Goal: Task Accomplishment & Management: Use online tool/utility

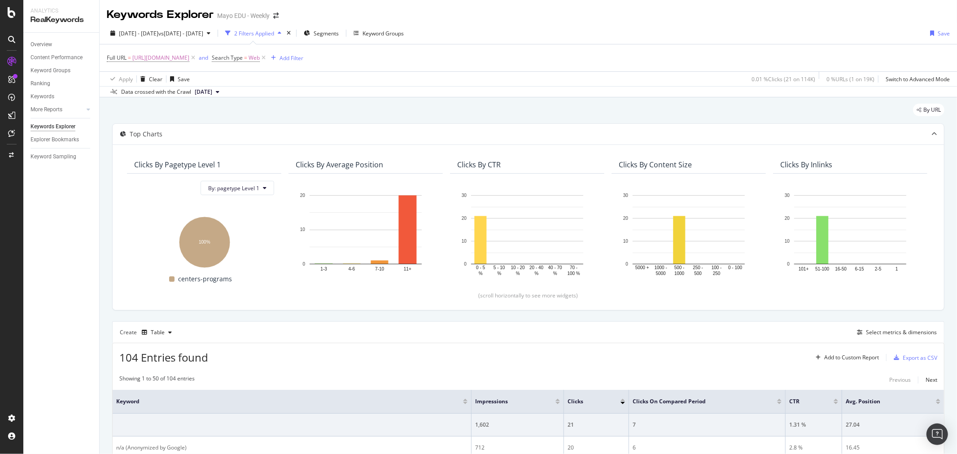
scroll to position [100, 0]
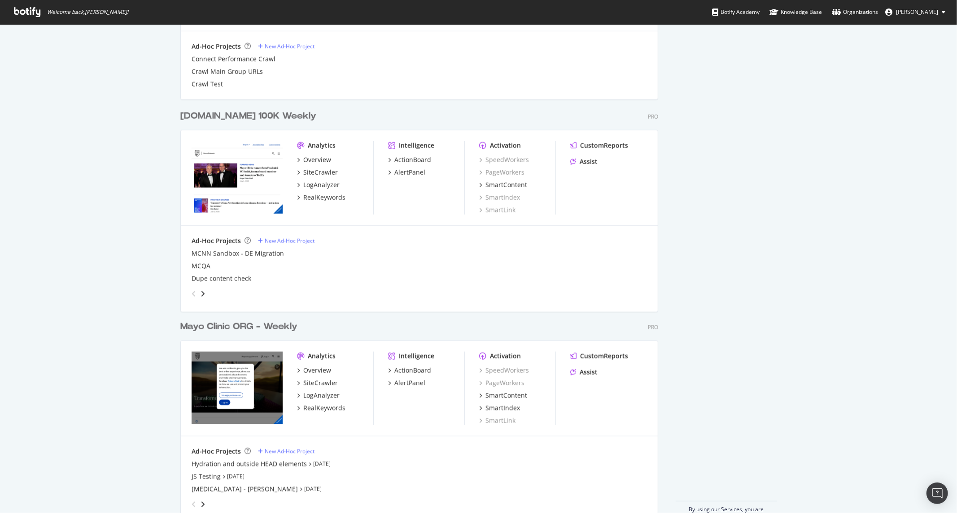
scroll to position [839, 0]
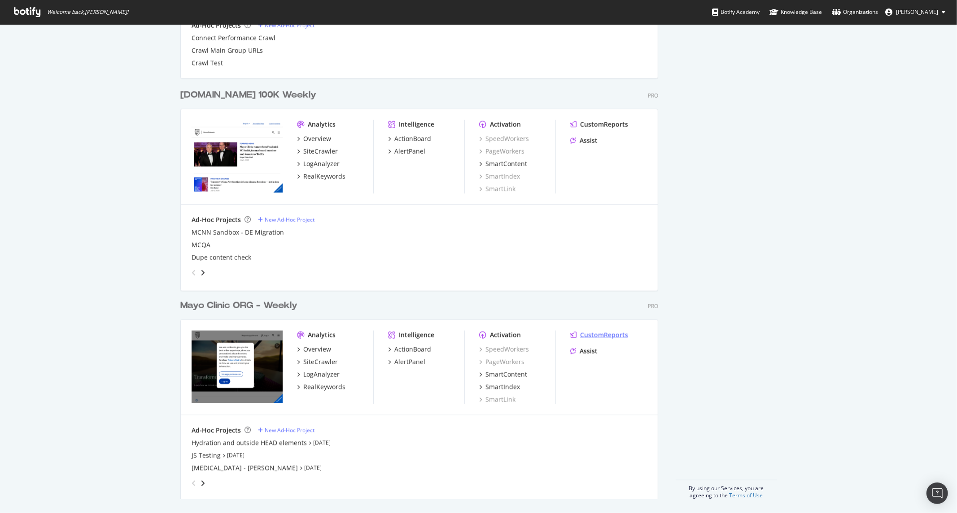
click at [588, 335] on div "CustomReports" at bounding box center [604, 335] width 48 height 9
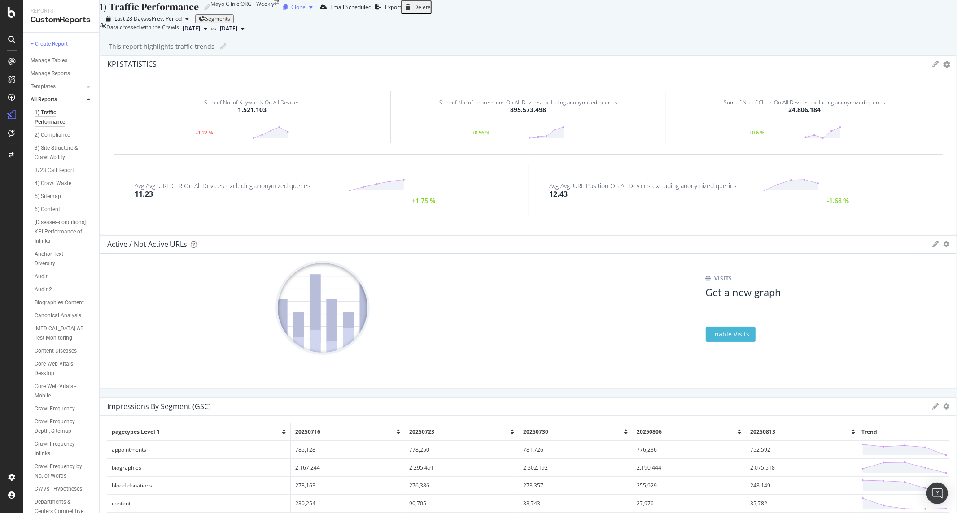
click at [305, 11] on div "Clone" at bounding box center [298, 7] width 14 height 8
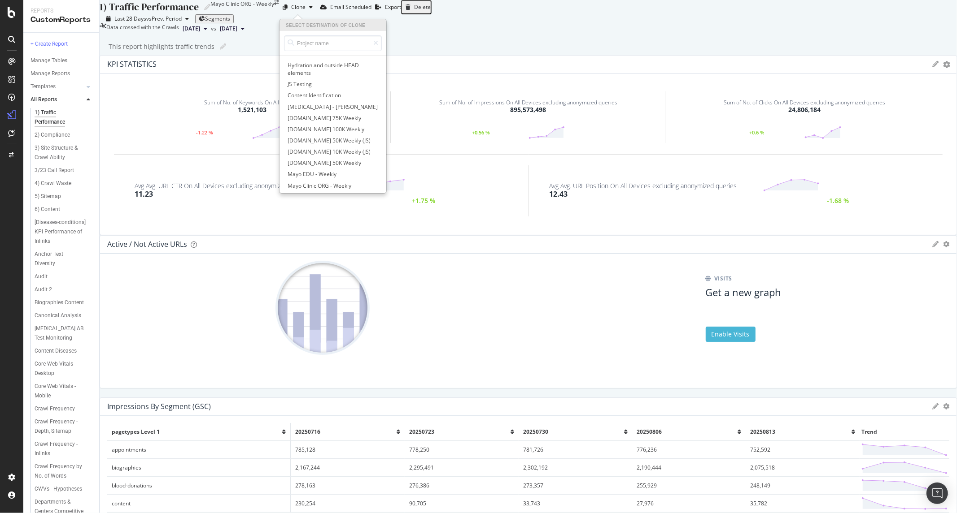
click at [712, 23] on div "Last 28 Days vs Prev. Period Segments" at bounding box center [528, 18] width 857 height 9
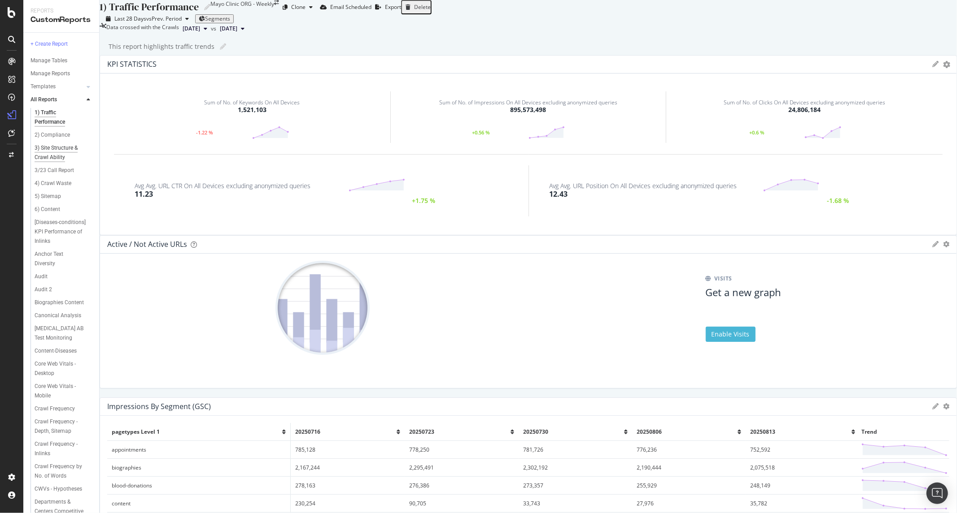
click at [61, 155] on div "3) Site Structure & Crawl Ability" at bounding box center [61, 153] width 52 height 19
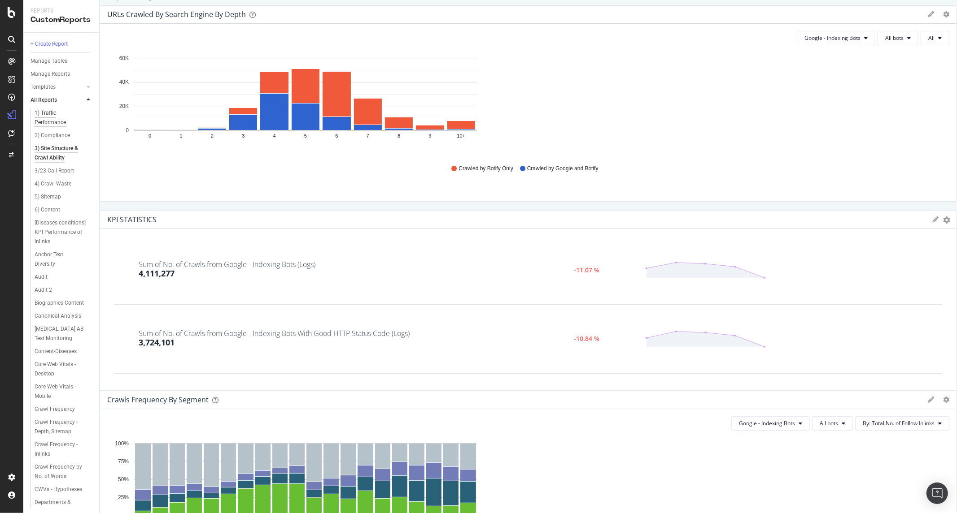
click at [39, 118] on div "1) Traffic Performance" at bounding box center [60, 118] width 50 height 19
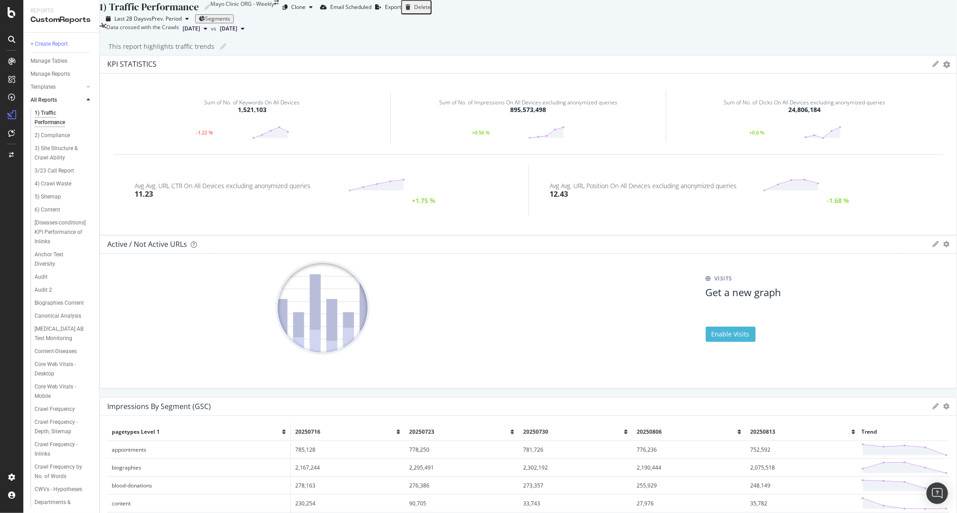
click at [932, 67] on icon at bounding box center [935, 64] width 6 height 6
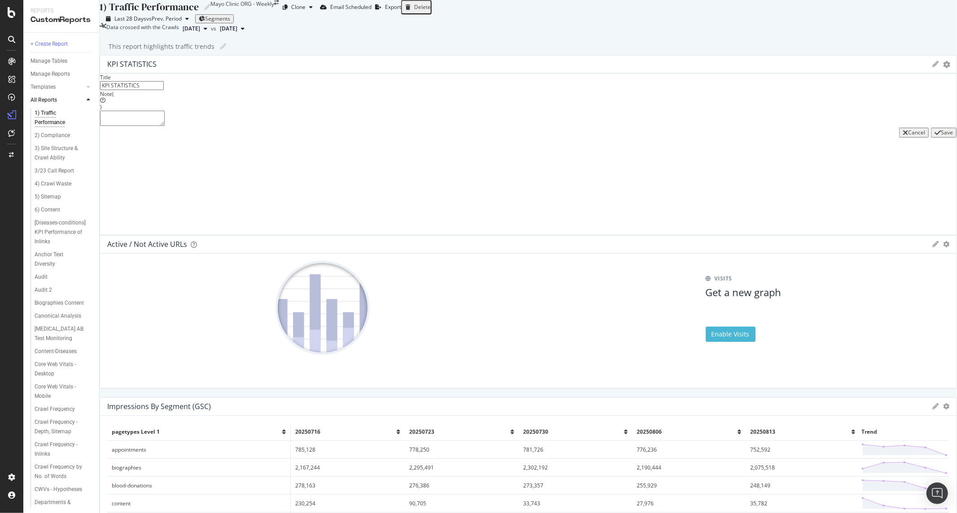
click at [932, 67] on icon at bounding box center [935, 64] width 6 height 6
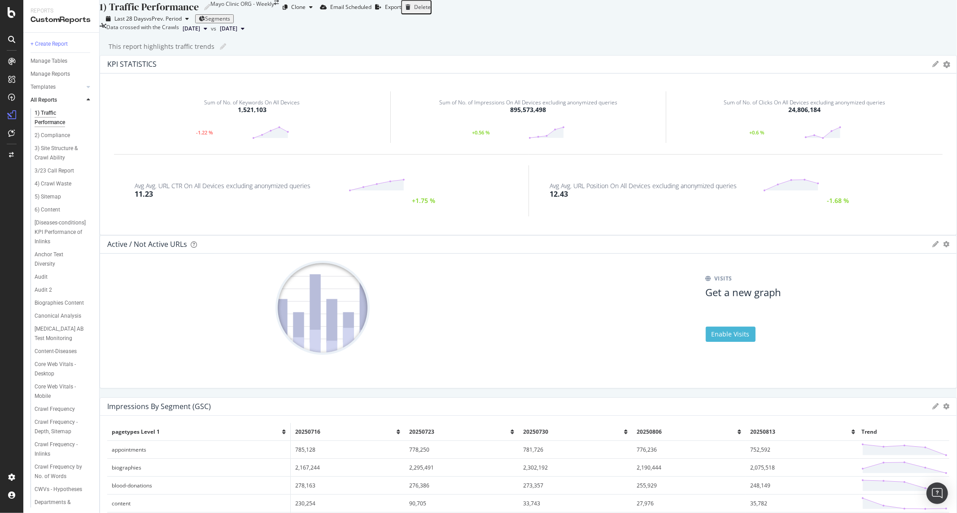
click at [943, 67] on icon "gear" at bounding box center [946, 64] width 7 height 6
click at [862, 122] on span "Edit KPIs" at bounding box center [908, 115] width 93 height 12
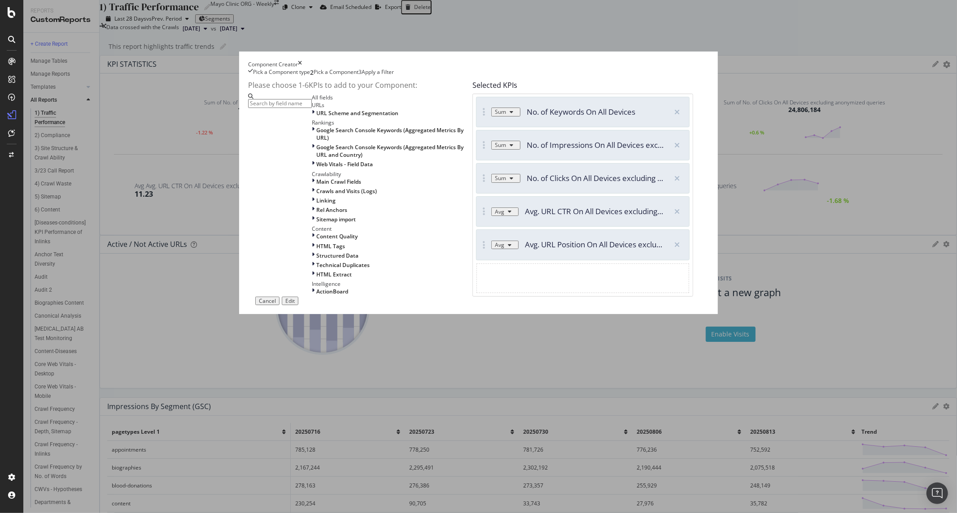
drag, startPoint x: 697, startPoint y: 107, endPoint x: 427, endPoint y: 153, distance: 273.5
click at [302, 68] on icon "times" at bounding box center [300, 65] width 4 height 8
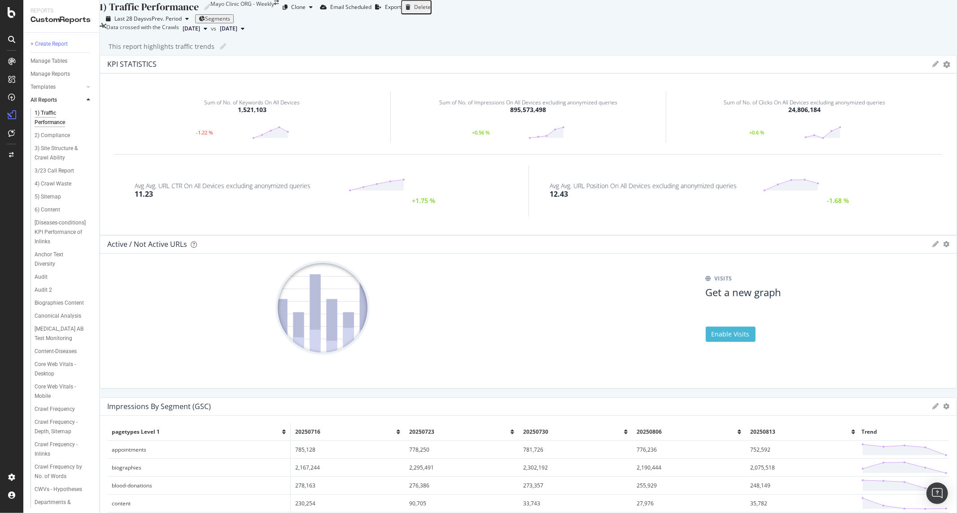
click at [513, 235] on div at bounding box center [528, 235] width 857 height 0
click at [943, 67] on icon "gear" at bounding box center [946, 64] width 7 height 6
click at [862, 122] on span "Edit KPIs" at bounding box center [908, 115] width 93 height 12
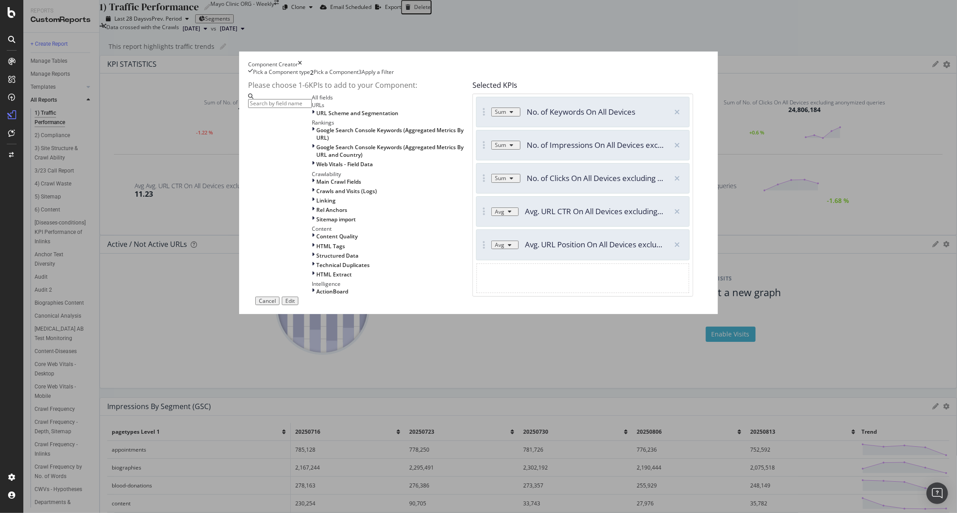
click at [506, 148] on div "Sum" at bounding box center [500, 145] width 11 height 6
click at [312, 108] on input "modal" at bounding box center [280, 103] width 64 height 9
type input "excluding"
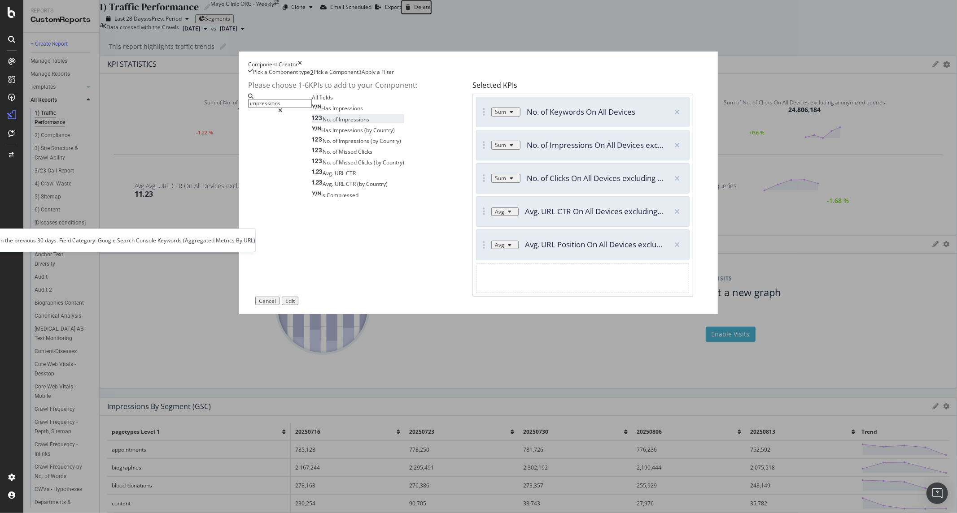
type input "impressions"
click at [339, 123] on span "Impressions" at bounding box center [354, 120] width 30 height 8
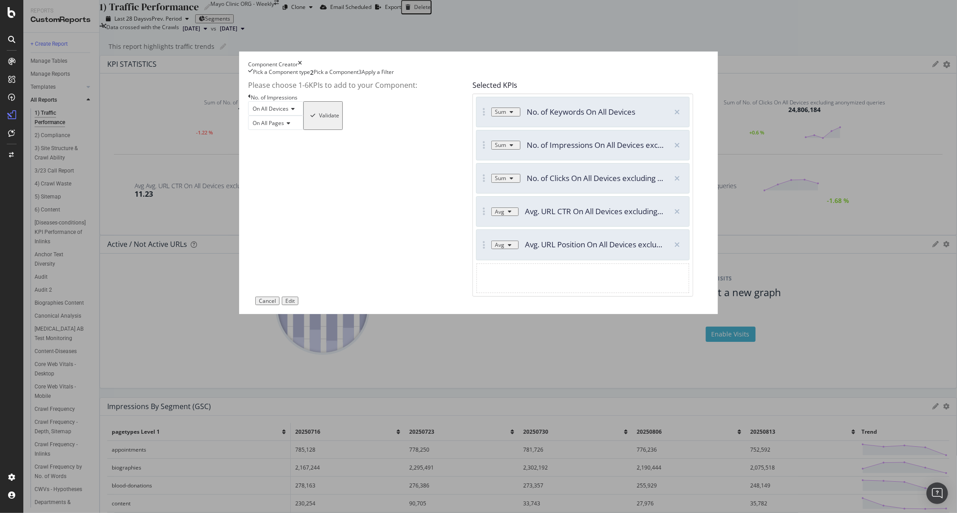
click at [284, 127] on span "On All Pages" at bounding box center [267, 123] width 31 height 8
click at [293, 159] on div "On Pages 2+" at bounding box center [275, 153] width 54 height 9
click at [290, 126] on icon "modal" at bounding box center [287, 123] width 6 height 5
click at [282, 139] on span "On All Pages" at bounding box center [266, 135] width 31 height 8
click at [288, 113] on span "On All Devices" at bounding box center [270, 109] width 36 height 8
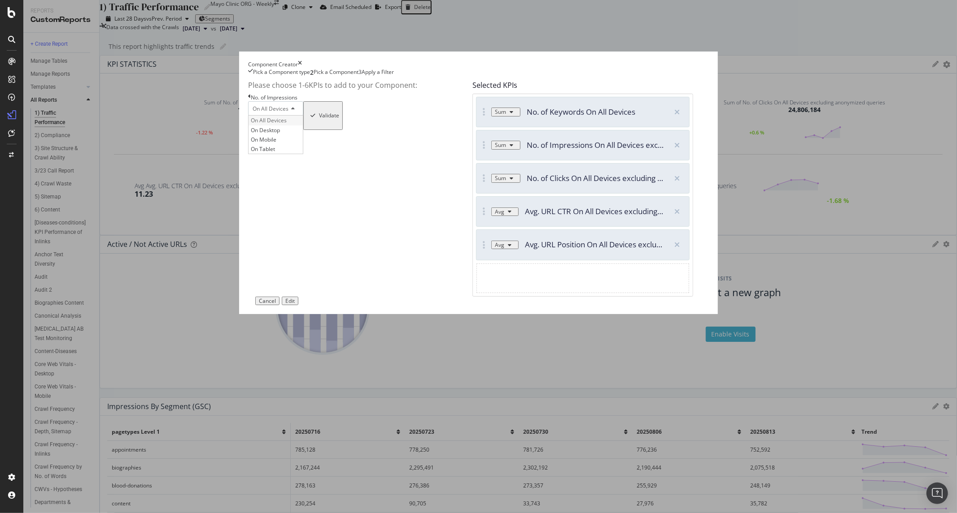
click at [293, 125] on div "On All Devices" at bounding box center [275, 120] width 54 height 9
click at [302, 68] on icon "times" at bounding box center [300, 65] width 4 height 8
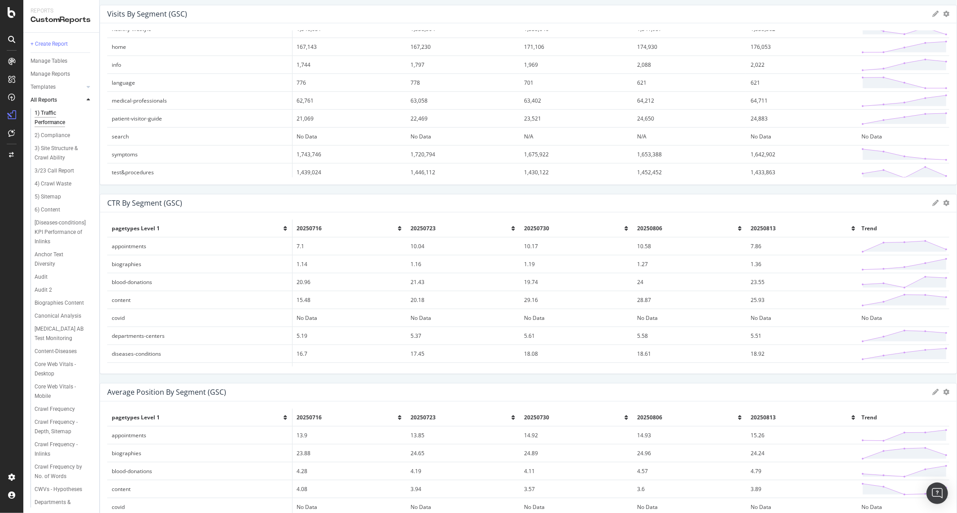
scroll to position [581, 0]
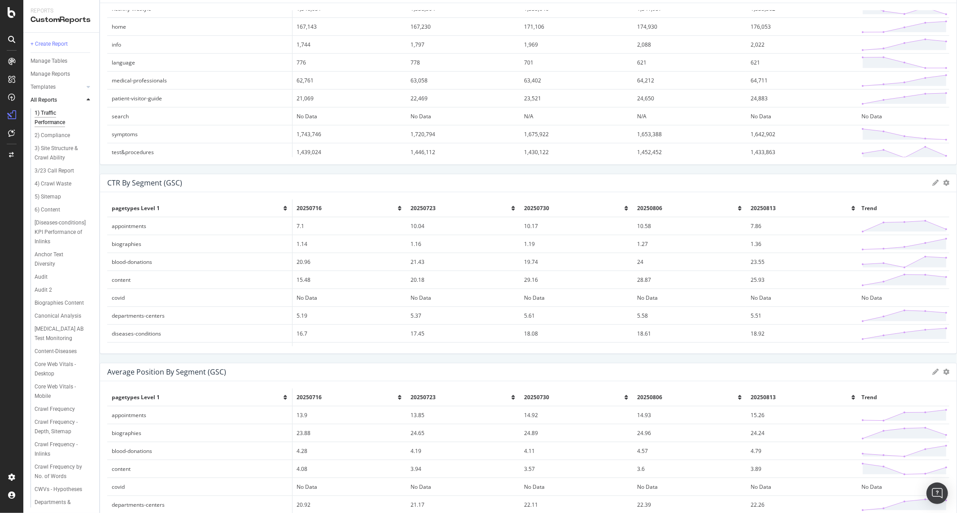
scroll to position [531, 0]
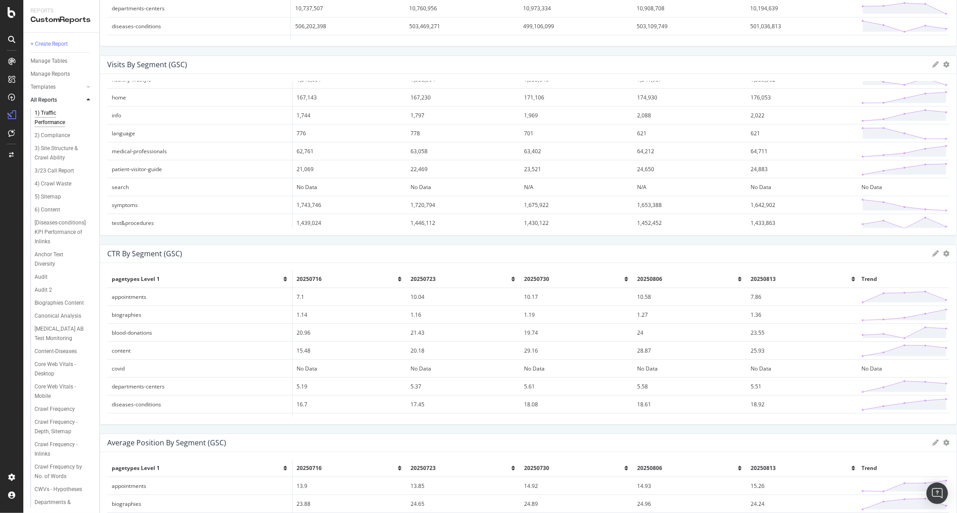
drag, startPoint x: 533, startPoint y: 256, endPoint x: 543, endPoint y: 259, distance: 10.4
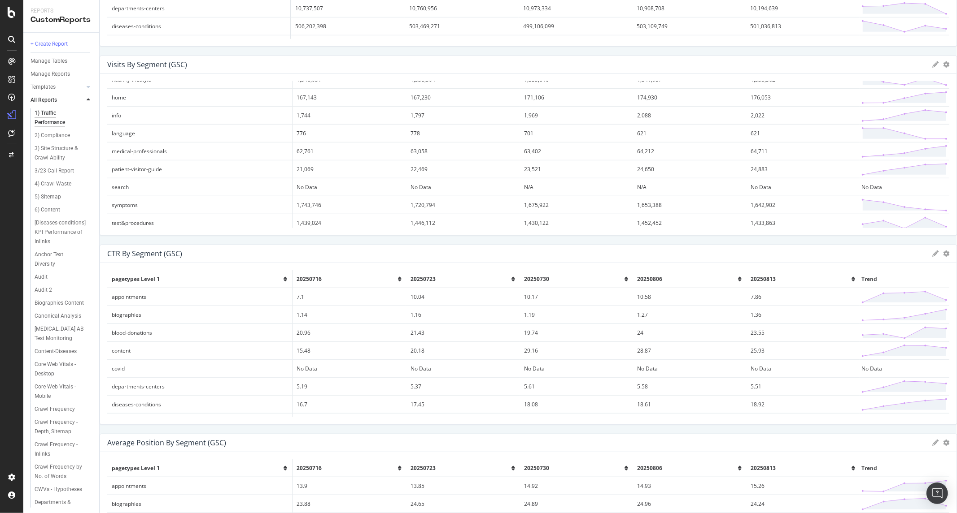
click at [522, 196] on div "KPI STATISTICS KPIs Table Edit KPIs Apply Filter Export as CSV Delete Add to Cu…" at bounding box center [528, 369] width 857 height 1690
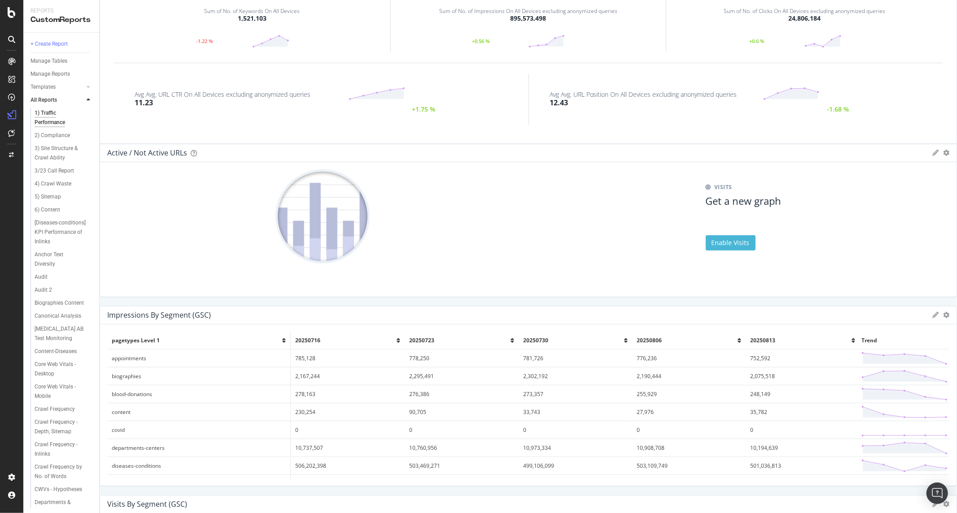
scroll to position [83, 0]
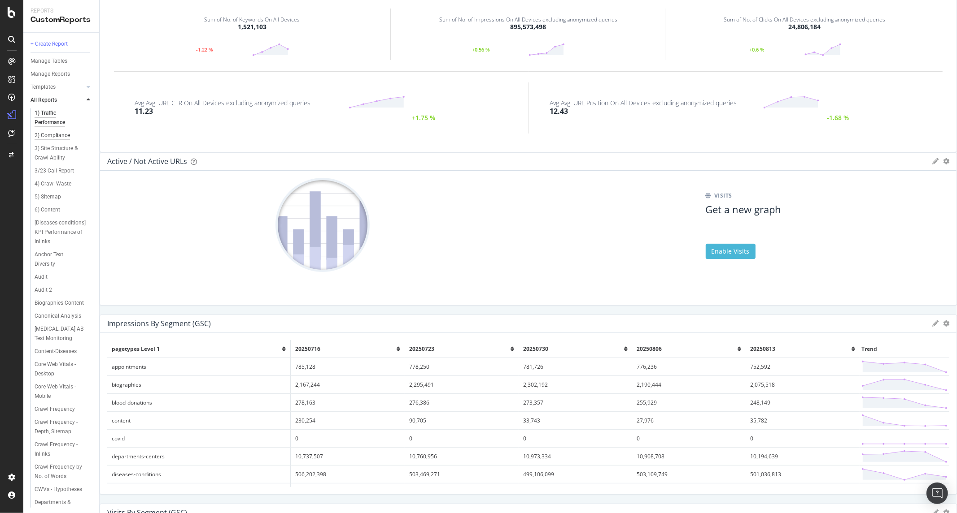
click at [48, 131] on div "2) Compliance" at bounding box center [52, 135] width 35 height 9
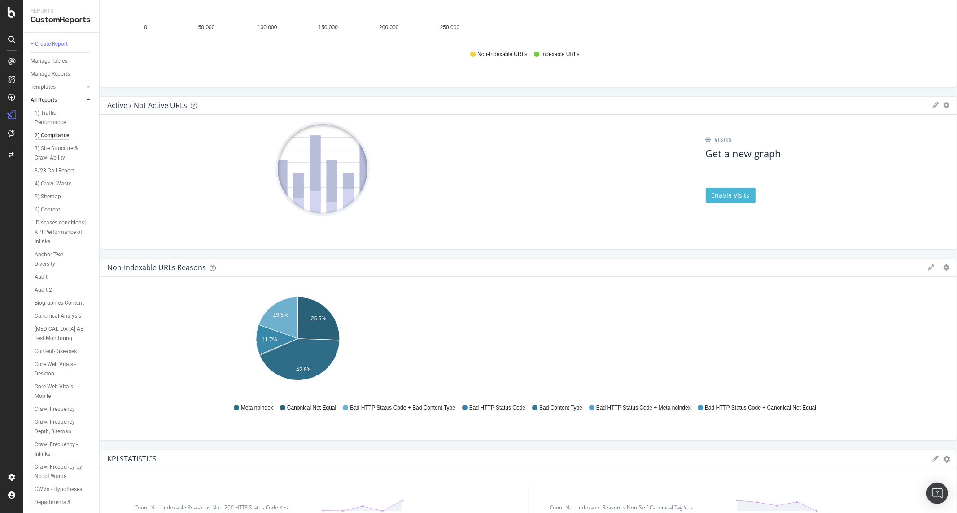
scroll to position [348, 0]
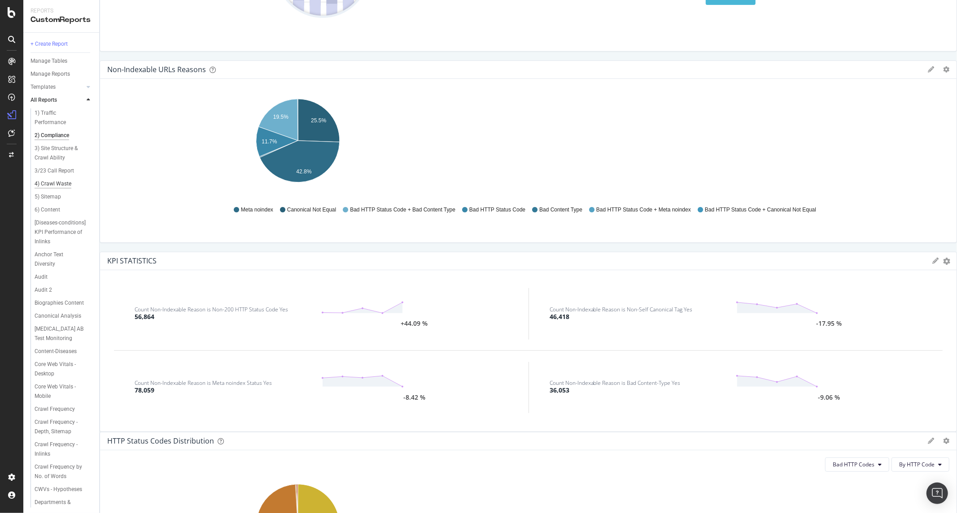
click at [65, 183] on div "4) Crawl Waste" at bounding box center [53, 183] width 37 height 9
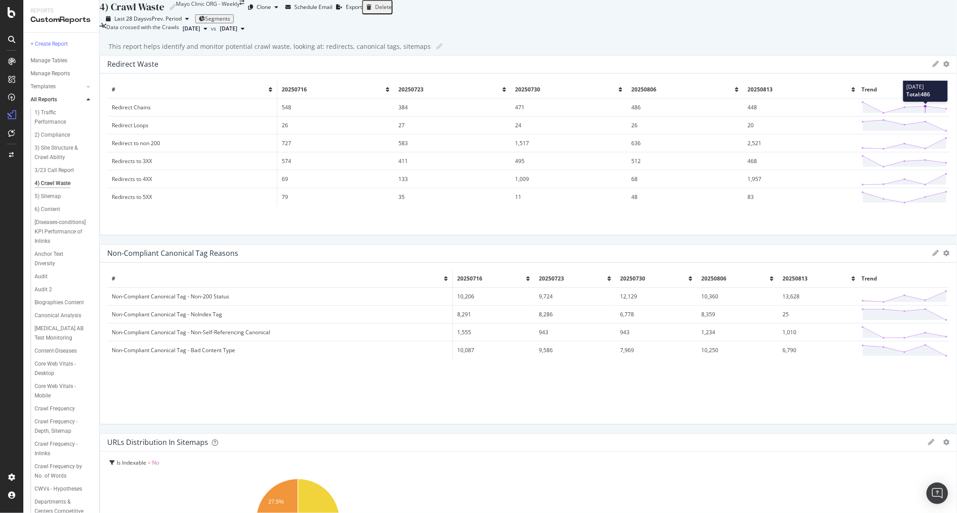
click at [861, 114] on icon at bounding box center [904, 107] width 86 height 13
drag, startPoint x: 494, startPoint y: 150, endPoint x: 357, endPoint y: 147, distance: 137.7
click at [861, 114] on icon at bounding box center [904, 107] width 86 height 13
click at [161, 117] on td "Redirect Chains" at bounding box center [192, 108] width 170 height 18
click at [163, 117] on td "Redirect Chains" at bounding box center [192, 108] width 170 height 18
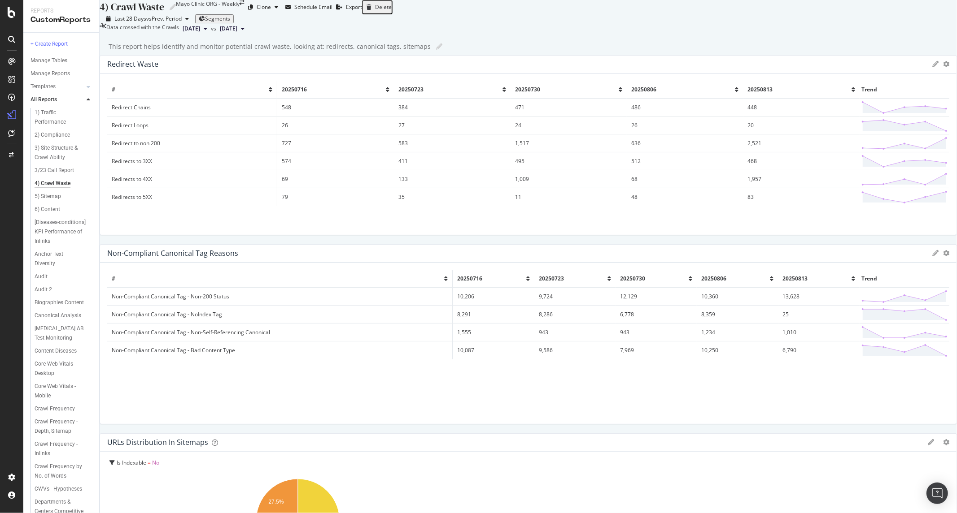
click at [580, 53] on div "This report helps identify and monitor potential crawl waste, looking at: redir…" at bounding box center [533, 46] width 848 height 13
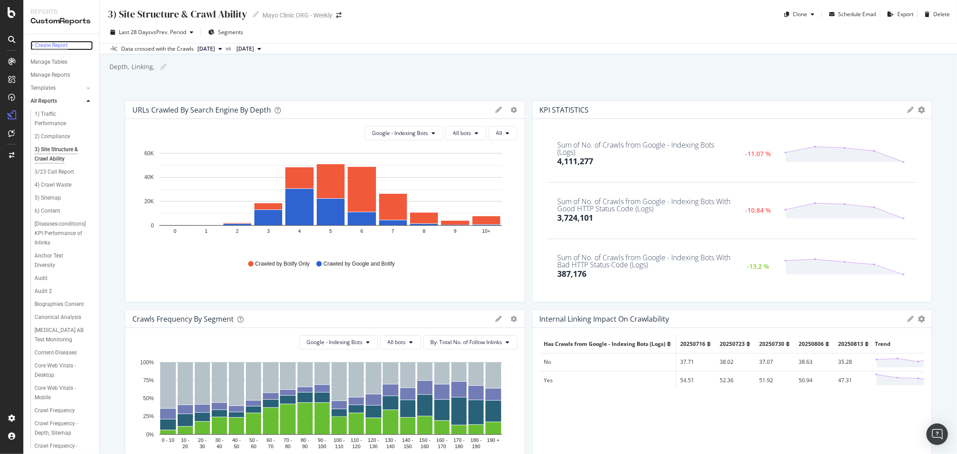
click at [56, 49] on div "+ Create Report" at bounding box center [48, 45] width 37 height 9
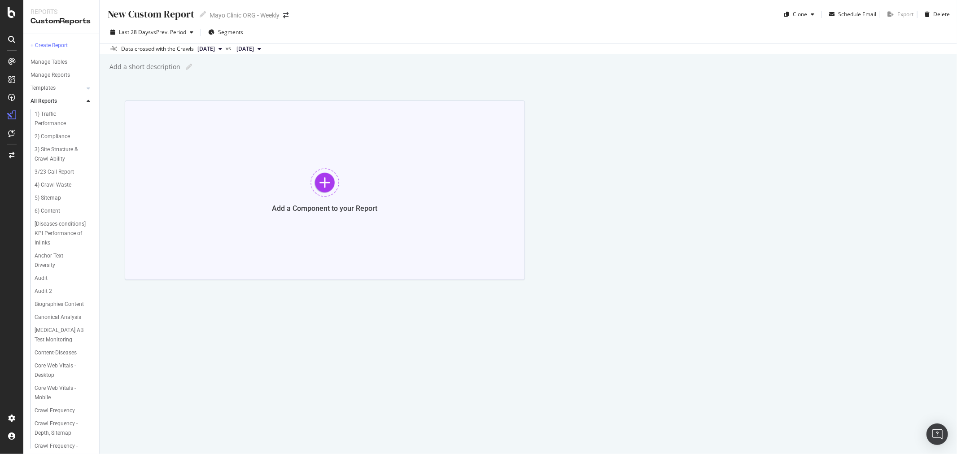
click at [314, 191] on div at bounding box center [324, 182] width 29 height 29
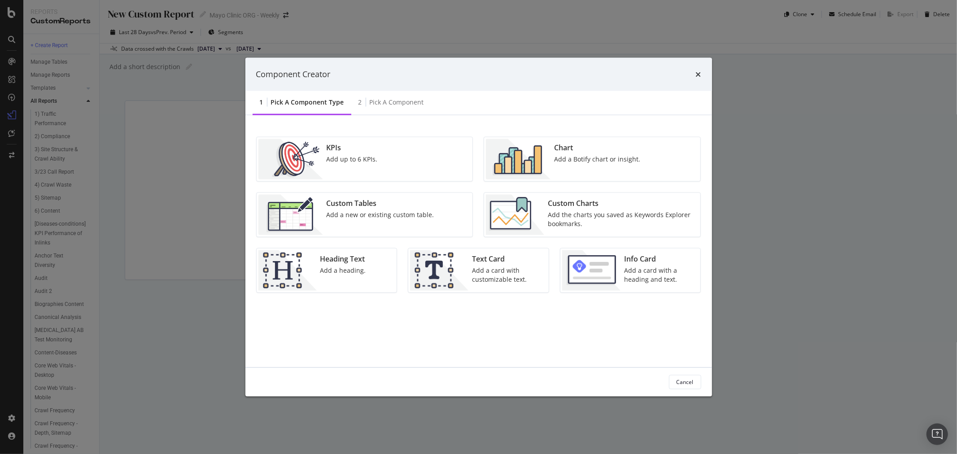
click at [371, 155] on div "Add up to 6 KPIs." at bounding box center [351, 158] width 51 height 9
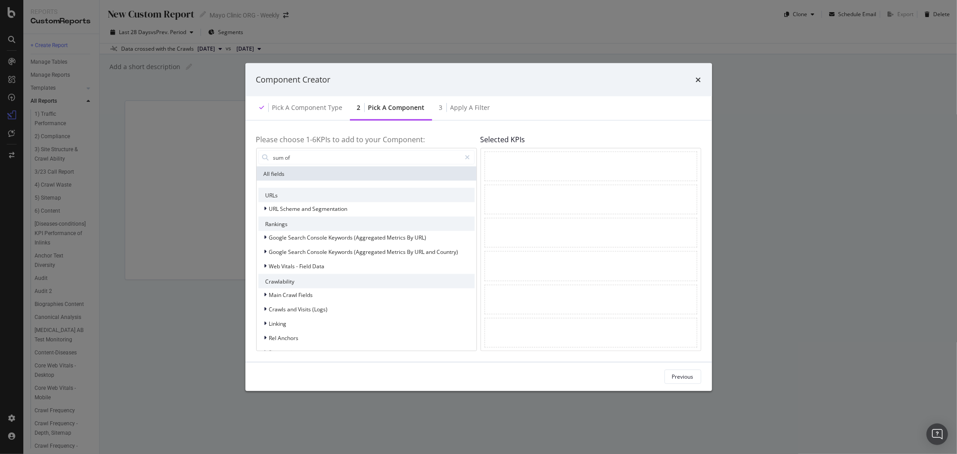
type input "sum of"
click at [265, 235] on icon "modal" at bounding box center [265, 237] width 3 height 5
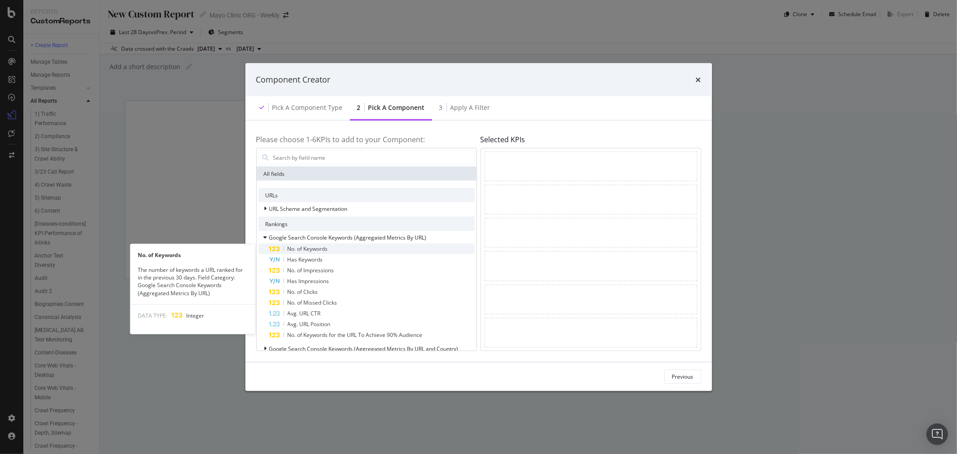
click at [316, 249] on span "No. of Keywords" at bounding box center [307, 249] width 40 height 8
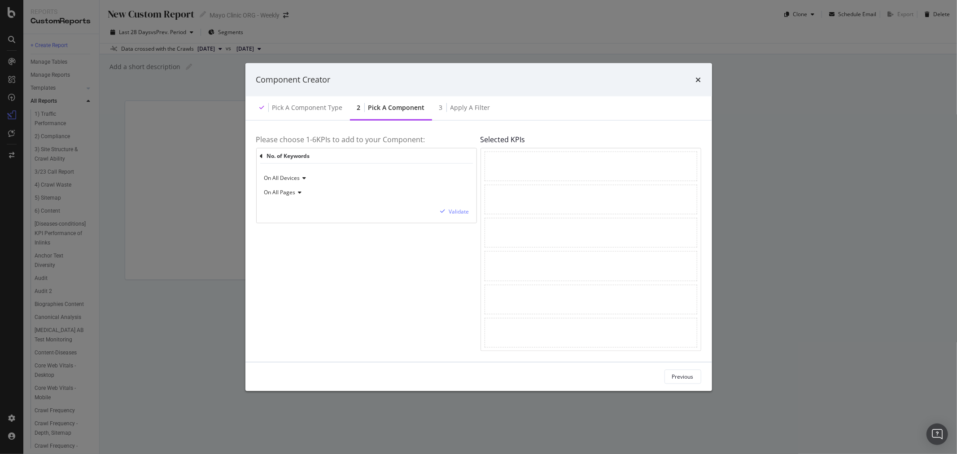
click at [283, 194] on span "On All Pages" at bounding box center [279, 192] width 31 height 8
click at [292, 226] on span "On Page 1" at bounding box center [281, 223] width 26 height 8
click at [287, 191] on span "On Page 1" at bounding box center [277, 192] width 26 height 8
click at [289, 211] on span "On All Pages" at bounding box center [283, 211] width 31 height 8
click at [461, 206] on div "On All Devices On All Pages Validate" at bounding box center [367, 193] width 220 height 59
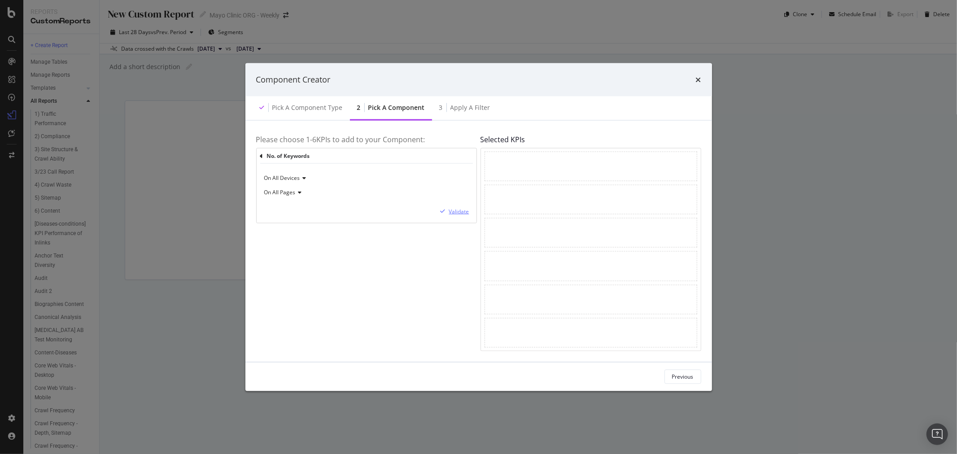
click at [458, 211] on div "Validate" at bounding box center [459, 212] width 20 height 8
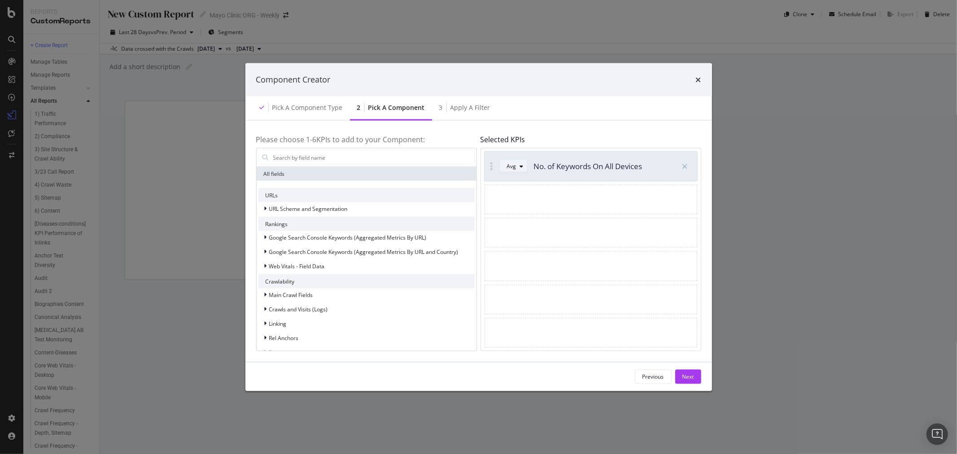
click at [509, 168] on div "Avg" at bounding box center [511, 166] width 9 height 5
click at [520, 196] on div "Sum" at bounding box center [515, 196] width 11 height 8
click at [303, 243] on div "Google Search Console Keywords (Aggregated Metrics By URL)" at bounding box center [366, 237] width 216 height 13
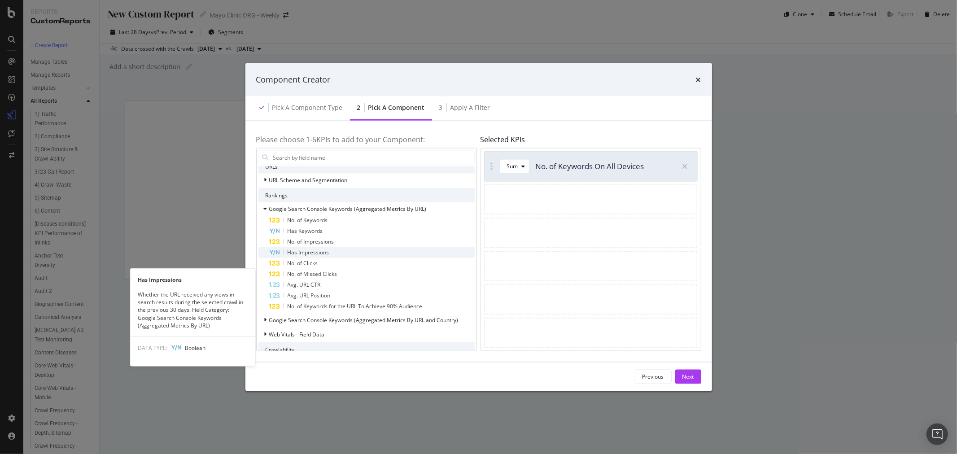
scroll to position [50, 0]
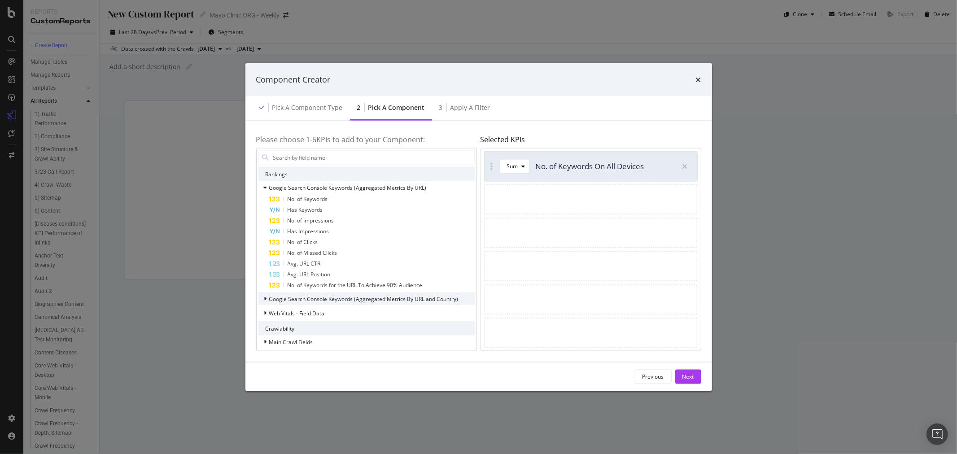
click at [288, 298] on span "Google Search Console Keywords (Aggregated Metrics By URL and Country)" at bounding box center [363, 299] width 189 height 8
click at [323, 218] on span "No. of Impressions" at bounding box center [310, 221] width 47 height 8
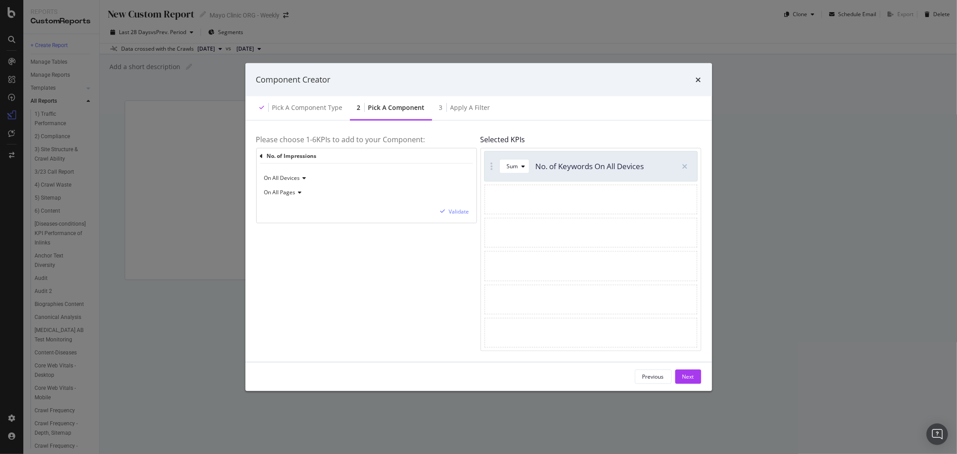
click at [297, 191] on icon "modal" at bounding box center [299, 192] width 6 height 5
click at [298, 180] on span "On All Devices" at bounding box center [282, 178] width 36 height 8
click at [300, 178] on icon "modal" at bounding box center [303, 177] width 6 height 5
click at [258, 152] on div "No. of Impressions On All Devices On All Pages Validate" at bounding box center [367, 185] width 220 height 74
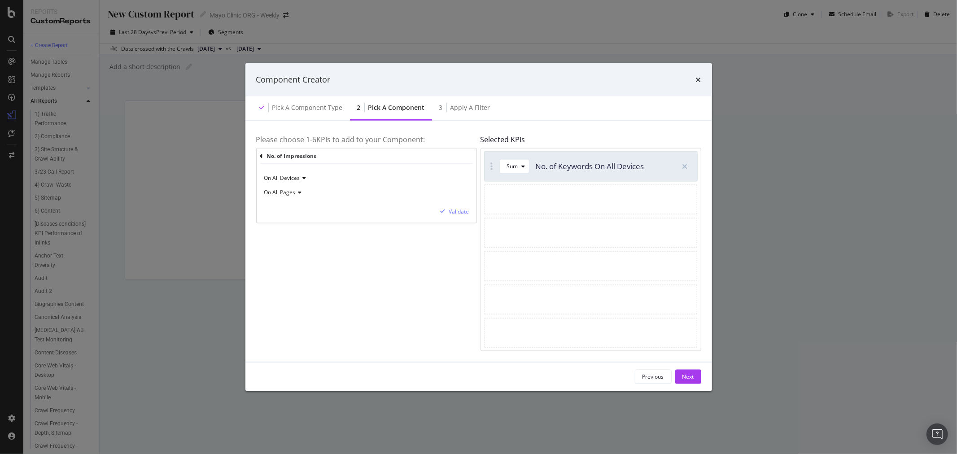
click at [263, 156] on div "No. of Impressions" at bounding box center [366, 155] width 213 height 15
click at [262, 155] on icon "modal" at bounding box center [261, 156] width 3 height 6
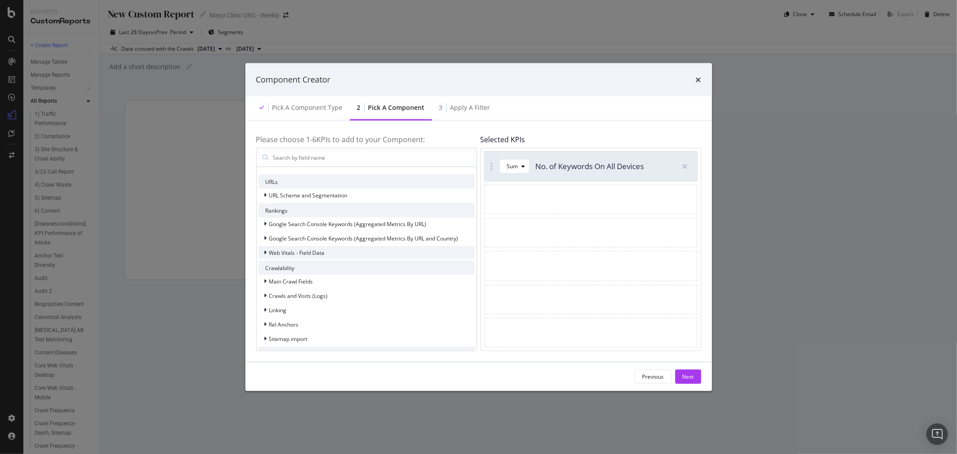
scroll to position [0, 0]
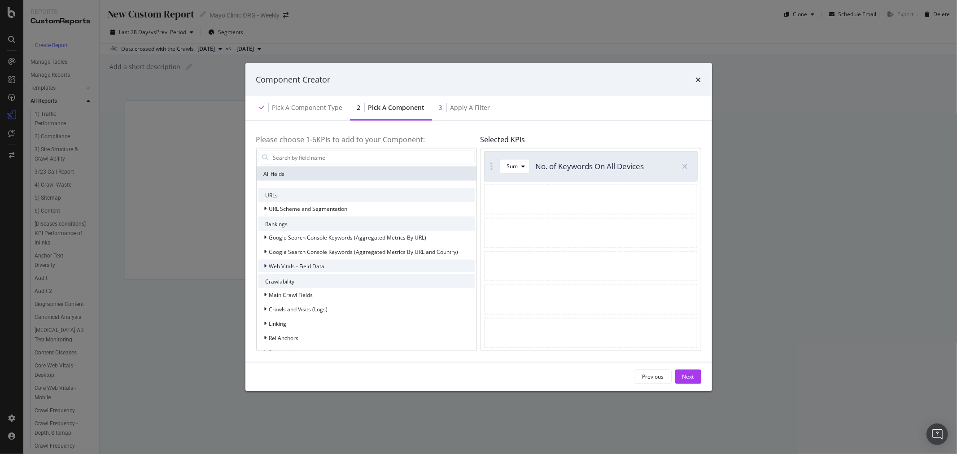
click at [284, 267] on span "Web Vitals - Field Data" at bounding box center [297, 266] width 56 height 8
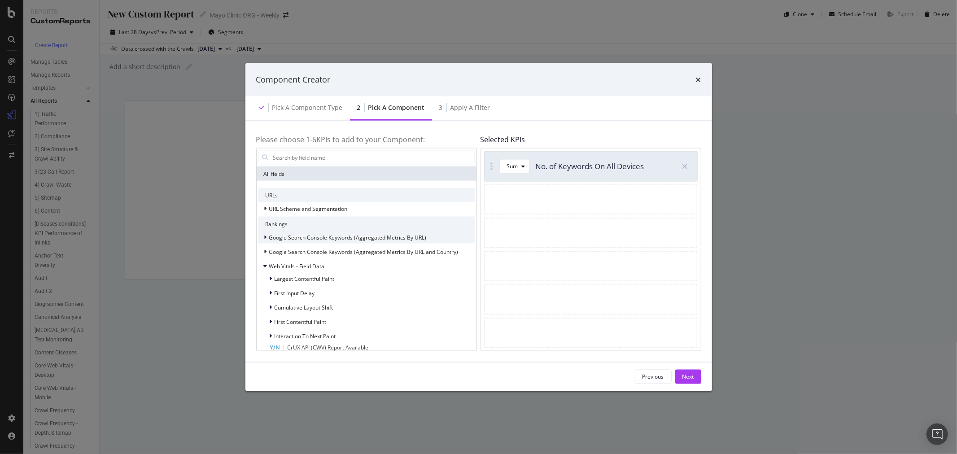
click at [294, 238] on span "Google Search Console Keywords (Aggregated Metrics By URL)" at bounding box center [347, 237] width 157 height 8
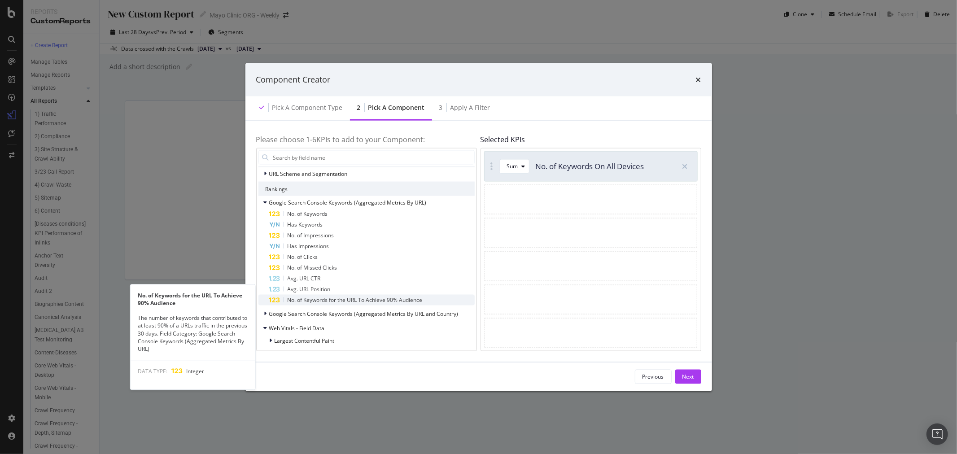
scroll to position [50, 0]
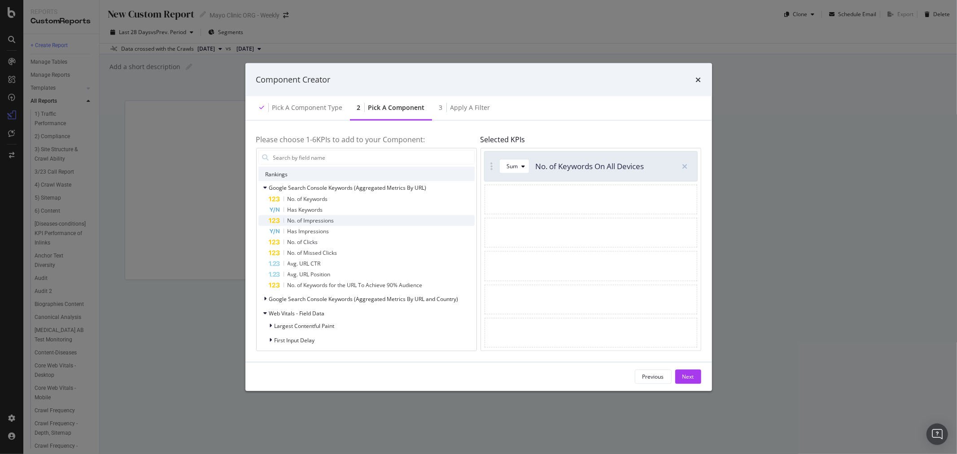
click at [328, 222] on span "No. of Impressions" at bounding box center [310, 221] width 47 height 8
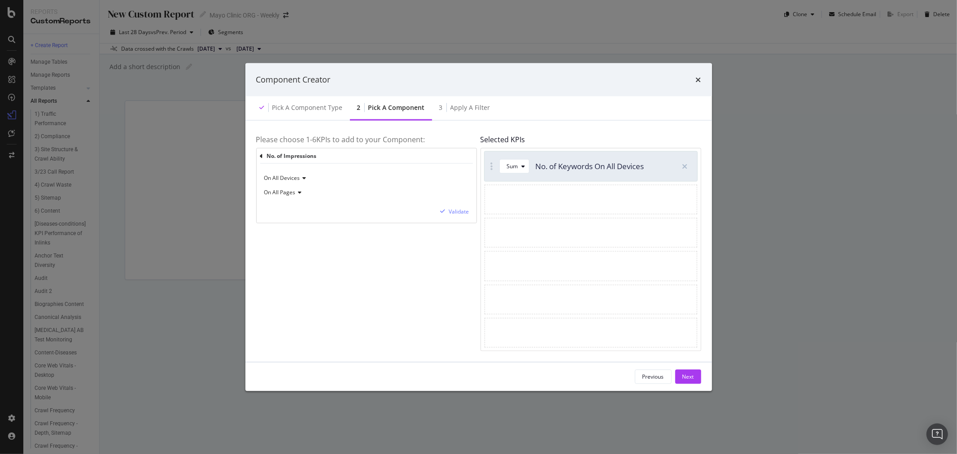
click at [300, 174] on div "On All Devices" at bounding box center [366, 178] width 205 height 14
click at [428, 206] on div "On All Devices On All Pages Validate" at bounding box center [367, 193] width 220 height 59
click at [450, 213] on div "Validate" at bounding box center [459, 212] width 20 height 8
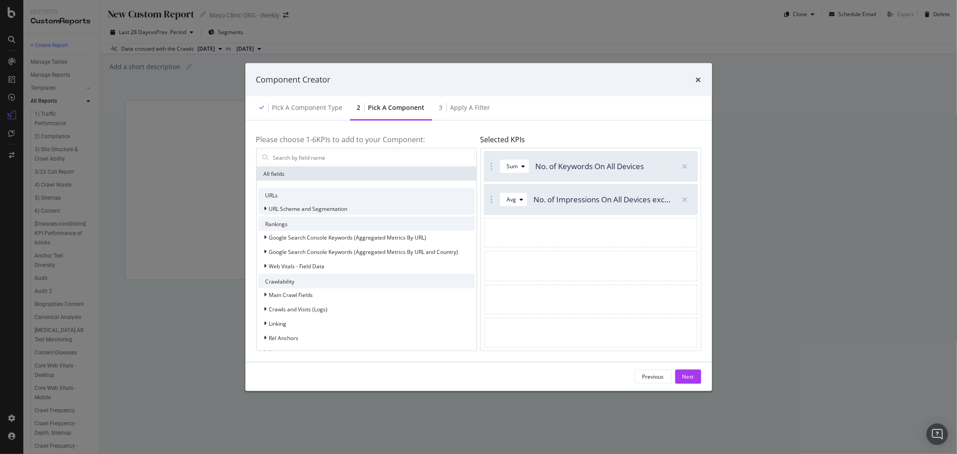
click at [289, 208] on span "URL Scheme and Segmentation" at bounding box center [308, 208] width 78 height 8
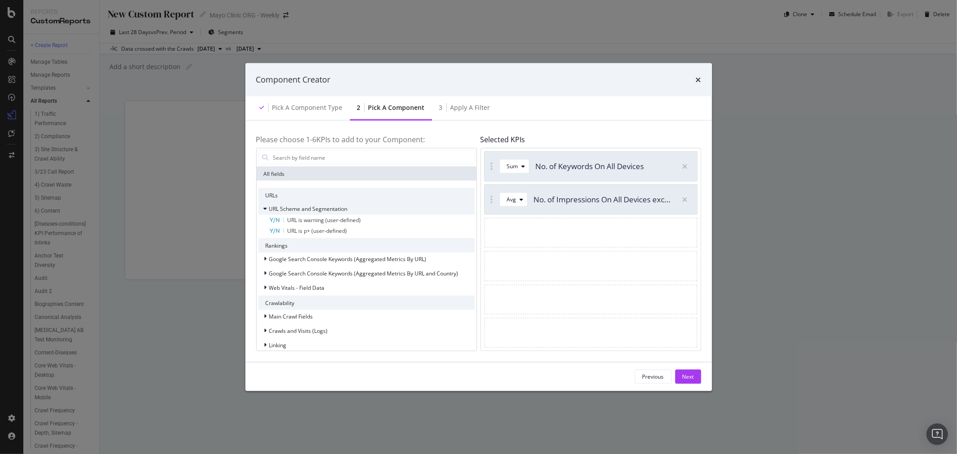
click at [284, 207] on span "URL Scheme and Segmentation" at bounding box center [308, 208] width 78 height 8
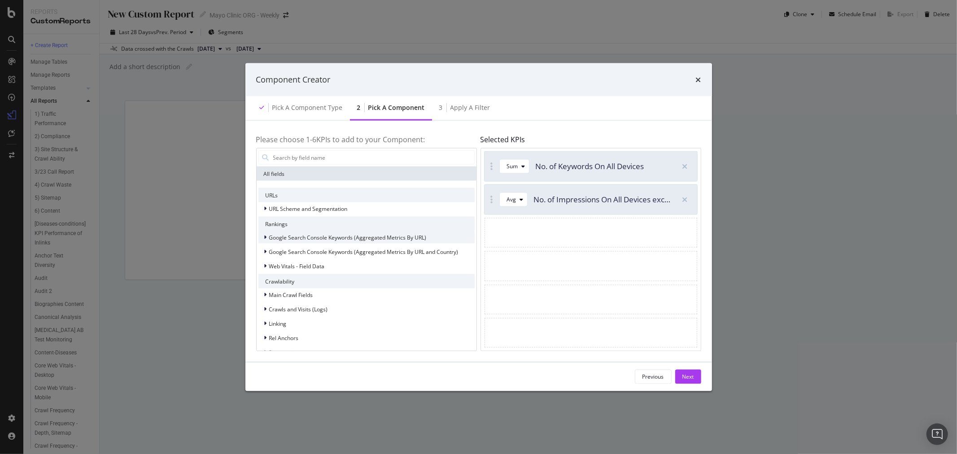
click at [284, 240] on span "Google Search Console Keywords (Aggregated Metrics By URL)" at bounding box center [347, 237] width 157 height 8
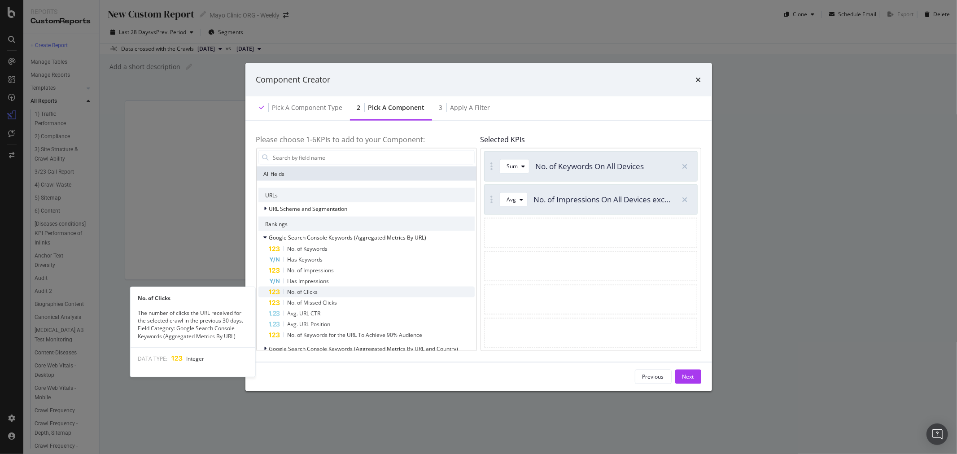
click at [298, 293] on span "No. of Clicks" at bounding box center [302, 292] width 30 height 8
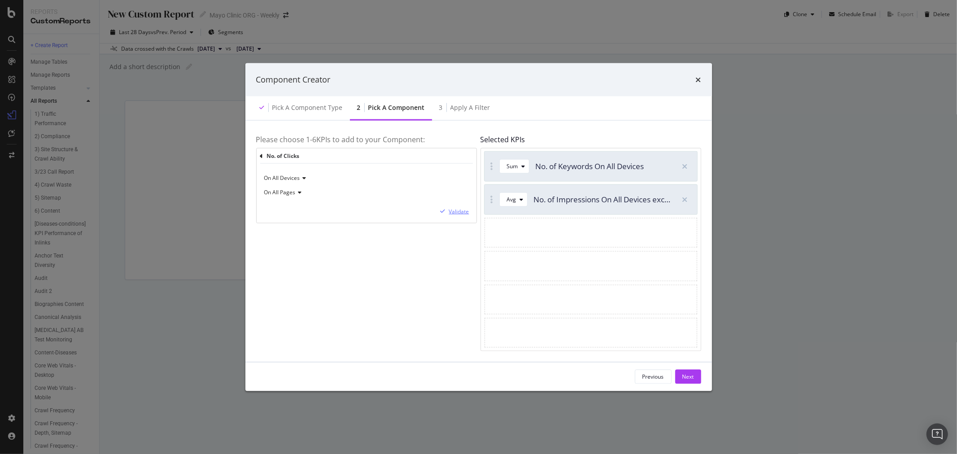
click at [451, 211] on div "Validate" at bounding box center [459, 212] width 20 height 8
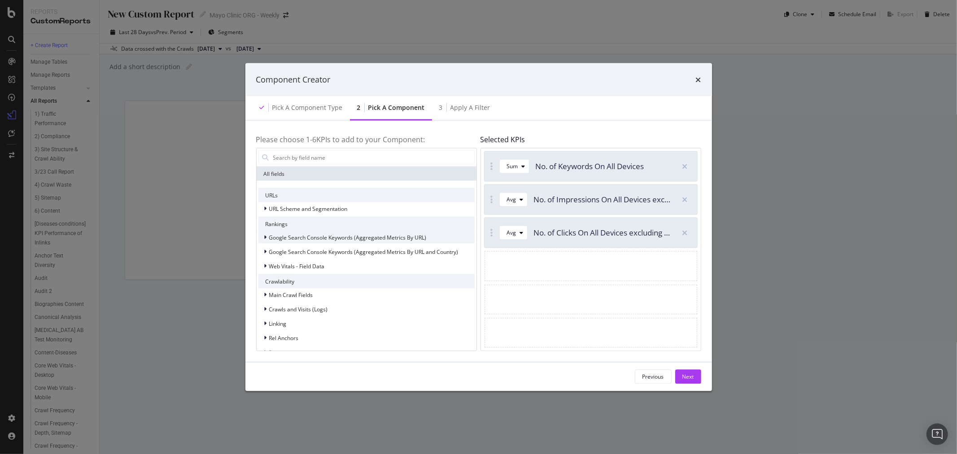
click at [294, 235] on span "Google Search Console Keywords (Aggregated Metrics By URL)" at bounding box center [347, 237] width 157 height 8
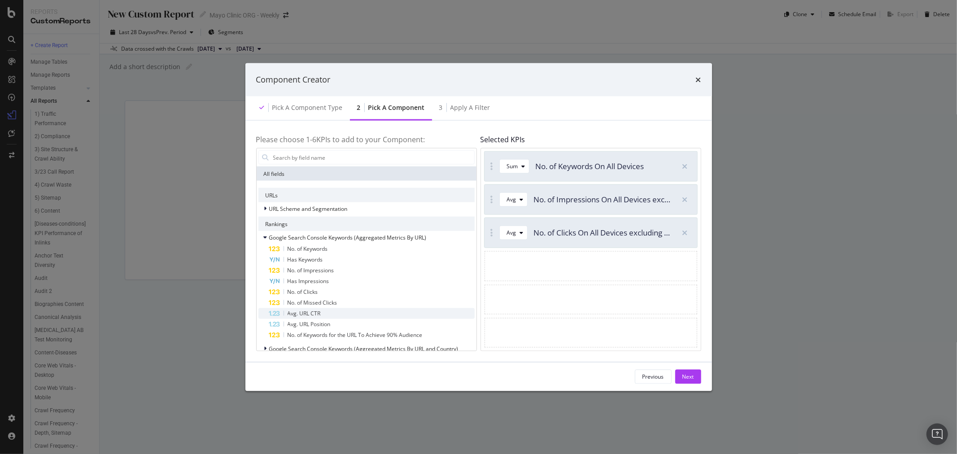
click at [315, 313] on span "Avg. URL CTR" at bounding box center [303, 313] width 33 height 8
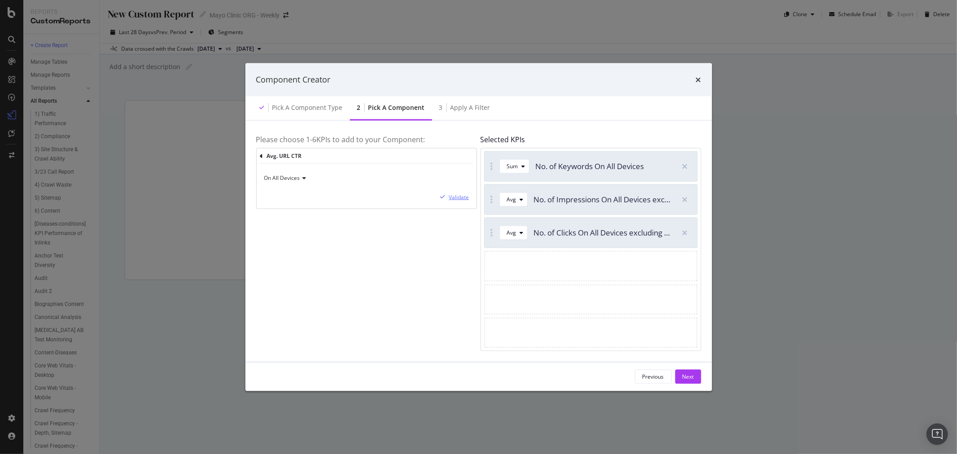
click at [447, 197] on div "modal" at bounding box center [443, 196] width 12 height 5
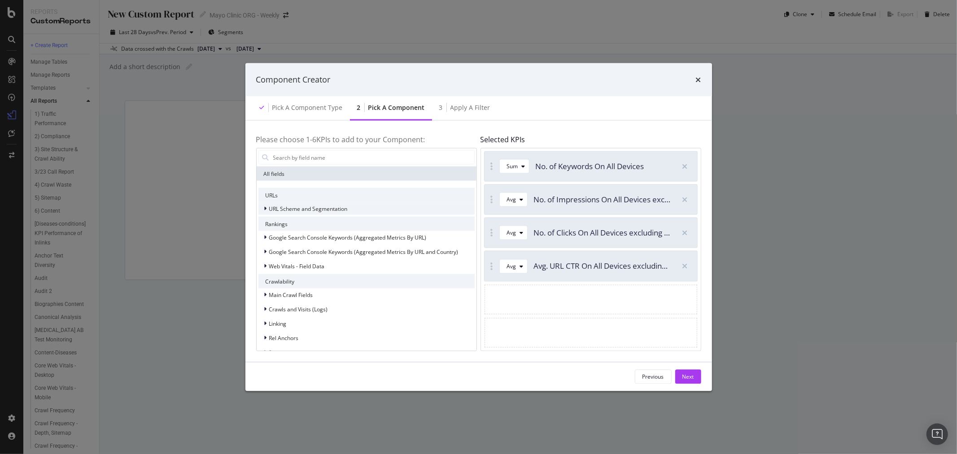
click at [279, 209] on span "URL Scheme and Segmentation" at bounding box center [308, 208] width 78 height 8
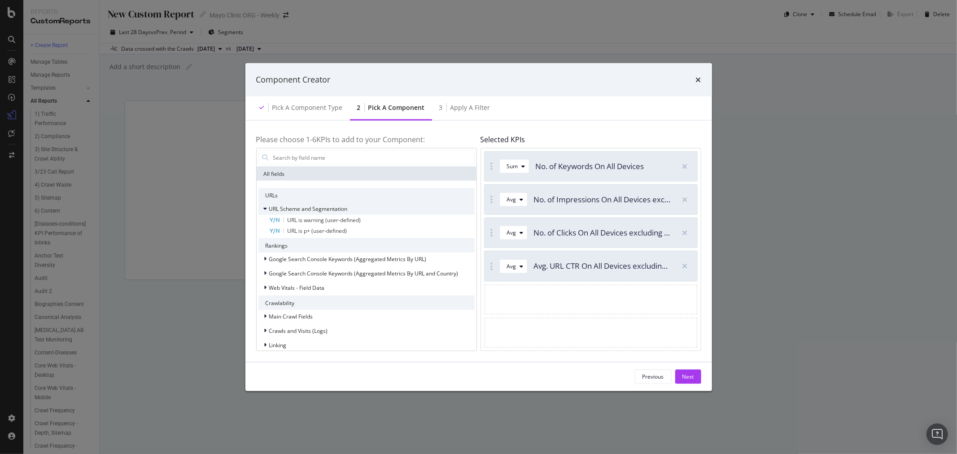
click at [279, 209] on span "URL Scheme and Segmentation" at bounding box center [308, 208] width 78 height 8
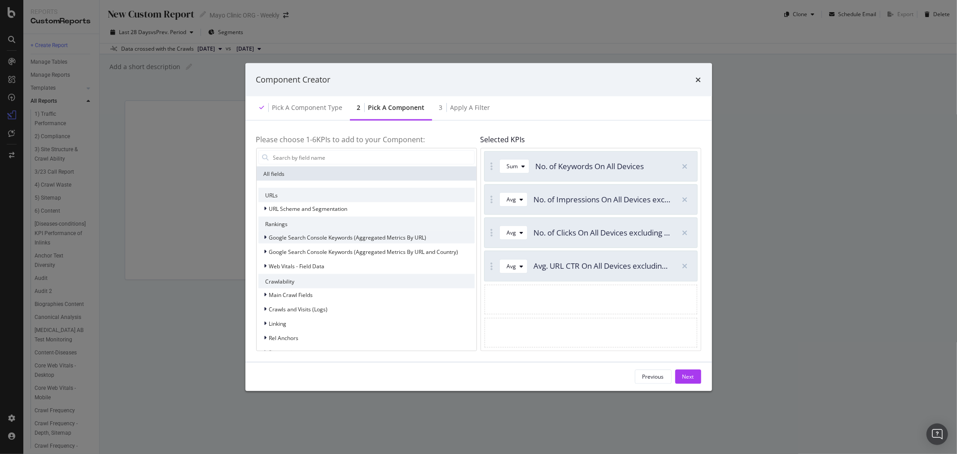
click at [279, 238] on span "Google Search Console Keywords (Aggregated Metrics By URL)" at bounding box center [347, 237] width 157 height 8
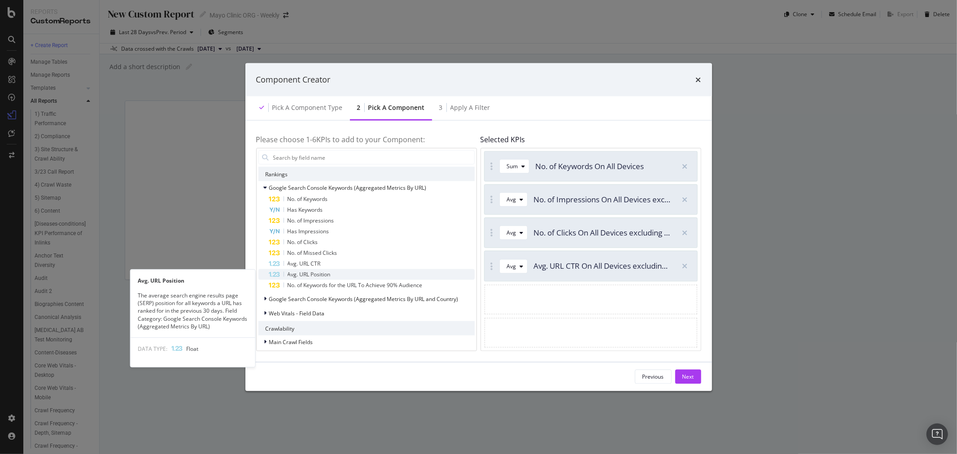
click at [327, 270] on span "Avg. URL Position" at bounding box center [308, 274] width 43 height 8
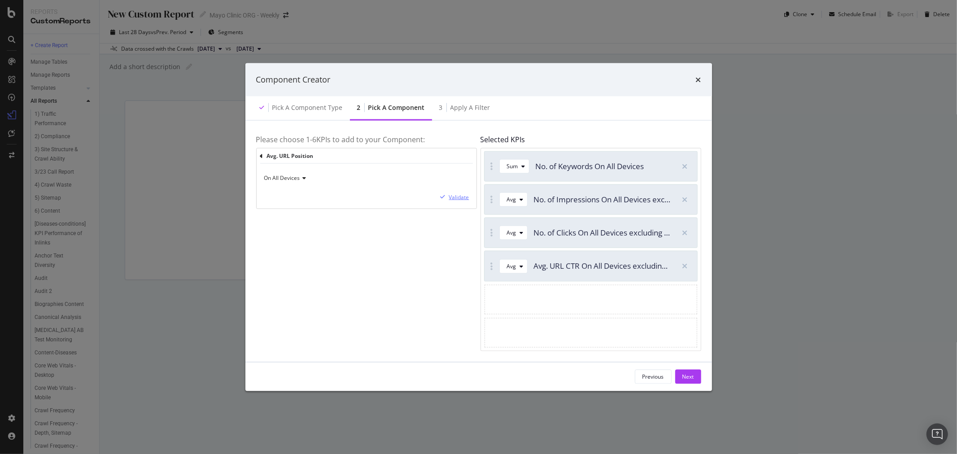
click at [456, 194] on div "Validate" at bounding box center [459, 197] width 20 height 8
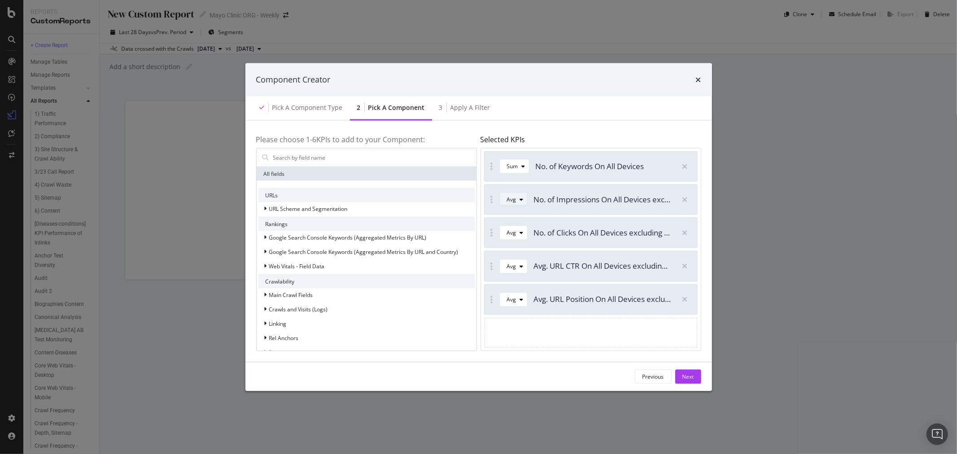
click at [503, 203] on button "Avg" at bounding box center [513, 199] width 28 height 14
click at [514, 229] on div "Sum" at bounding box center [515, 230] width 11 height 8
click at [514, 234] on div "Avg" at bounding box center [511, 232] width 9 height 5
drag, startPoint x: 518, startPoint y: 261, endPoint x: 18, endPoint y: 120, distance: 519.5
click at [517, 261] on div "Sum" at bounding box center [515, 263] width 11 height 8
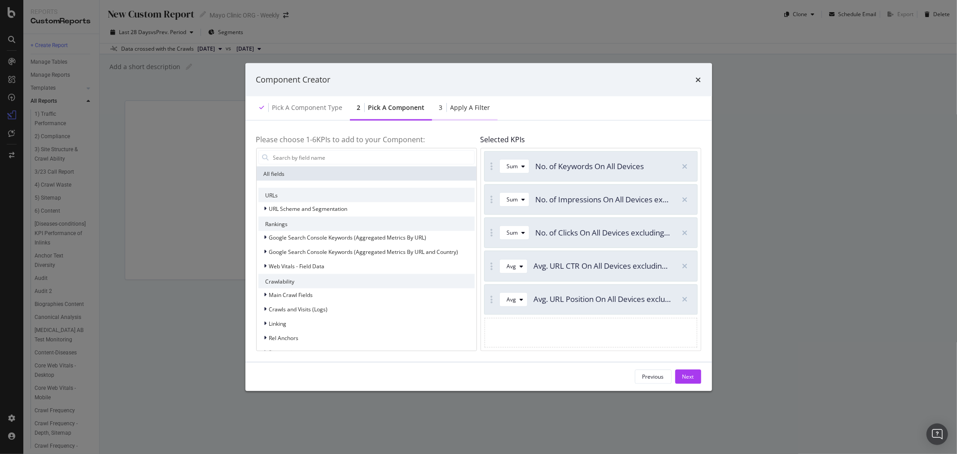
click at [454, 117] on div "3 Apply a Filter" at bounding box center [464, 108] width 65 height 25
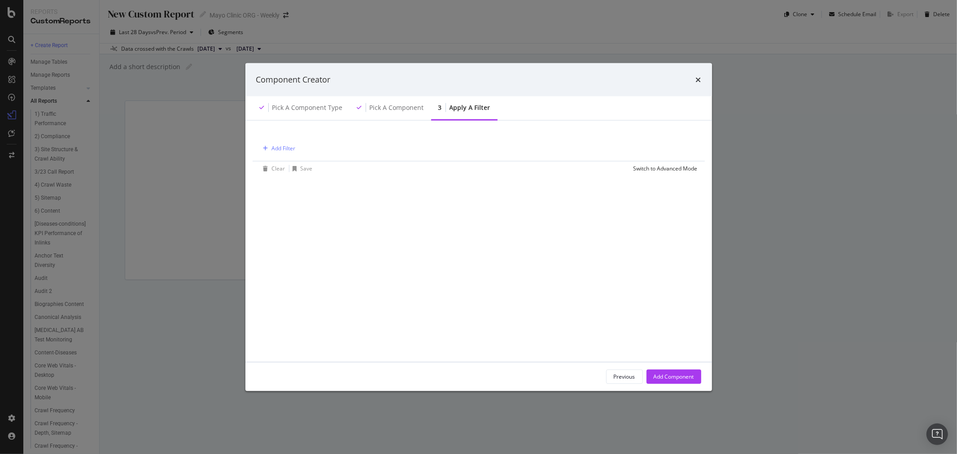
click at [257, 141] on div "Add Filter Clear Save Switch to Advanced Mode" at bounding box center [478, 153] width 445 height 44
click at [272, 144] on div "Add Filter" at bounding box center [284, 148] width 24 height 8
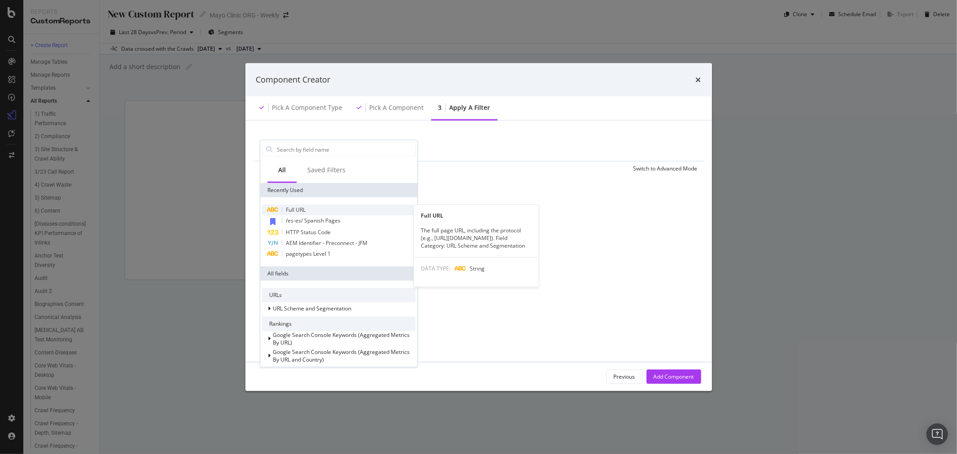
click at [338, 211] on div "Full URL" at bounding box center [338, 209] width 153 height 11
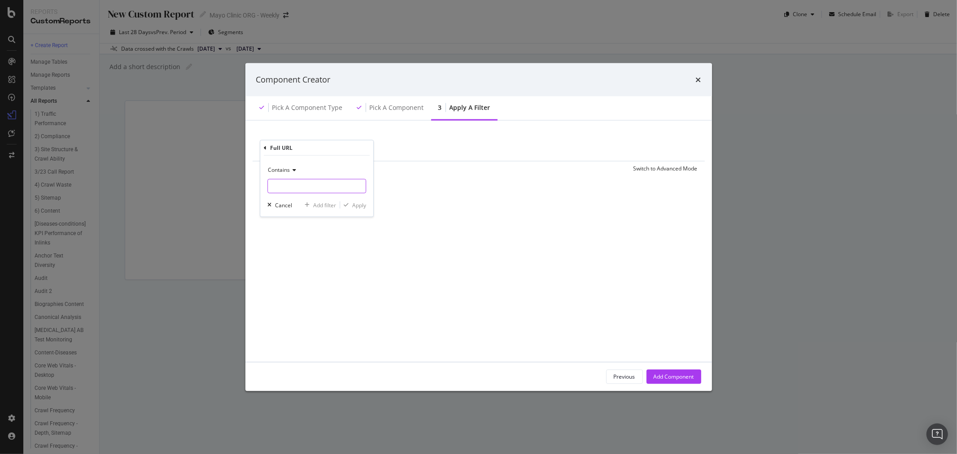
click at [303, 187] on input "modal" at bounding box center [317, 186] width 98 height 14
drag, startPoint x: 331, startPoint y: 174, endPoint x: 323, endPoint y: 187, distance: 14.9
click at [326, 182] on div "Contains" at bounding box center [316, 178] width 99 height 30
click at [323, 187] on input "modal" at bounding box center [317, 186] width 98 height 14
paste input "[URL][DOMAIN_NAME][MEDICAL_DATA]"
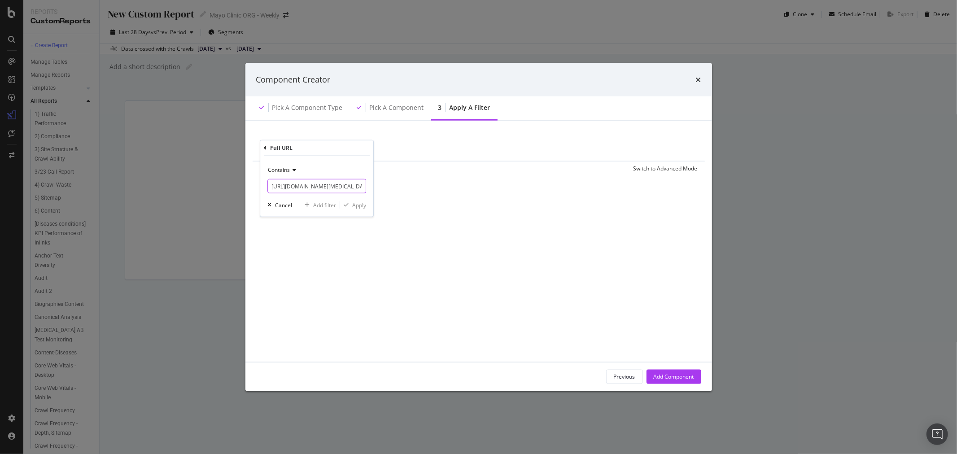
scroll to position [0, 111]
click at [350, 185] on input "[URL][DOMAIN_NAME][MEDICAL_DATA]" at bounding box center [310, 186] width 85 height 14
type input "[URL][DOMAIN_NAME][MEDICAL_DATA]"
click at [361, 209] on div "Contains https://www.mayoclinic.org/departments-centers/mayo-clinic-cancer-cent…" at bounding box center [316, 186] width 113 height 61
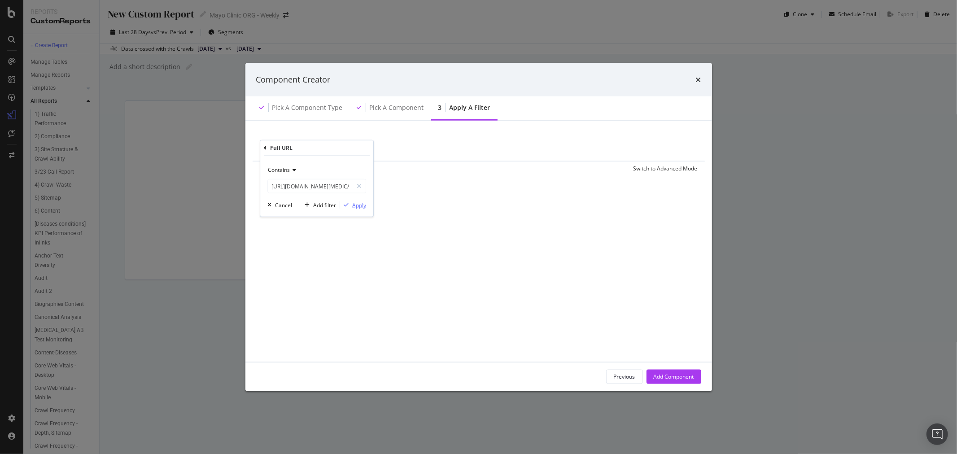
click at [361, 208] on div "Apply" at bounding box center [359, 205] width 14 height 8
click at [670, 375] on div "Add Component" at bounding box center [673, 377] width 40 height 8
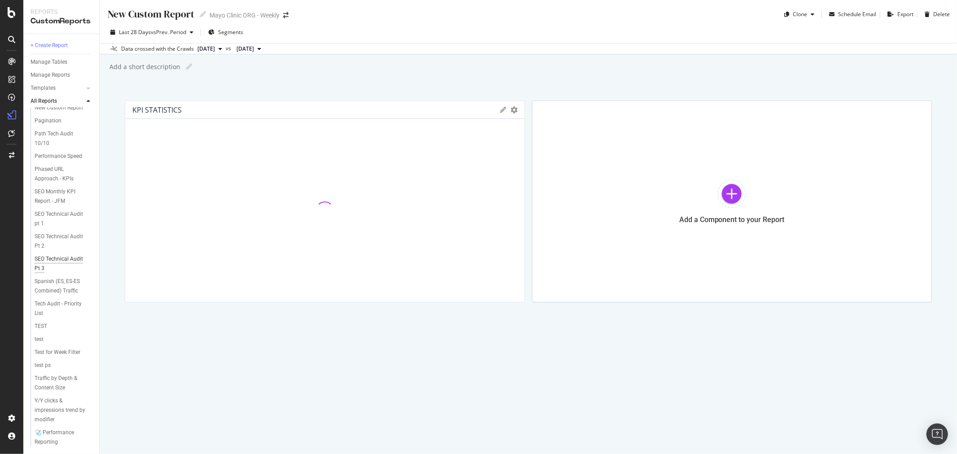
scroll to position [982, 0]
click at [200, 14] on icon at bounding box center [203, 14] width 6 height 6
click at [158, 11] on input "text" at bounding box center [151, 14] width 89 height 12
type input "MC4 ORG - JFM"
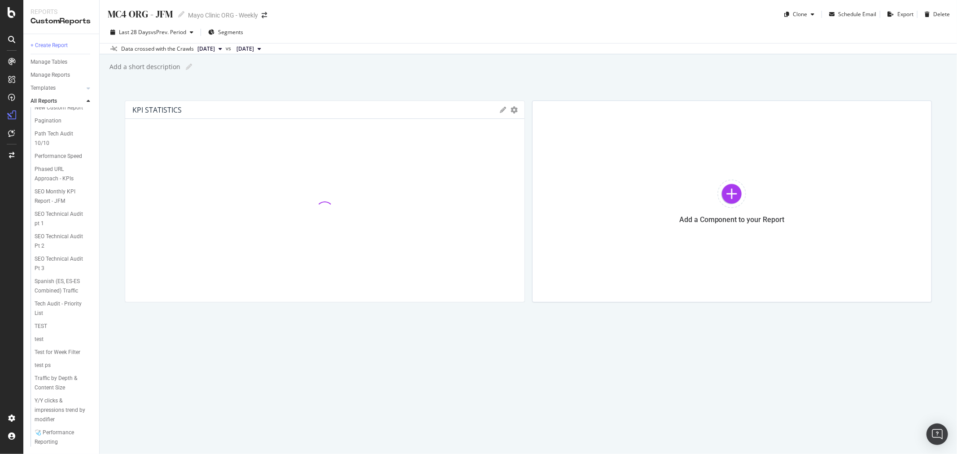
click at [404, 75] on div "MC4 ORG - JFM MC4 ORG - JFM Mayo Clinic ORG - Weekly Clone Schedule Email Expor…" at bounding box center [528, 227] width 857 height 454
click at [663, 152] on div "Add a Component to your Report" at bounding box center [732, 201] width 400 height 202
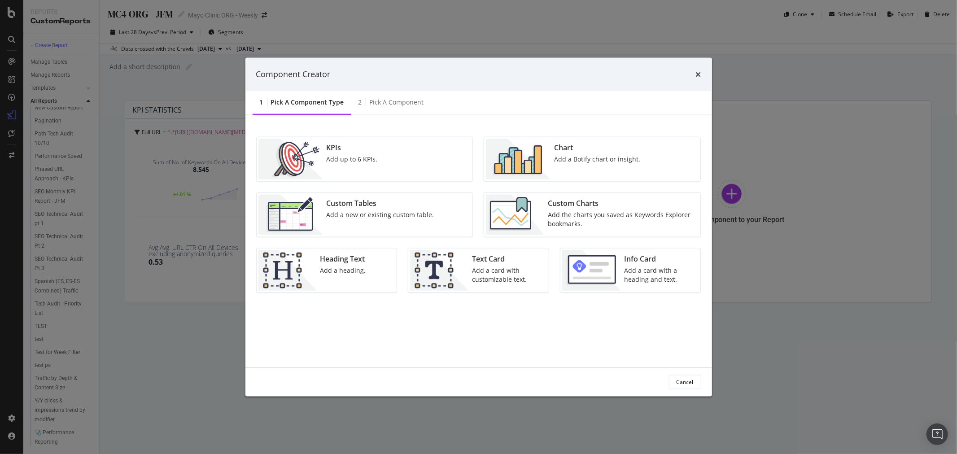
click at [162, 339] on div "Component Creator 1 Pick a Component type 2 Pick a Component KPIs Add up to 6 K…" at bounding box center [478, 227] width 957 height 454
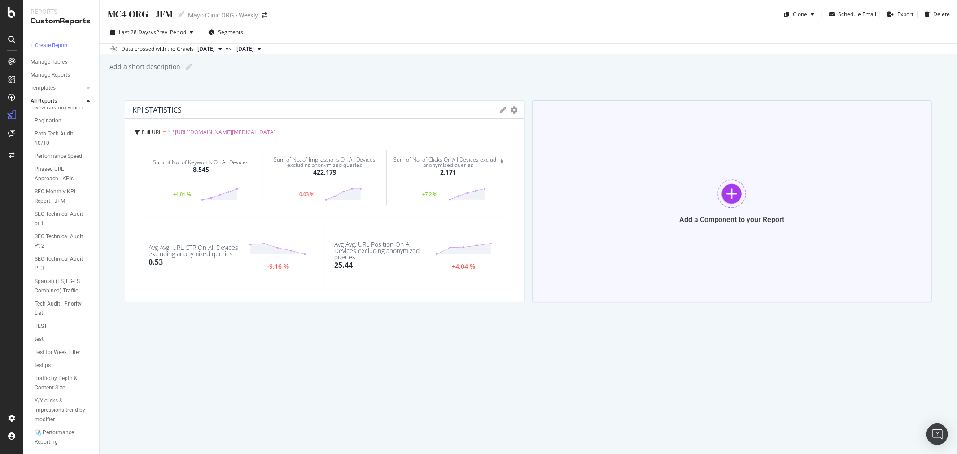
click at [725, 186] on div at bounding box center [731, 193] width 29 height 29
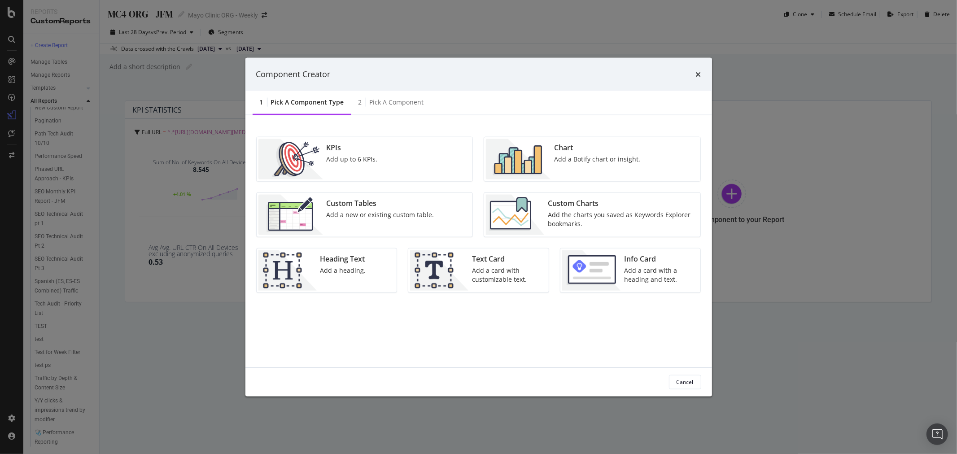
click at [573, 155] on div "Add a Botify chart or insight." at bounding box center [597, 158] width 86 height 9
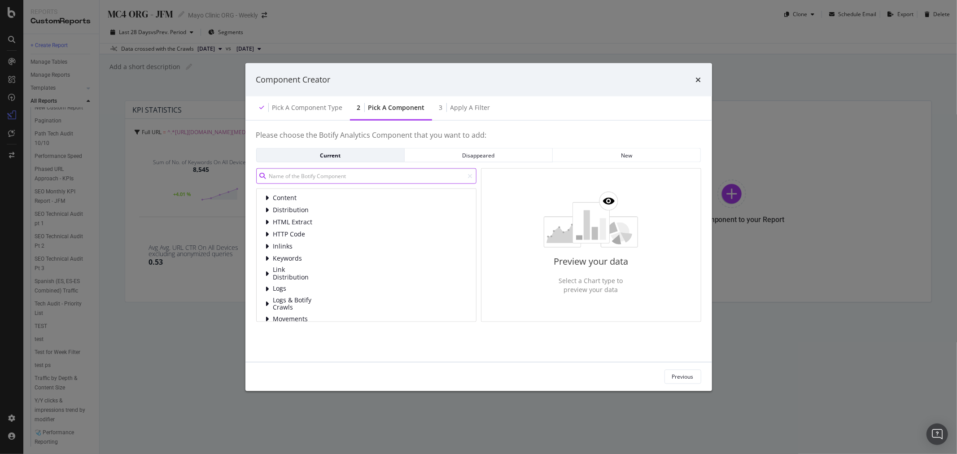
click at [344, 174] on input "modal" at bounding box center [366, 176] width 220 height 16
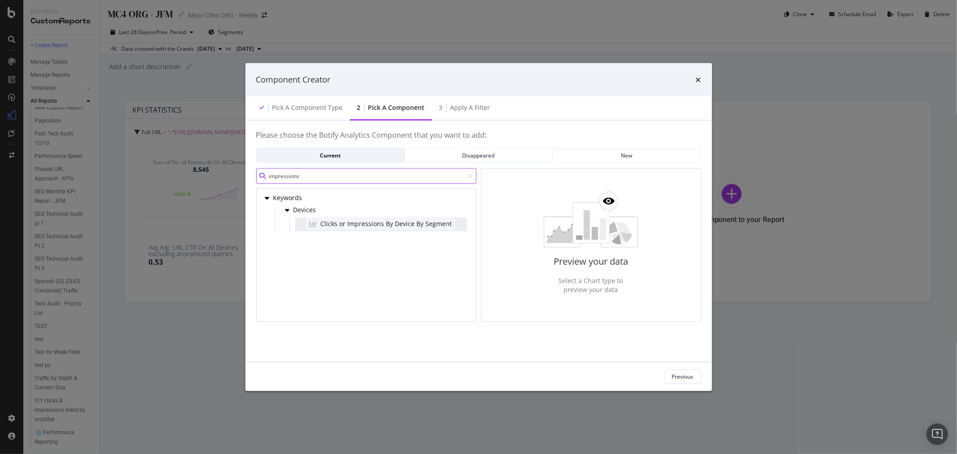
type input "impressions"
click at [360, 226] on span "Clicks or Impressions By Device By Segment" at bounding box center [386, 223] width 131 height 9
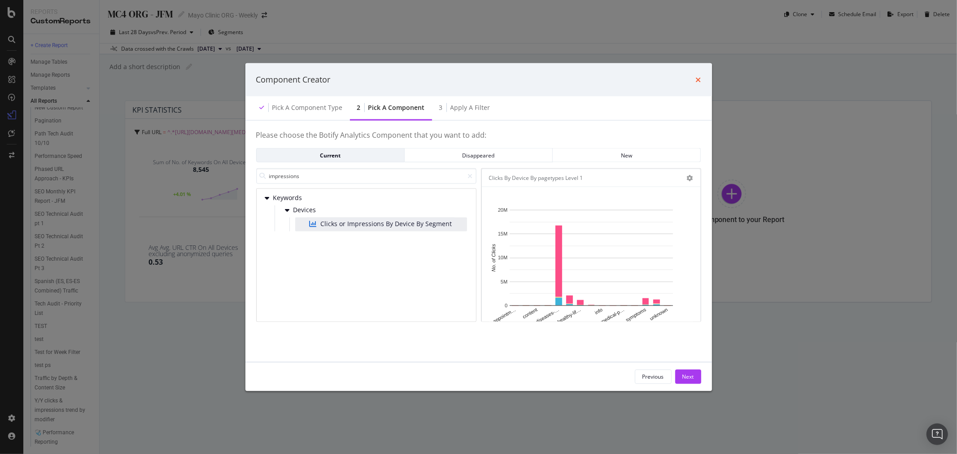
click at [696, 79] on icon "times" at bounding box center [698, 79] width 5 height 7
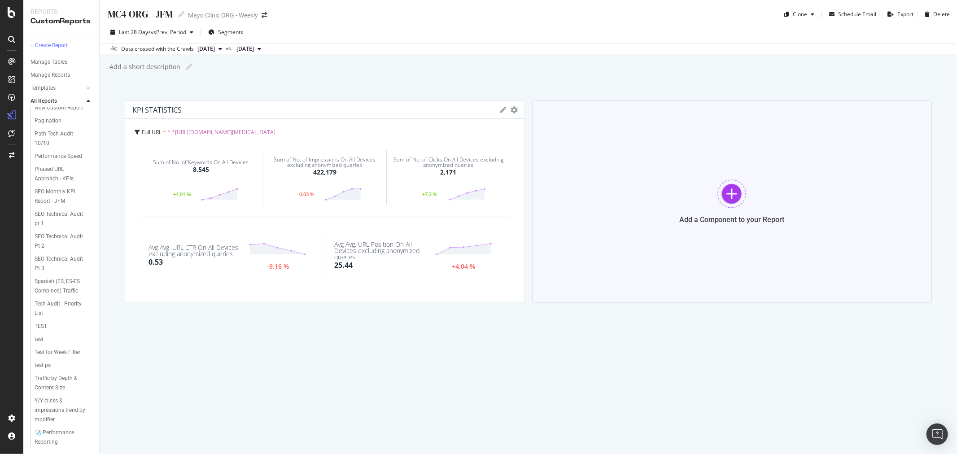
click at [674, 164] on div "Add a Component to your Report" at bounding box center [732, 201] width 400 height 202
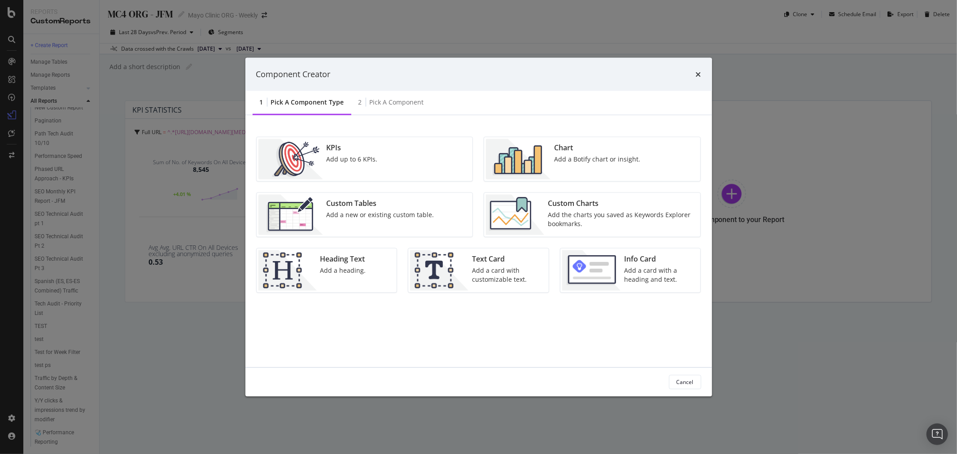
click at [635, 208] on div "Custom Charts" at bounding box center [621, 203] width 147 height 10
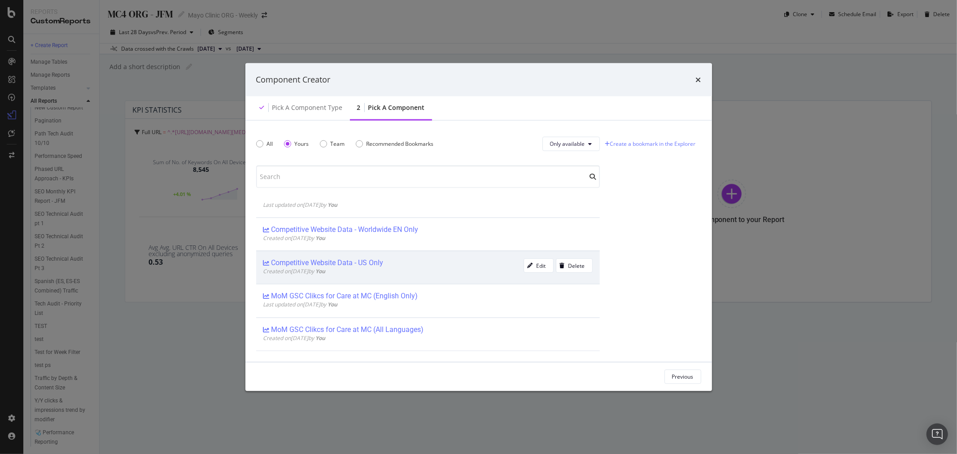
scroll to position [316, 0]
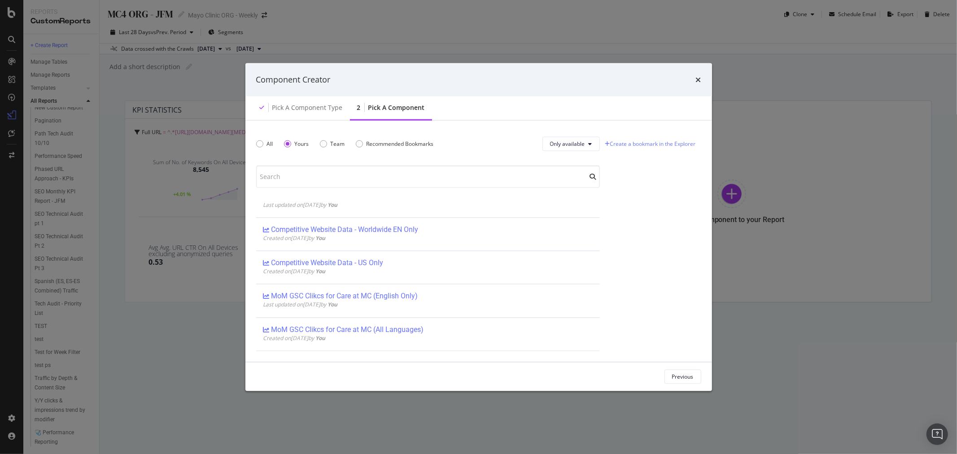
click at [261, 148] on div "All Yours Team Recommended Bookmarks" at bounding box center [350, 143] width 188 height 25
click at [272, 142] on div "All" at bounding box center [270, 144] width 6 height 8
click at [284, 174] on input "modal" at bounding box center [428, 176] width 344 height 22
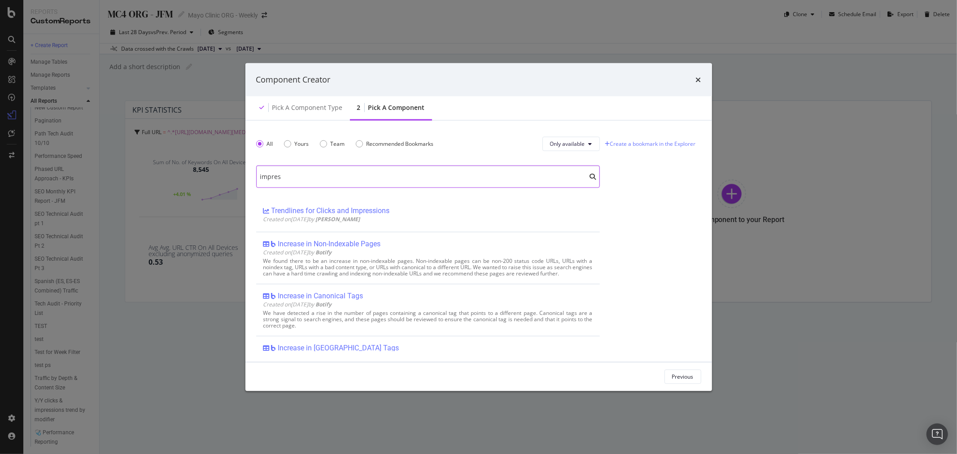
scroll to position [101, 0]
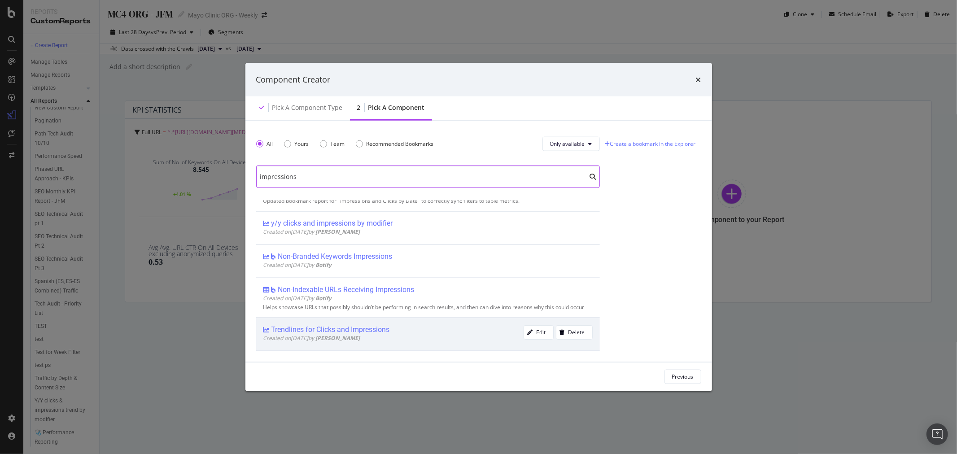
type input "impressions"
click at [378, 332] on div "Trendlines for Clicks and Impressions" at bounding box center [330, 329] width 118 height 9
click at [674, 376] on div "Add Component" at bounding box center [673, 377] width 40 height 8
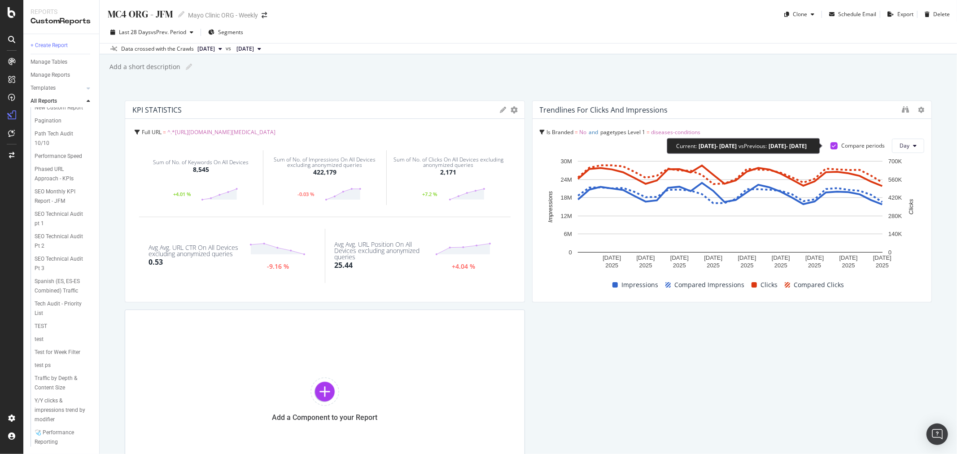
click at [846, 143] on div "Compare periods" at bounding box center [863, 146] width 44 height 8
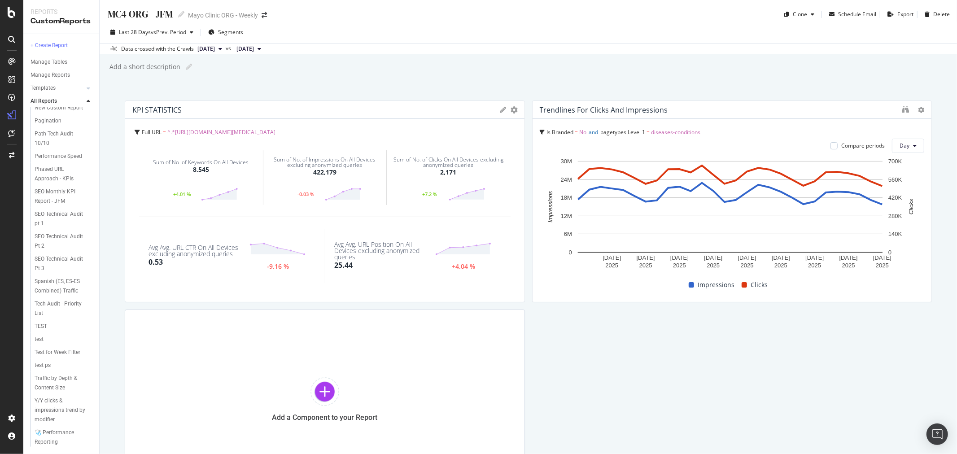
click at [547, 130] on span "Is Branded" at bounding box center [560, 132] width 27 height 8
click at [573, 166] on span "pagetypes Level 1" at bounding box center [564, 167] width 44 height 6
click at [539, 132] on icon at bounding box center [541, 132] width 5 height 5
click at [918, 107] on icon at bounding box center [921, 110] width 6 height 6
click at [733, 117] on div "Trendlines for Clicks and Impressions" at bounding box center [731, 110] width 399 height 18
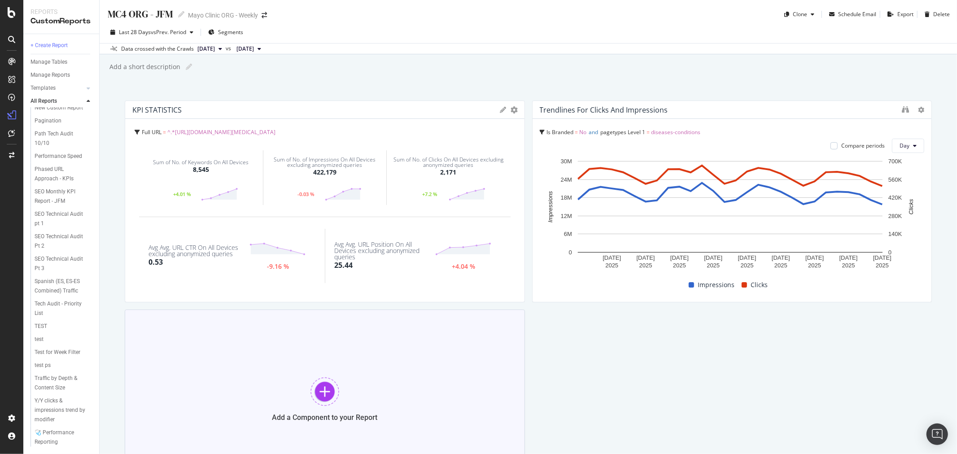
click at [381, 397] on div "Add a Component to your Report" at bounding box center [325, 398] width 400 height 179
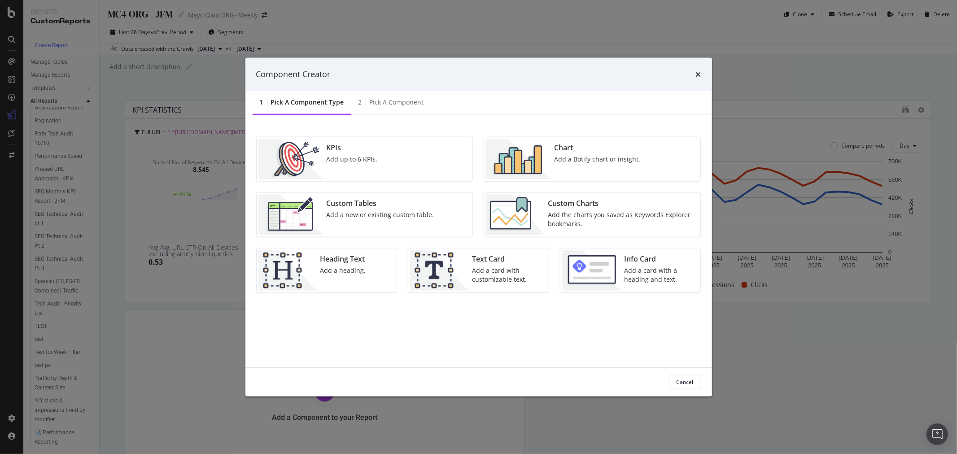
click at [601, 223] on div "Add the charts you saved as Keywords Explorer bookmarks." at bounding box center [621, 219] width 147 height 18
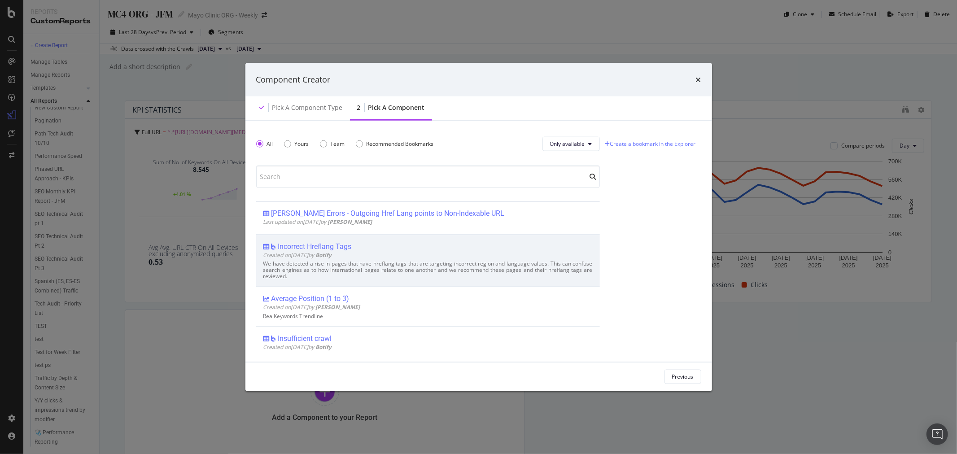
scroll to position [2342, 0]
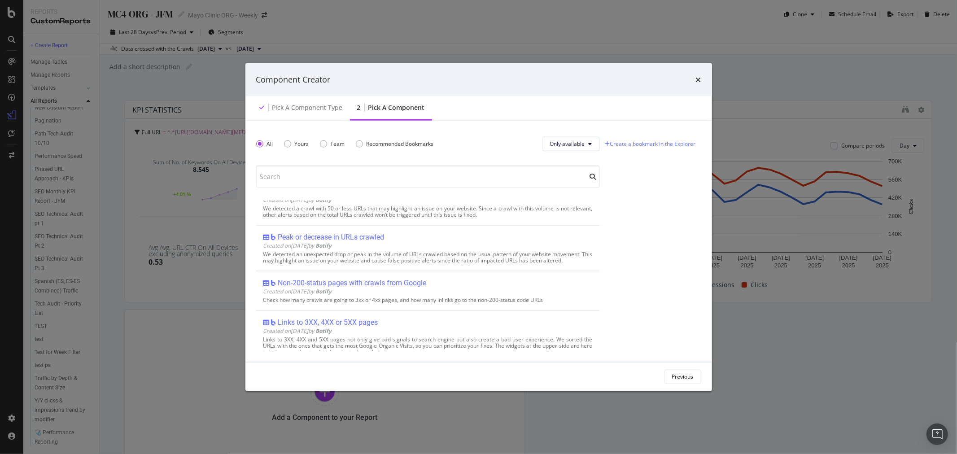
click at [692, 84] on div "Component Creator" at bounding box center [478, 80] width 445 height 12
click at [700, 78] on icon "times" at bounding box center [698, 79] width 5 height 7
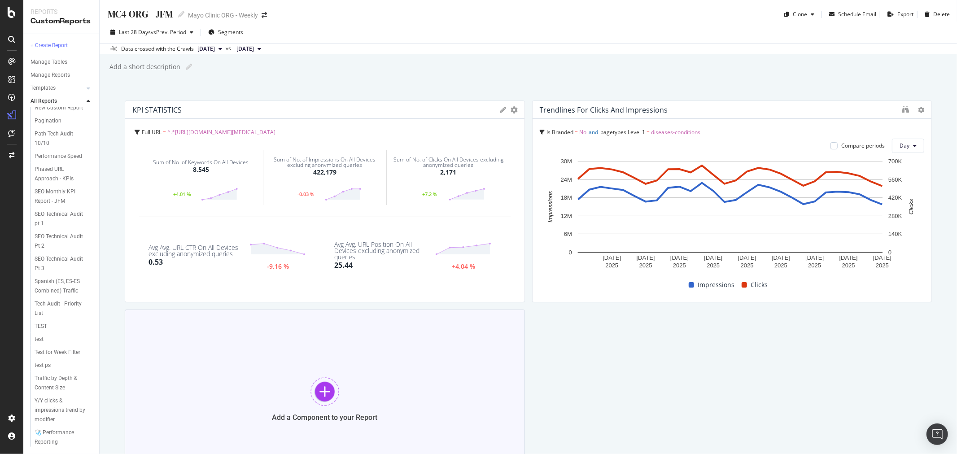
click at [320, 387] on div at bounding box center [324, 391] width 29 height 29
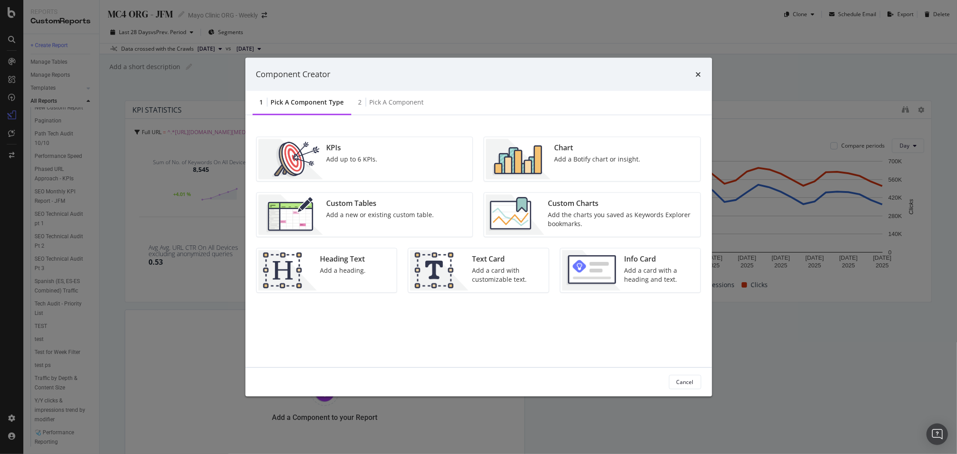
click at [564, 208] on div "Custom Charts" at bounding box center [621, 203] width 147 height 10
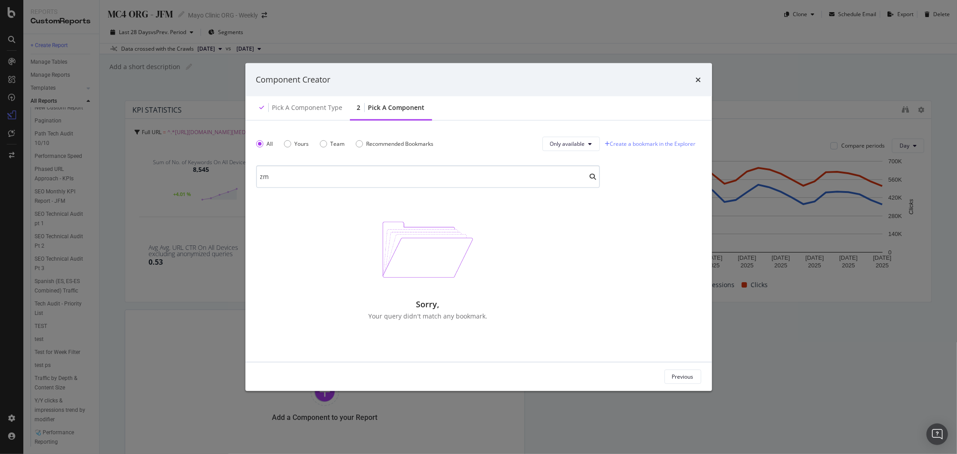
type input "z"
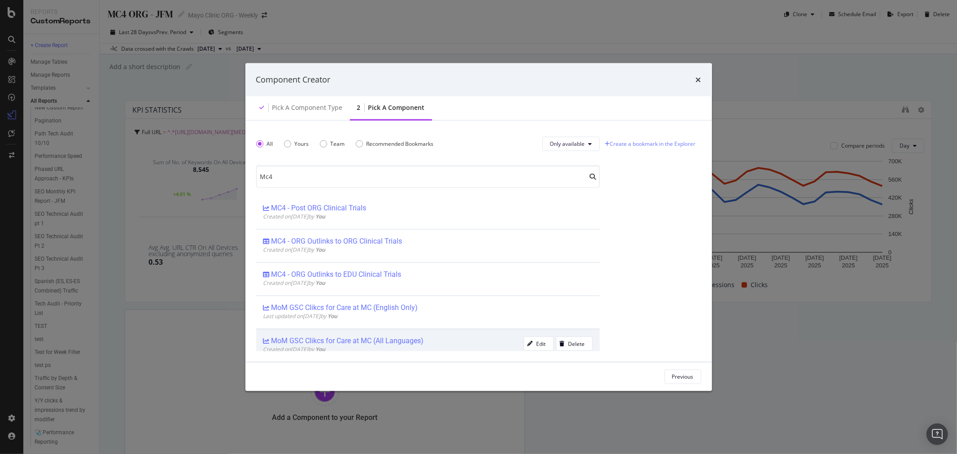
scroll to position [0, 0]
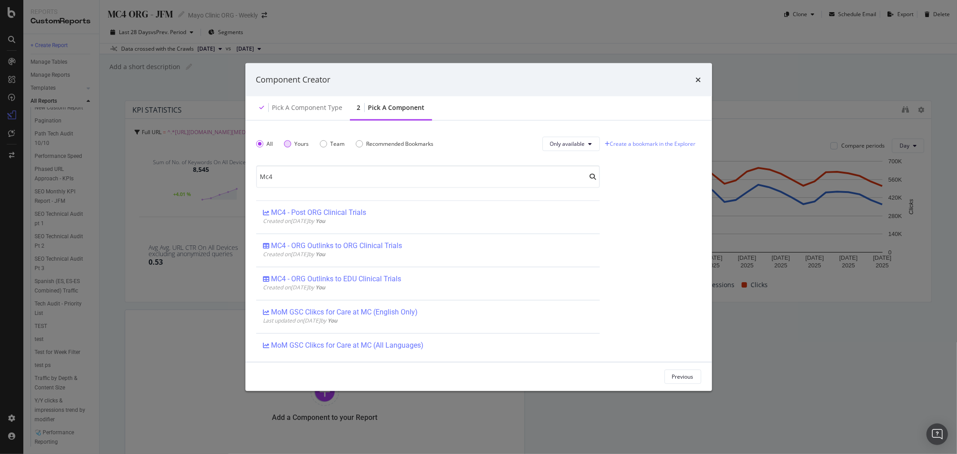
type input "Mc4"
click at [300, 145] on div "Yours" at bounding box center [302, 144] width 14 height 8
click at [696, 80] on icon "times" at bounding box center [698, 79] width 5 height 7
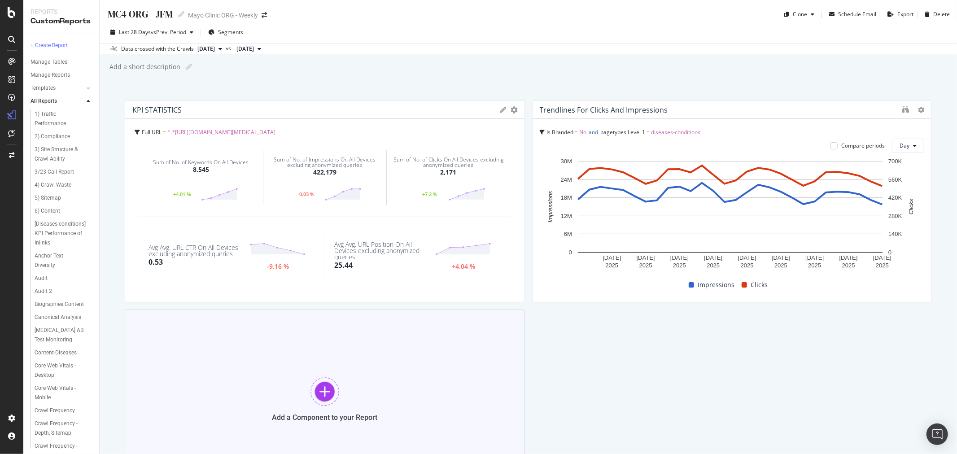
click at [415, 392] on div "Add a Component to your Report" at bounding box center [325, 398] width 400 height 179
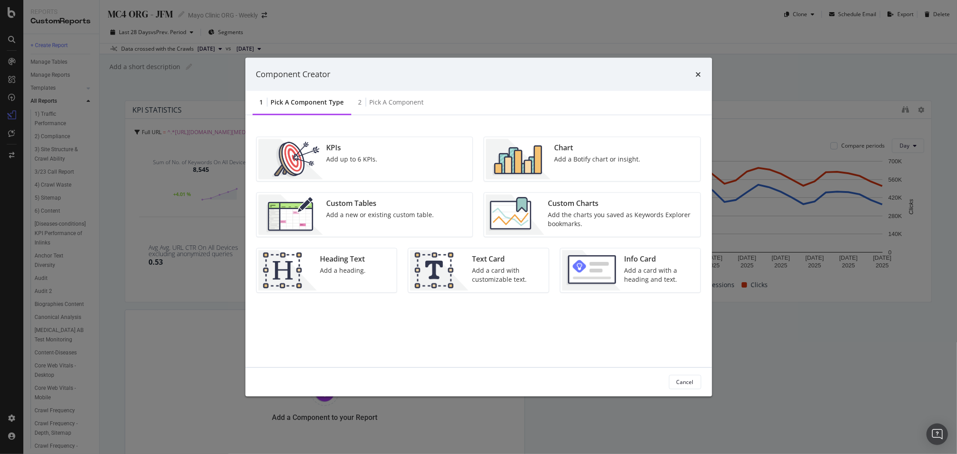
click at [571, 209] on div "Custom Charts Add the charts you saved as Keywords Explorer bookmarks." at bounding box center [621, 214] width 154 height 40
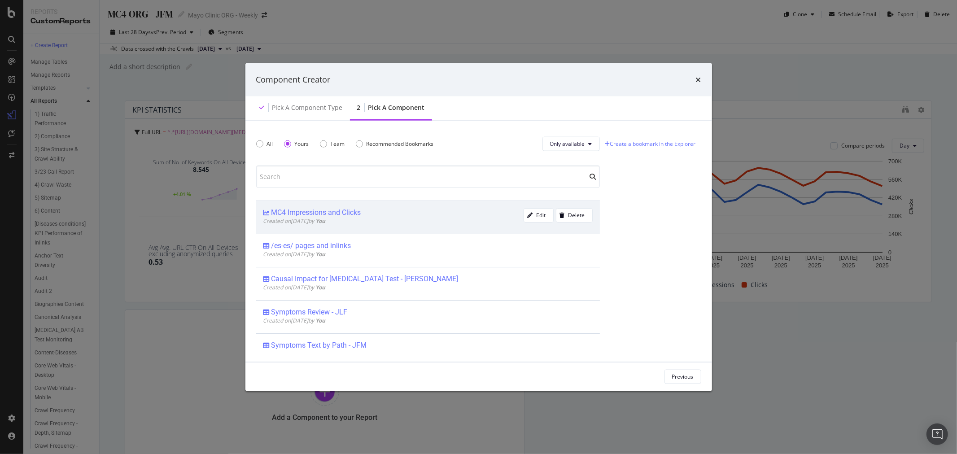
click at [374, 222] on div "Created on 2025 Aug 19th by You" at bounding box center [393, 221] width 260 height 8
click at [682, 377] on div "Add Component" at bounding box center [673, 377] width 40 height 8
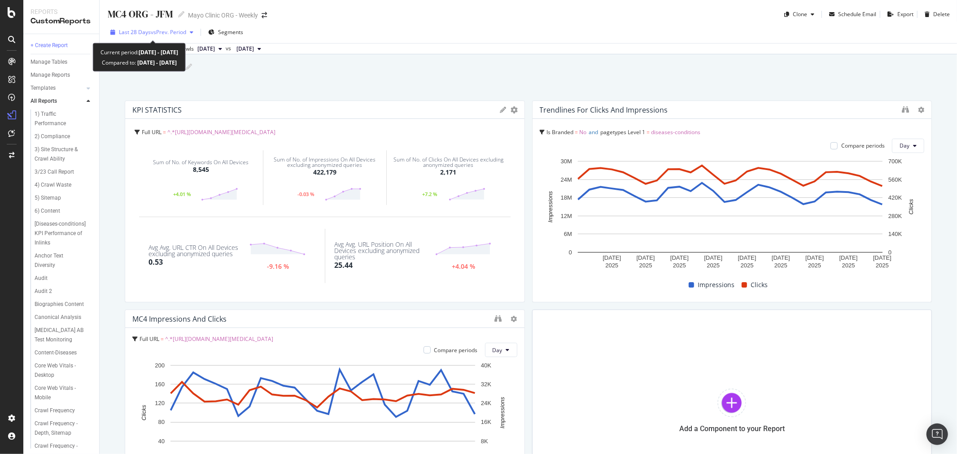
click at [131, 29] on span "Last 28 Days" at bounding box center [135, 32] width 32 height 8
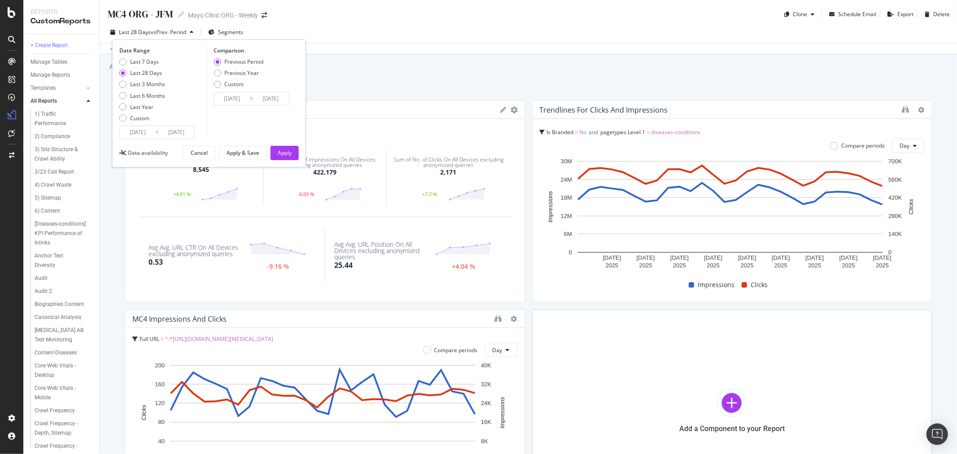
click at [136, 130] on input "2025/07/20" at bounding box center [138, 132] width 36 height 13
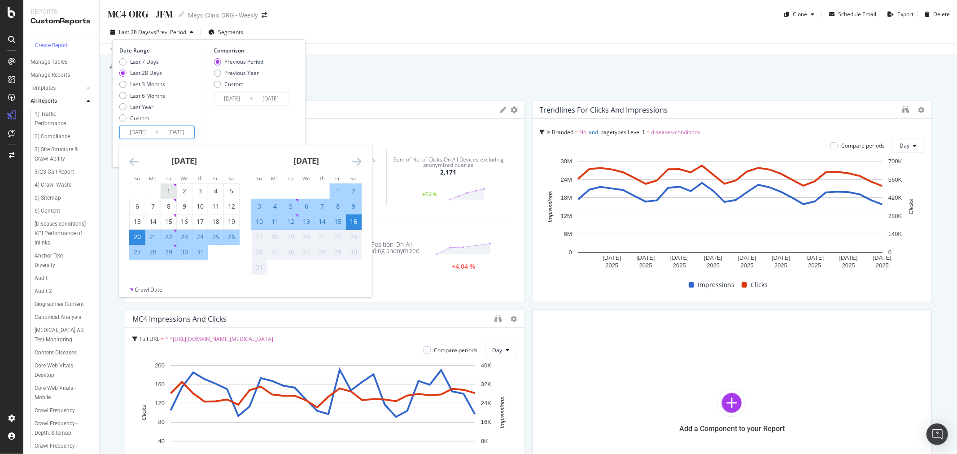
click at [166, 189] on div "1" at bounding box center [168, 191] width 15 height 9
type input "2025/07/01"
type input "2025/05/15"
type input "2025/06/30"
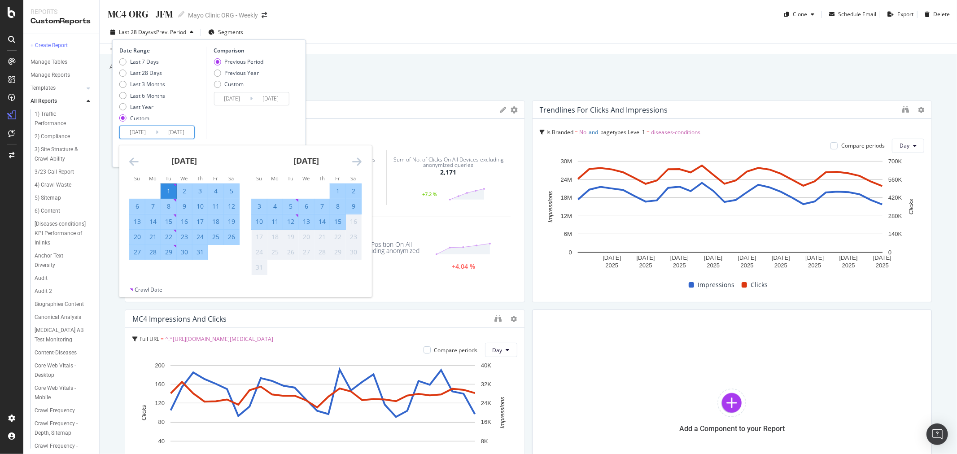
click at [201, 249] on div "31" at bounding box center [199, 252] width 15 height 9
type input "2025/07/31"
type input "2025/05/31"
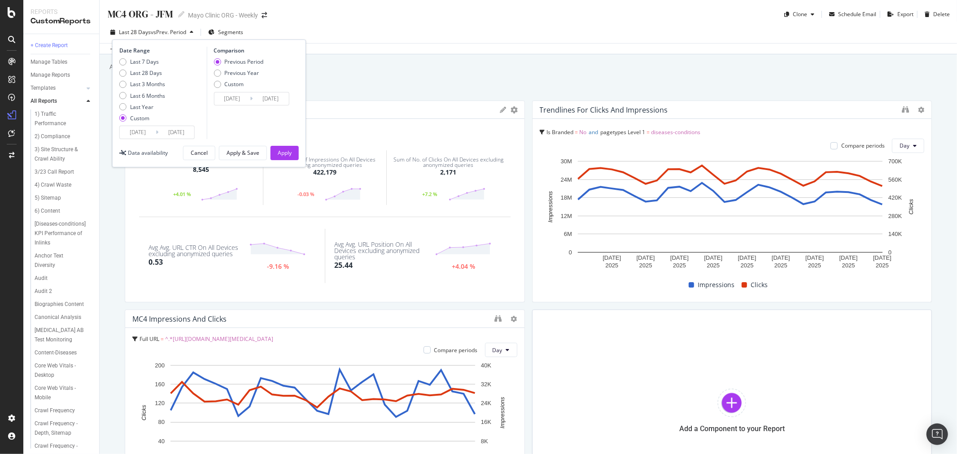
click at [272, 100] on input "2025/06/30" at bounding box center [270, 98] width 36 height 13
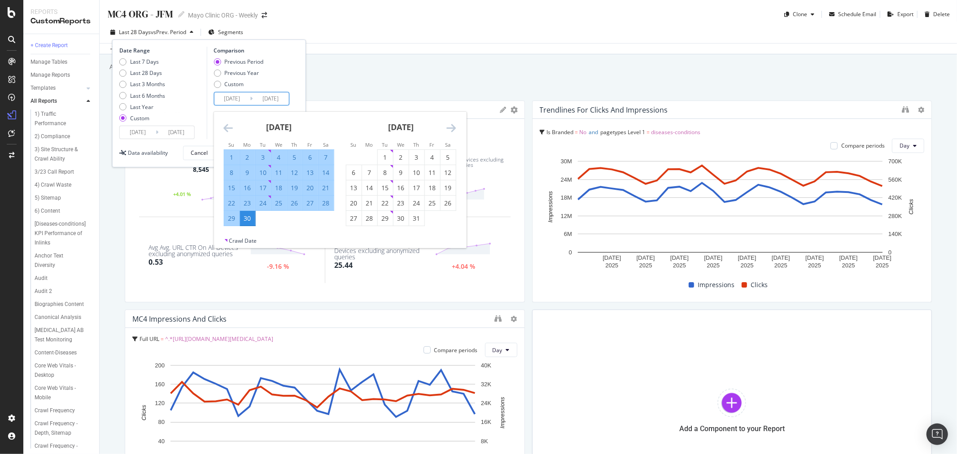
click at [231, 159] on div "1" at bounding box center [231, 157] width 15 height 9
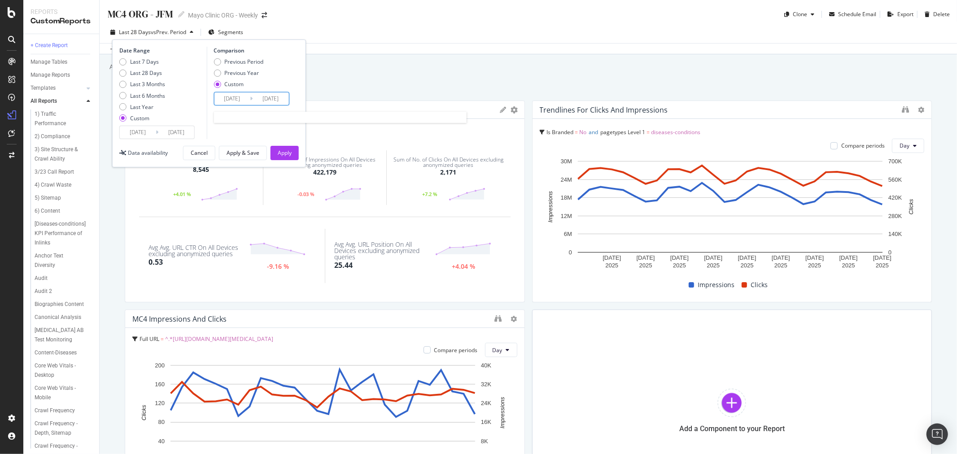
click at [275, 101] on input "2025/06/01" at bounding box center [270, 98] width 36 height 13
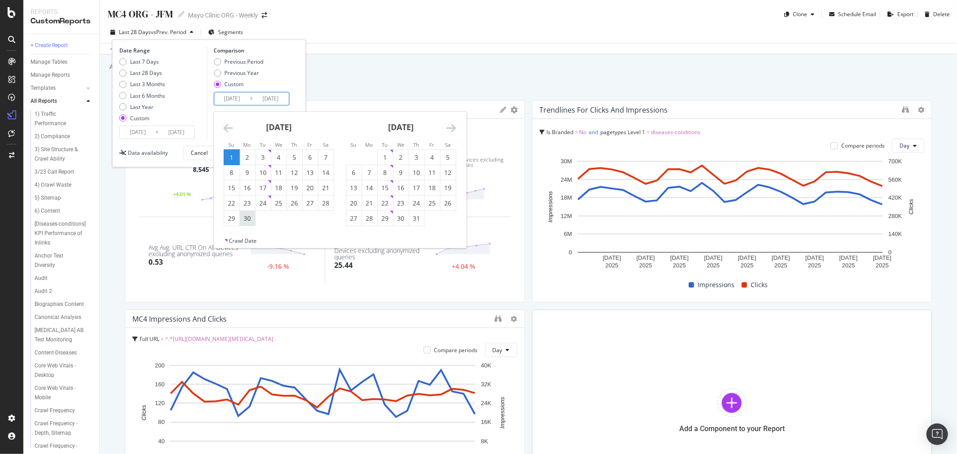
click at [252, 217] on div "30" at bounding box center [246, 218] width 15 height 9
type input "2025/06/30"
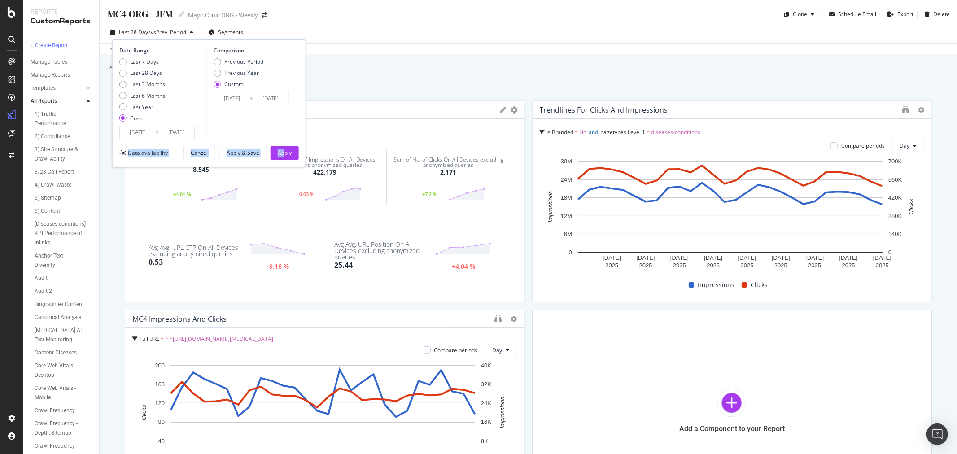
drag, startPoint x: 284, startPoint y: 165, endPoint x: 263, endPoint y: 107, distance: 61.6
click at [299, 97] on div "Date Range Last 7 Days Last 28 Days Last 3 Months Last 6 Months Last Year Custo…" at bounding box center [209, 103] width 194 height 128
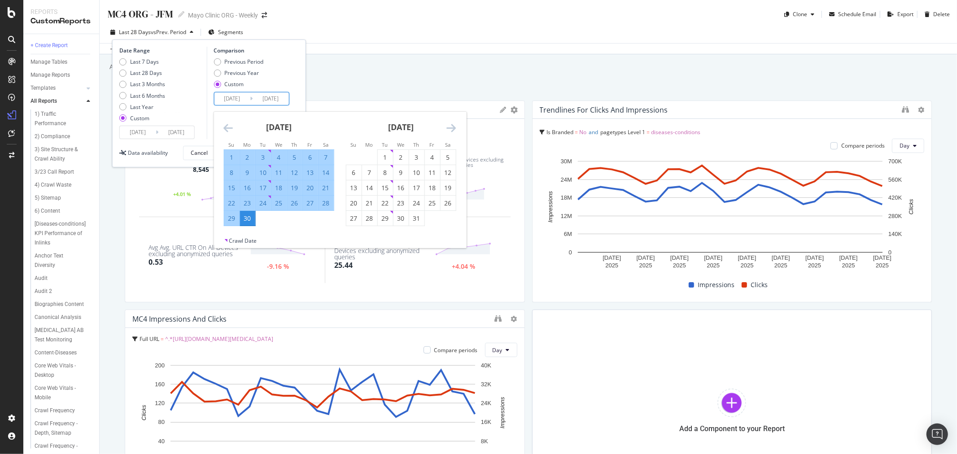
click at [244, 95] on input "2025/05/31" at bounding box center [232, 98] width 36 height 13
click at [229, 154] on div "1" at bounding box center [231, 157] width 15 height 9
type input "2025/06/01"
click at [248, 217] on div "30" at bounding box center [246, 218] width 15 height 9
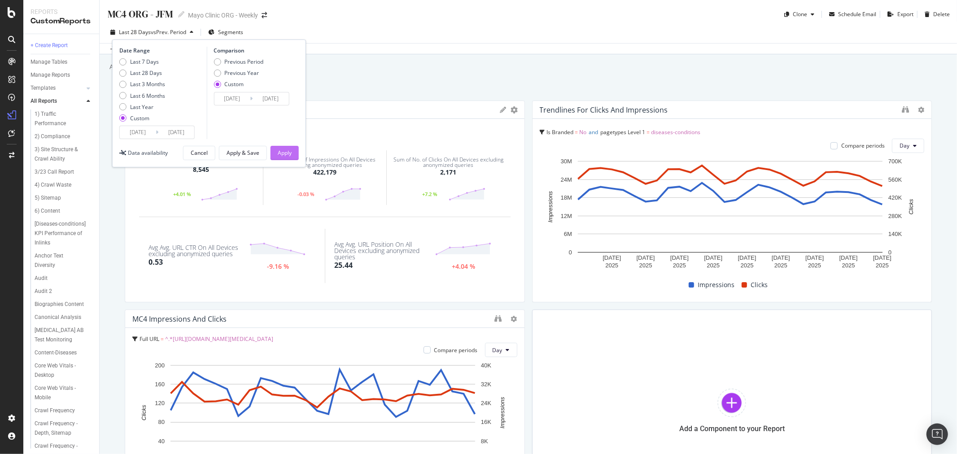
click at [282, 151] on div "Apply" at bounding box center [285, 153] width 14 height 8
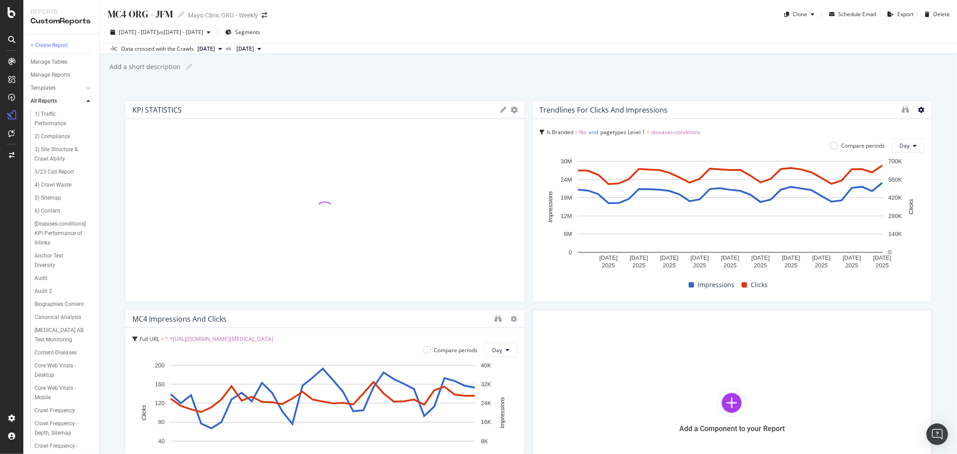
click at [918, 109] on icon at bounding box center [921, 110] width 6 height 6
click at [889, 111] on span "Delete" at bounding box center [894, 110] width 17 height 8
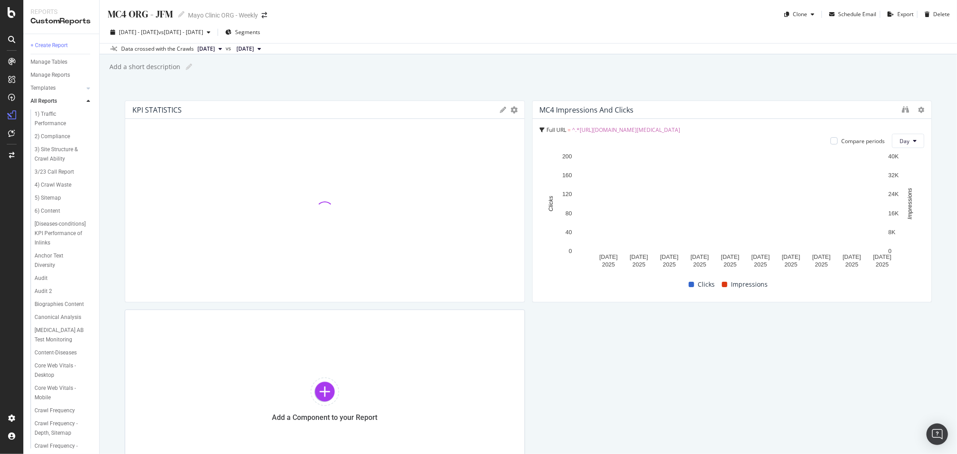
click at [570, 77] on div "MC4 ORG - JFM MC4 ORG - JFM Mayo Clinic ORG - Weekly Clone Schedule Email Expor…" at bounding box center [528, 227] width 857 height 454
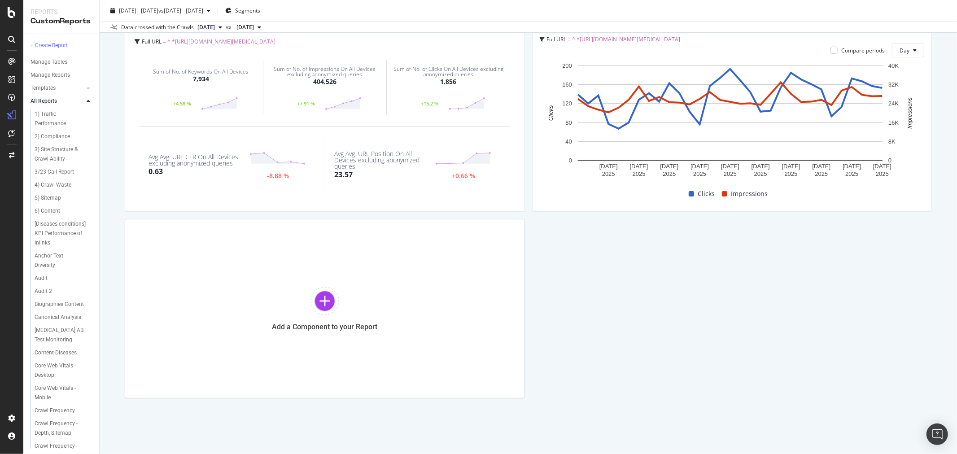
scroll to position [91, 0]
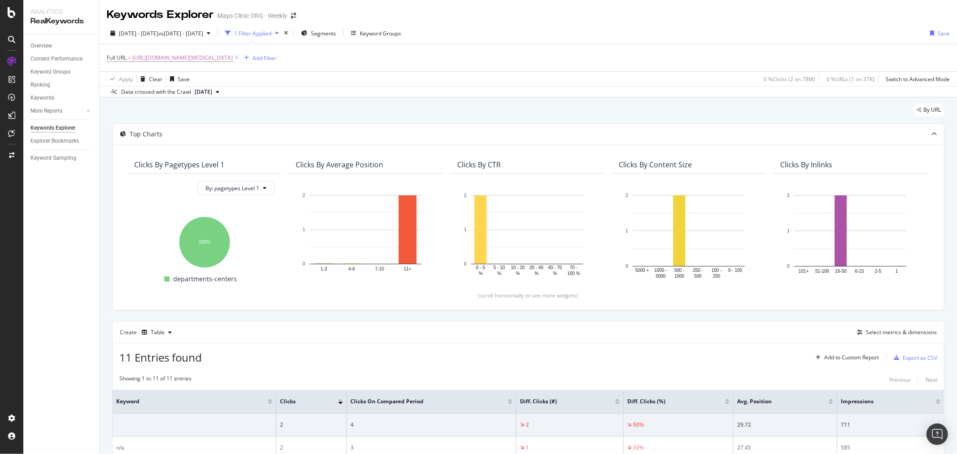
scroll to position [51, 0]
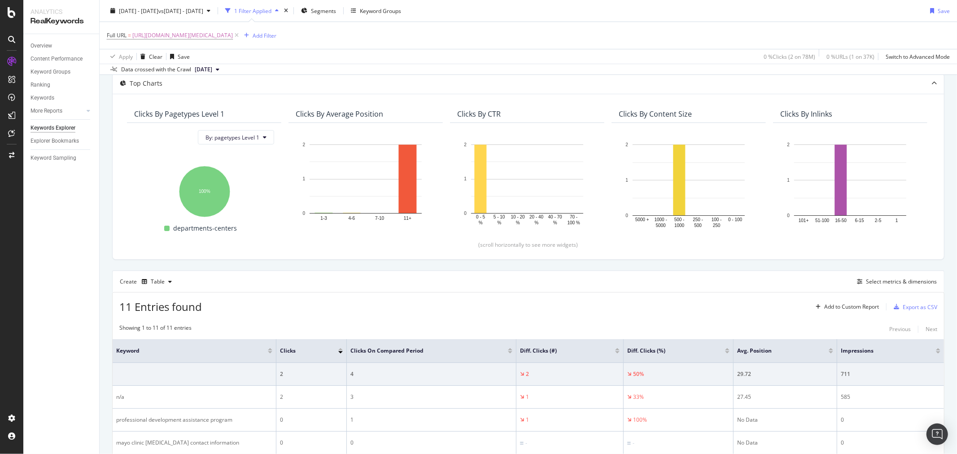
click at [240, 29] on span "Full URL = [URL][DOMAIN_NAME][MEDICAL_DATA]" at bounding box center [174, 35] width 134 height 13
click at [233, 35] on span "[URL][DOMAIN_NAME][MEDICAL_DATA]" at bounding box center [182, 35] width 100 height 13
click at [173, 70] on input "[URL][DOMAIN_NAME][MEDICAL_DATA]" at bounding box center [157, 72] width 85 height 14
click at [187, 68] on input "[URL][DOMAIN_NAME][MEDICAL_DATA]" at bounding box center [157, 72] width 85 height 14
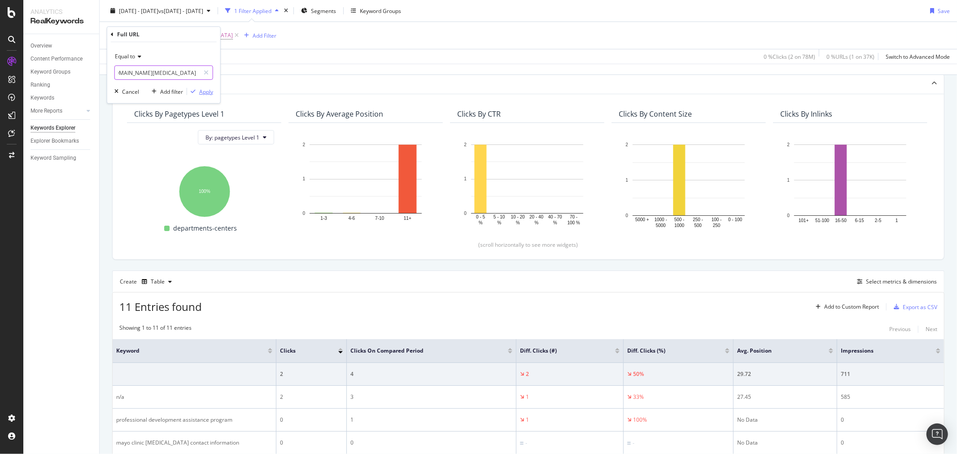
type input "[URL][DOMAIN_NAME][MEDICAL_DATA]"
click at [210, 93] on div "Apply" at bounding box center [206, 91] width 14 height 8
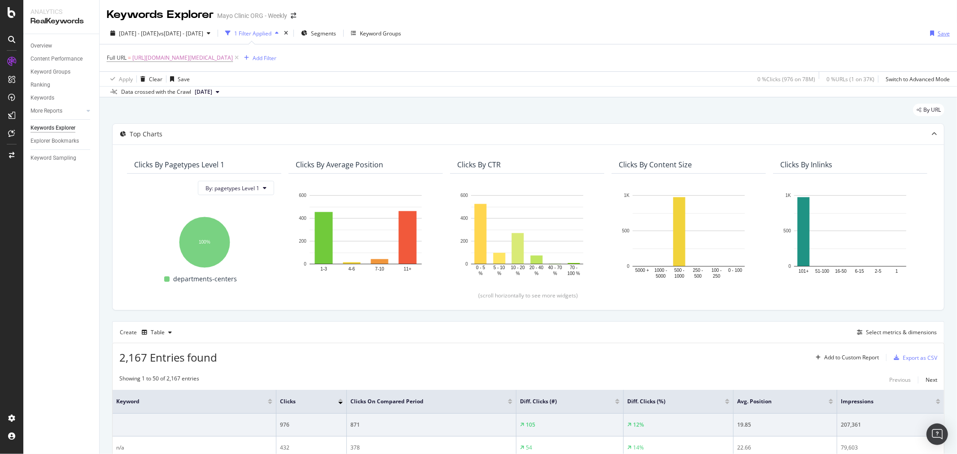
click at [937, 35] on div "Save" at bounding box center [943, 34] width 12 height 8
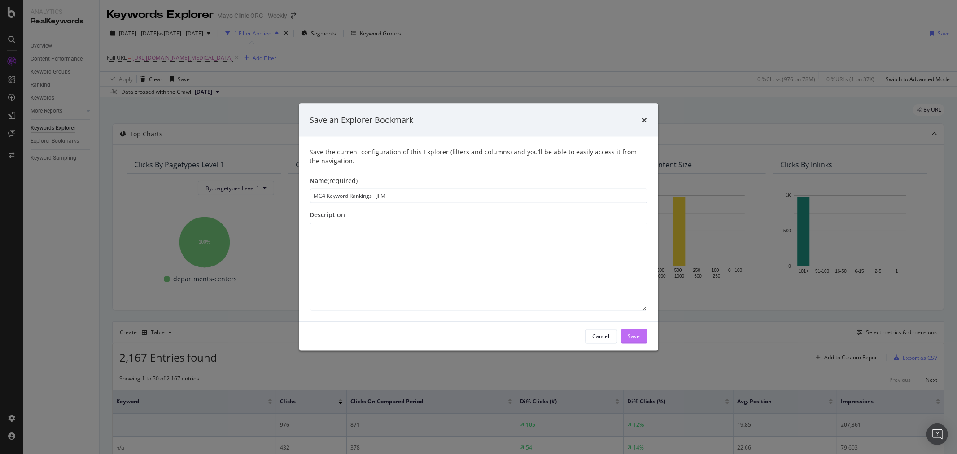
type input "MC4 Keyword Rankings - JFM"
click at [629, 335] on div "Save" at bounding box center [634, 336] width 12 height 8
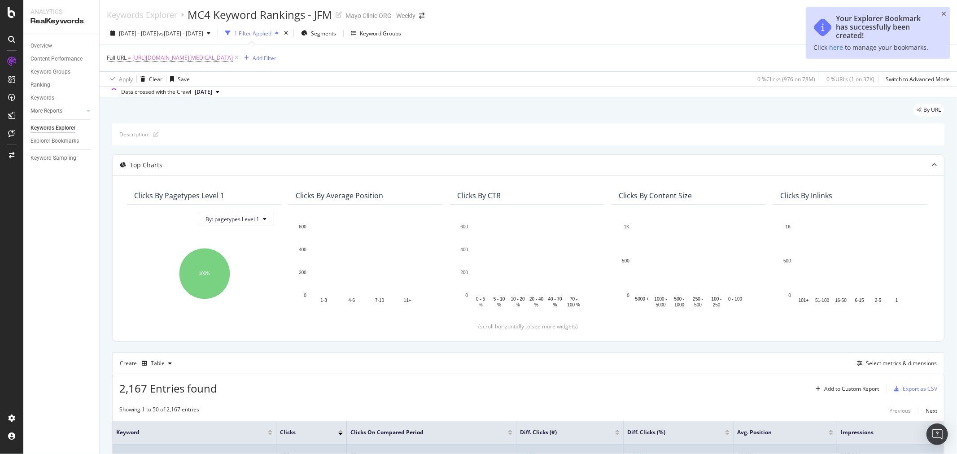
scroll to position [149, 0]
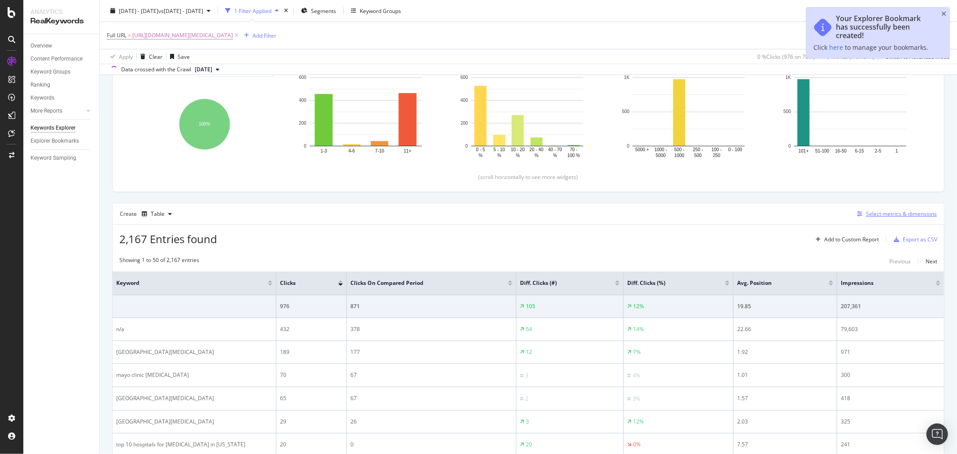
click at [881, 211] on div "Select metrics & dimensions" at bounding box center [901, 214] width 71 height 8
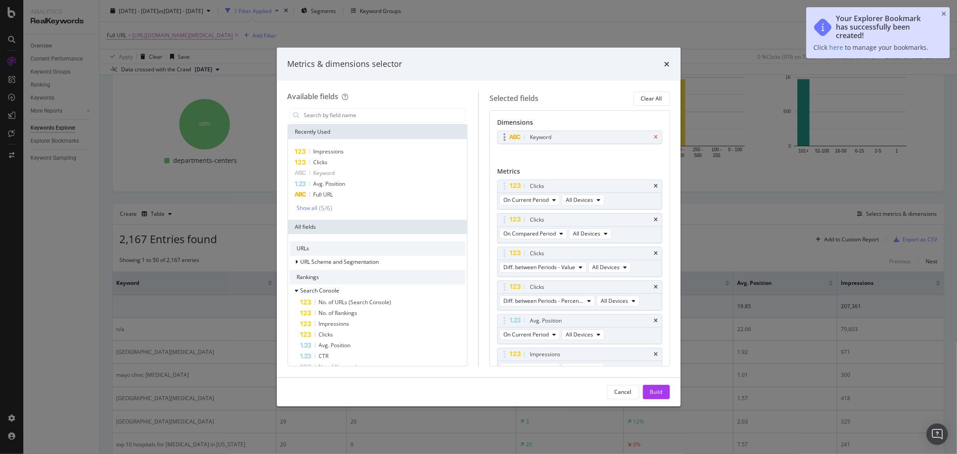
click at [654, 135] on icon "times" at bounding box center [656, 137] width 4 height 5
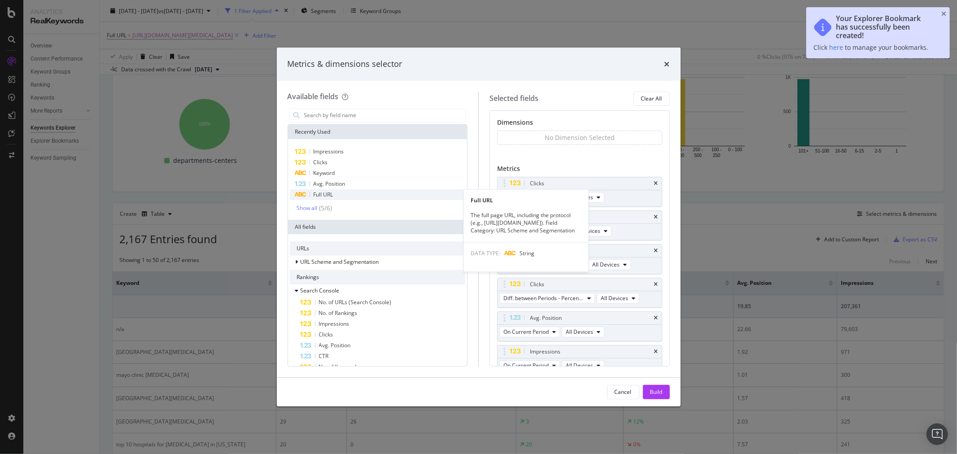
click at [352, 191] on div "Full URL" at bounding box center [378, 194] width 176 height 11
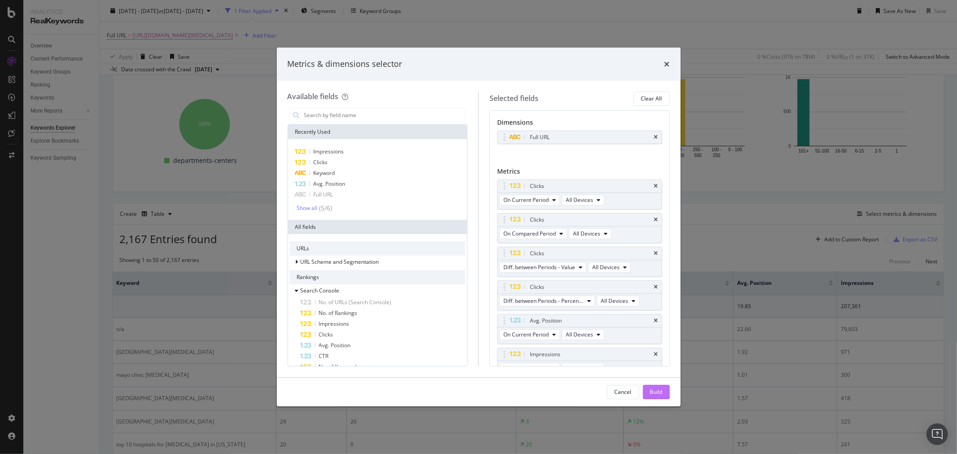
click at [647, 392] on button "Build" at bounding box center [656, 392] width 27 height 14
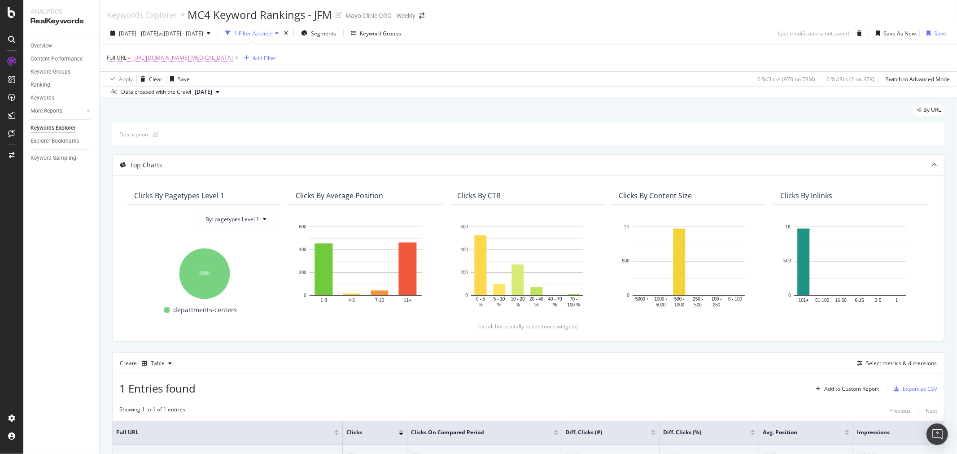
click at [149, 62] on span "[URL][DOMAIN_NAME][MEDICAL_DATA]" at bounding box center [182, 58] width 100 height 13
click at [134, 80] on span "Equal to" at bounding box center [125, 79] width 20 height 8
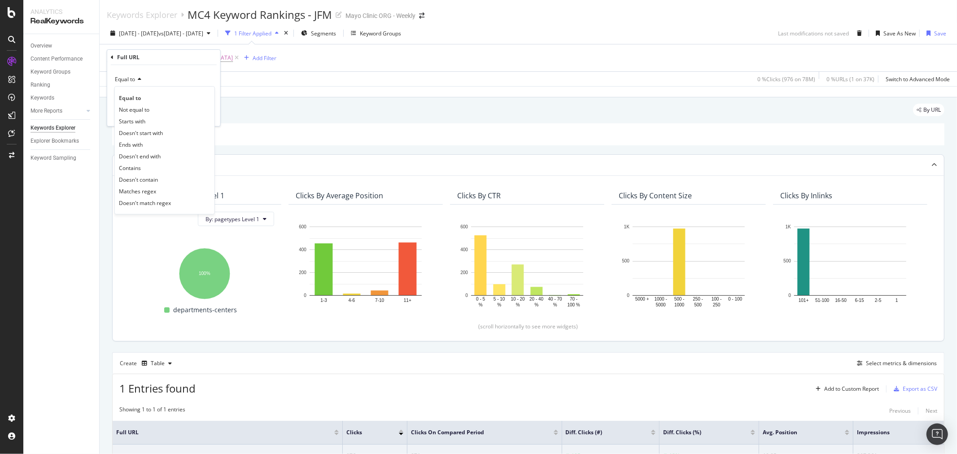
drag, startPoint x: 142, startPoint y: 170, endPoint x: 148, endPoint y: 165, distance: 8.3
click at [142, 170] on div "Contains" at bounding box center [165, 168] width 96 height 12
click at [204, 113] on div "Apply" at bounding box center [206, 115] width 14 height 8
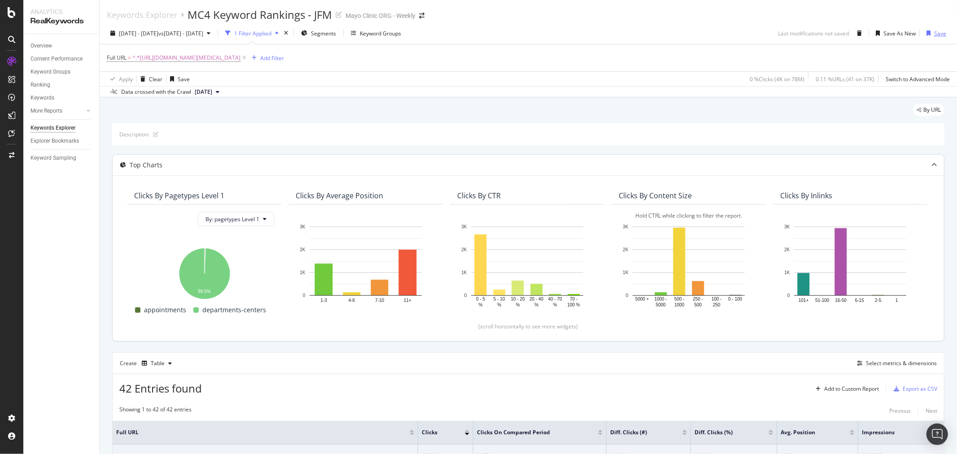
click at [926, 35] on icon "button" at bounding box center [928, 32] width 4 height 5
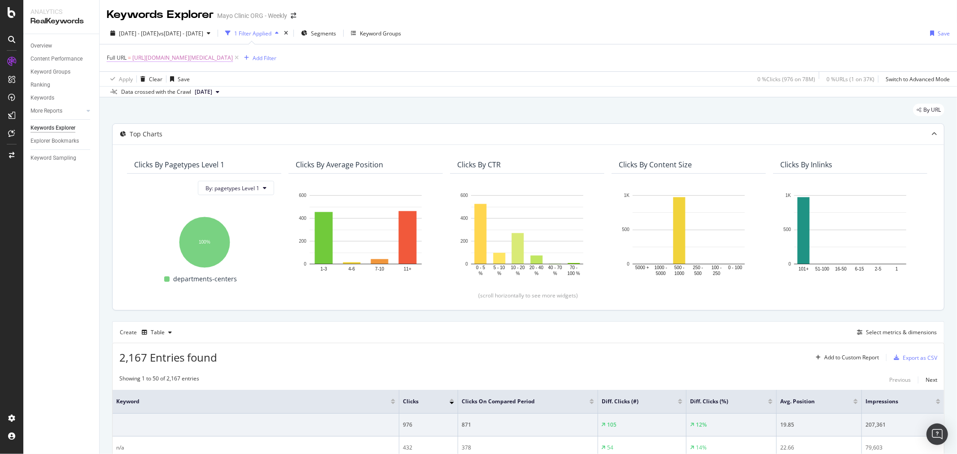
click at [165, 57] on span "[URL][DOMAIN_NAME][MEDICAL_DATA]" at bounding box center [182, 58] width 100 height 13
click at [132, 78] on span "Equal to" at bounding box center [125, 79] width 20 height 8
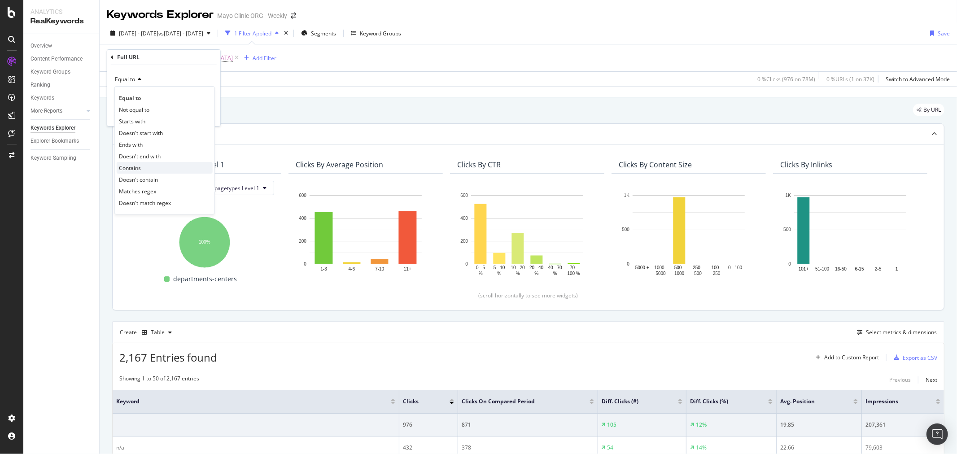
click at [145, 169] on div "Contains" at bounding box center [165, 168] width 96 height 12
click at [204, 113] on div "Apply" at bounding box center [206, 115] width 14 height 8
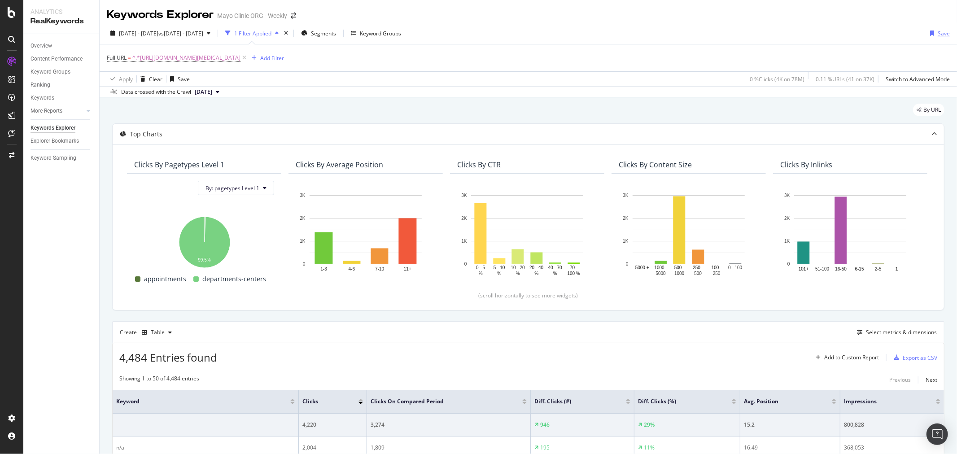
click at [927, 32] on div "button" at bounding box center [931, 32] width 11 height 5
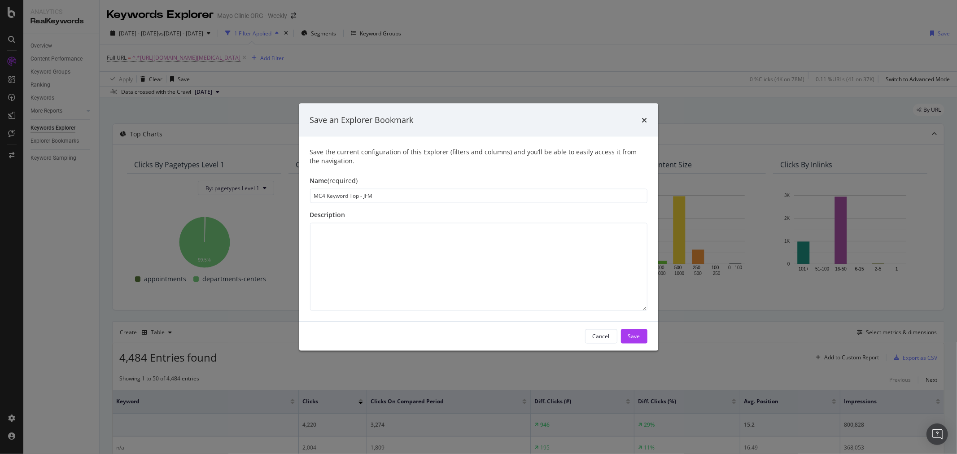
drag, startPoint x: 357, startPoint y: 197, endPoint x: 326, endPoint y: 196, distance: 31.4
click at [326, 196] on input "MC4 Keyword Top - JFM" at bounding box center [478, 195] width 337 height 14
type input "MC4 All Keywords - JFM"
click at [639, 331] on div "Save" at bounding box center [634, 335] width 12 height 13
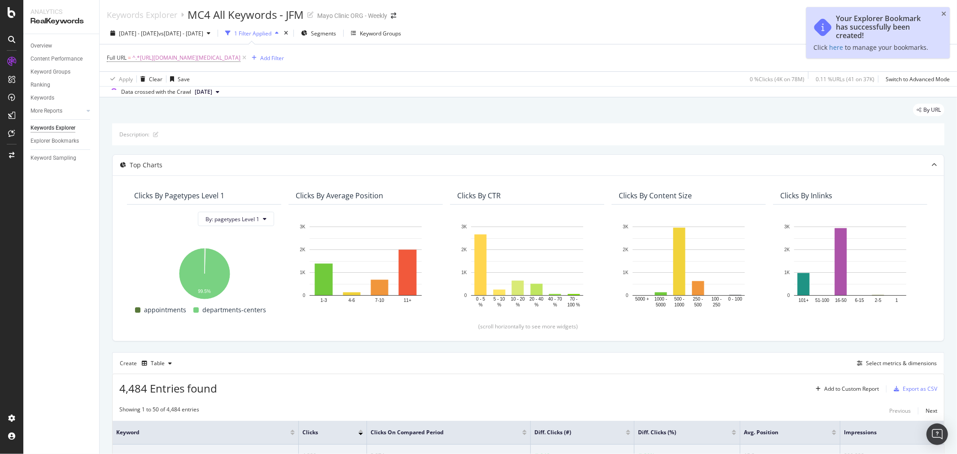
click at [483, 93] on div "Data crossed with the Crawl [DATE]" at bounding box center [528, 91] width 857 height 11
click at [240, 59] on span "^.*[URL][DOMAIN_NAME][MEDICAL_DATA]" at bounding box center [186, 58] width 108 height 13
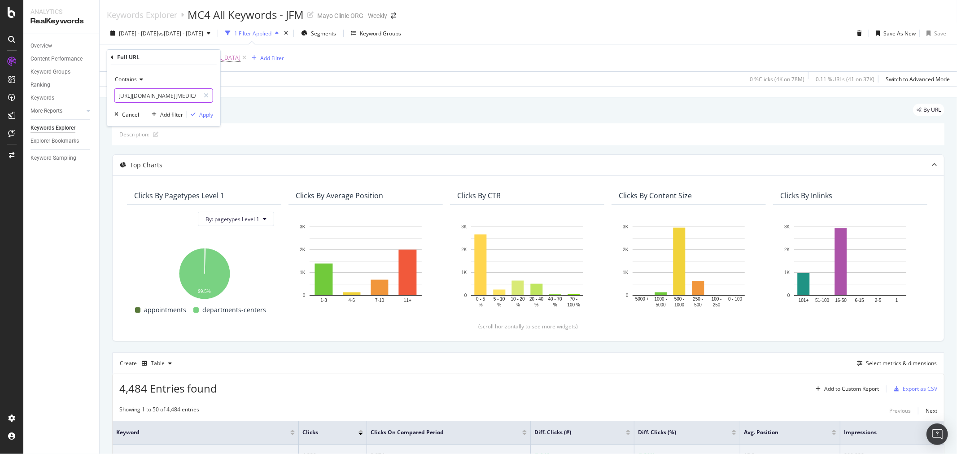
click at [150, 98] on input "[URL][DOMAIN_NAME][MEDICAL_DATA]" at bounding box center [157, 95] width 85 height 14
click at [351, 75] on div "Apply Clear Save 0 % Clicks ( 4K on 78M ) 0.11 % URLs ( 41 on 37K ) Switch to A…" at bounding box center [528, 78] width 857 height 15
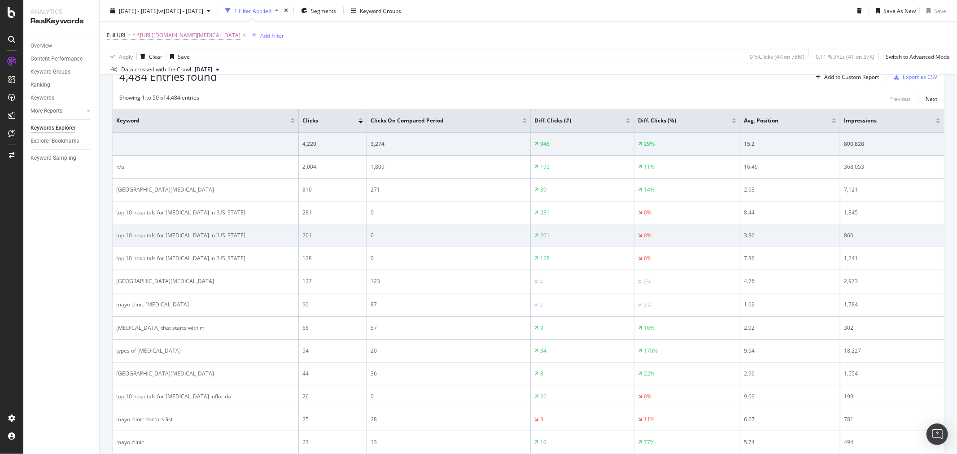
scroll to position [149, 0]
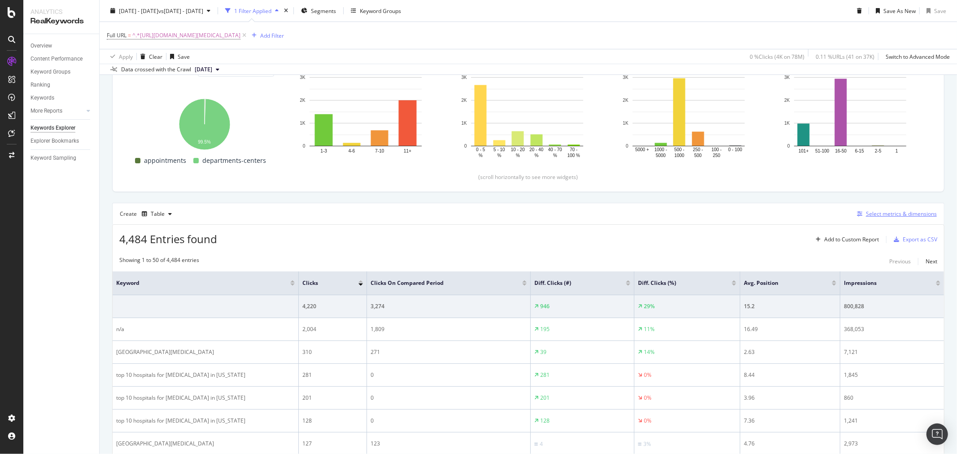
click at [896, 209] on button "Select metrics & dimensions" at bounding box center [894, 214] width 83 height 11
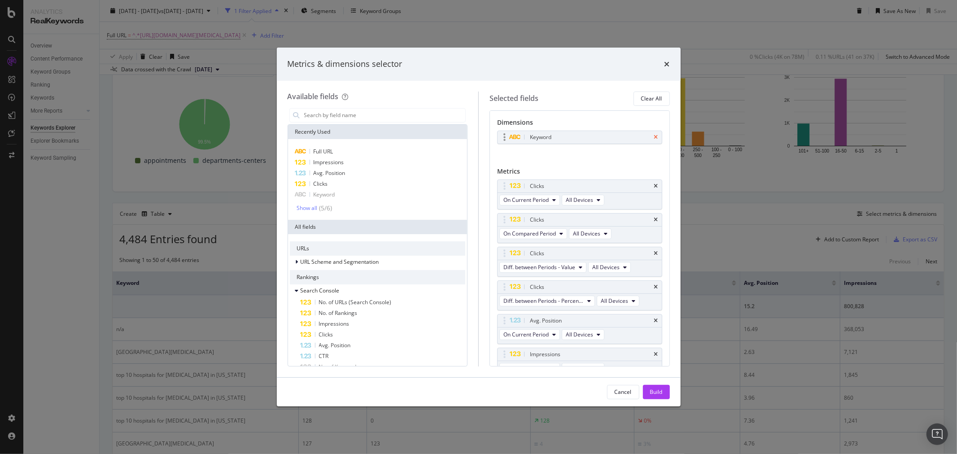
click at [654, 135] on icon "times" at bounding box center [656, 137] width 4 height 5
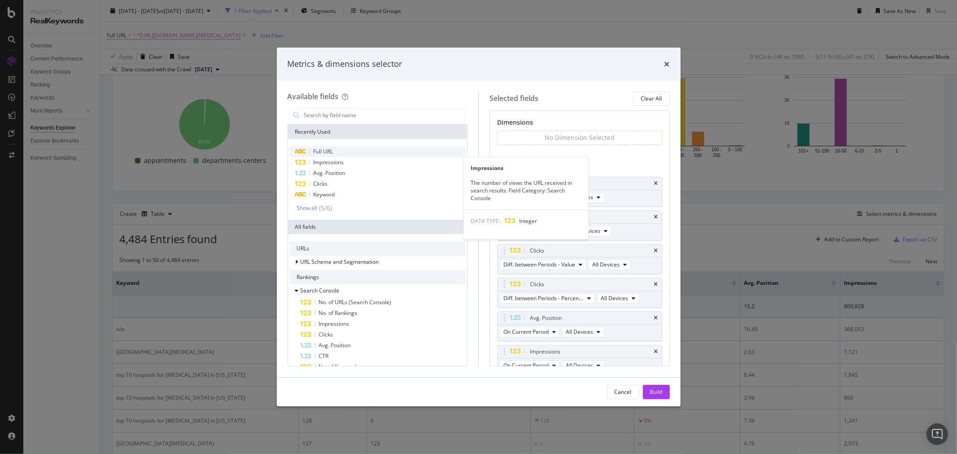
click at [359, 154] on div "Full URL" at bounding box center [378, 151] width 176 height 11
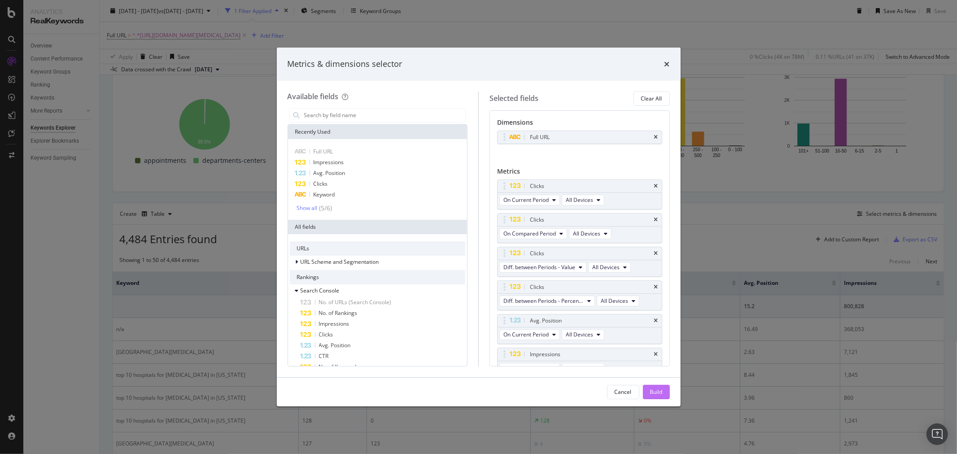
click at [657, 393] on div "Build" at bounding box center [656, 392] width 13 height 8
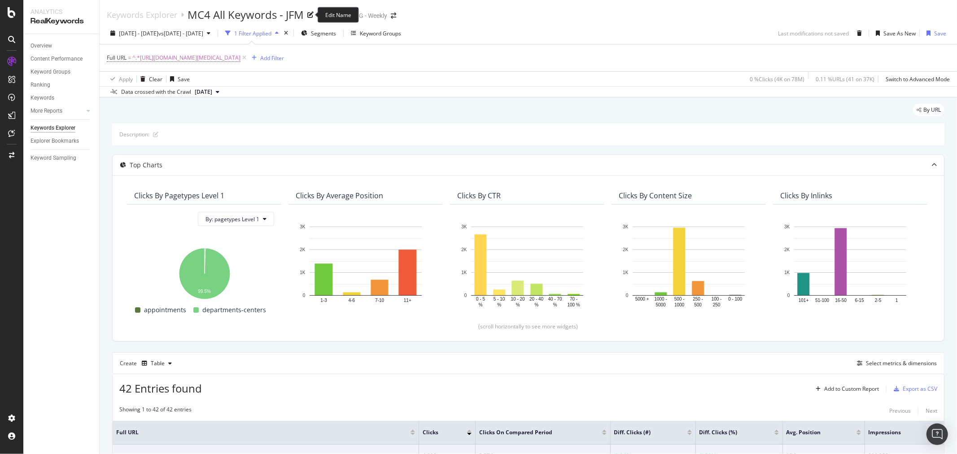
click at [235, 16] on div "MC4 All Keywords - JFM" at bounding box center [245, 14] width 116 height 15
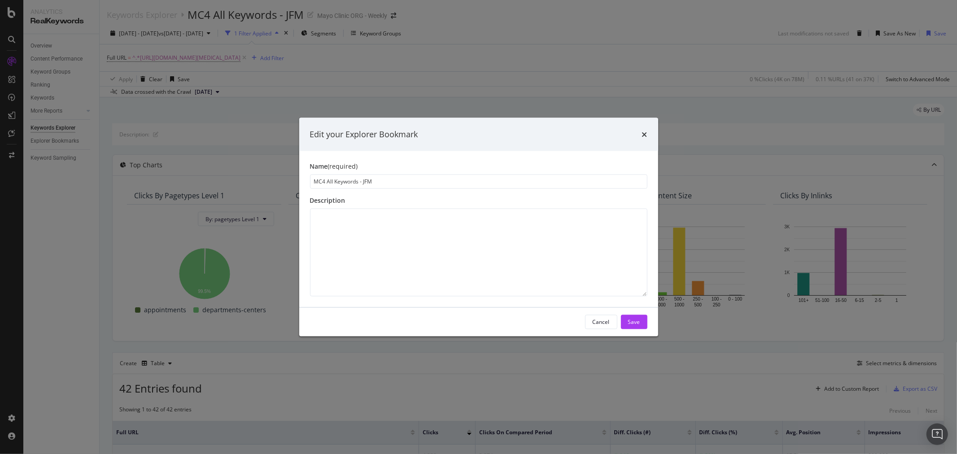
drag, startPoint x: 357, startPoint y: 180, endPoint x: 333, endPoint y: 178, distance: 24.8
click at [333, 178] on input "MC4 All Keywords - JFM" at bounding box center [478, 181] width 337 height 14
type input "MC4 All URLs - JFM"
click at [635, 321] on div "Save" at bounding box center [634, 322] width 12 height 8
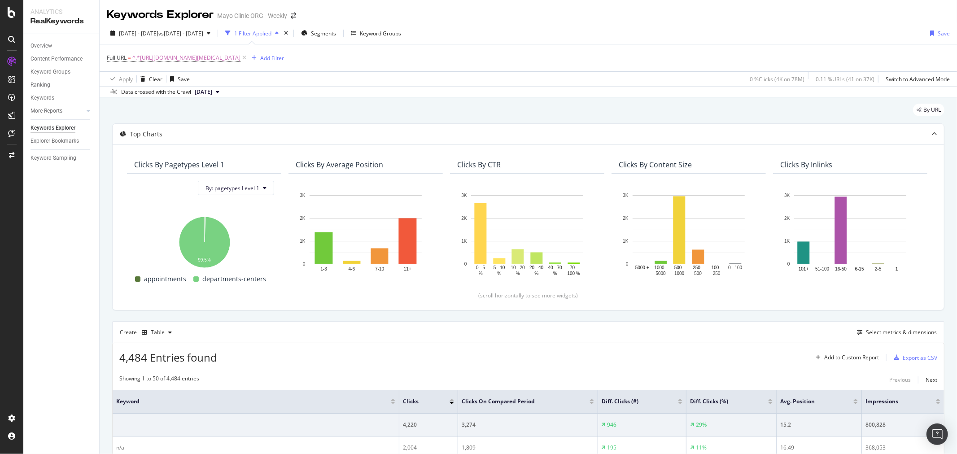
click at [205, 15] on div "Keywords Explorer" at bounding box center [160, 14] width 107 height 15
click at [937, 35] on div "Save" at bounding box center [943, 34] width 12 height 8
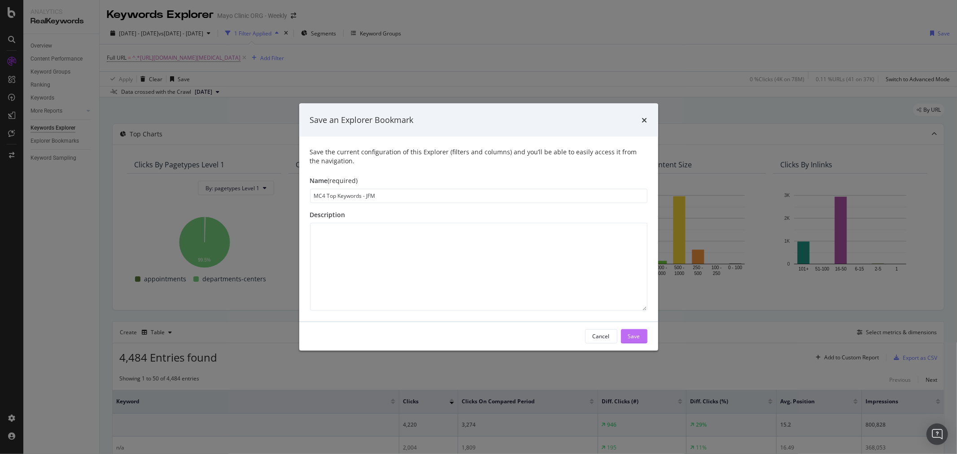
type input "MC4 Top Keywords - JFM"
click at [635, 333] on div "Save" at bounding box center [634, 336] width 12 height 8
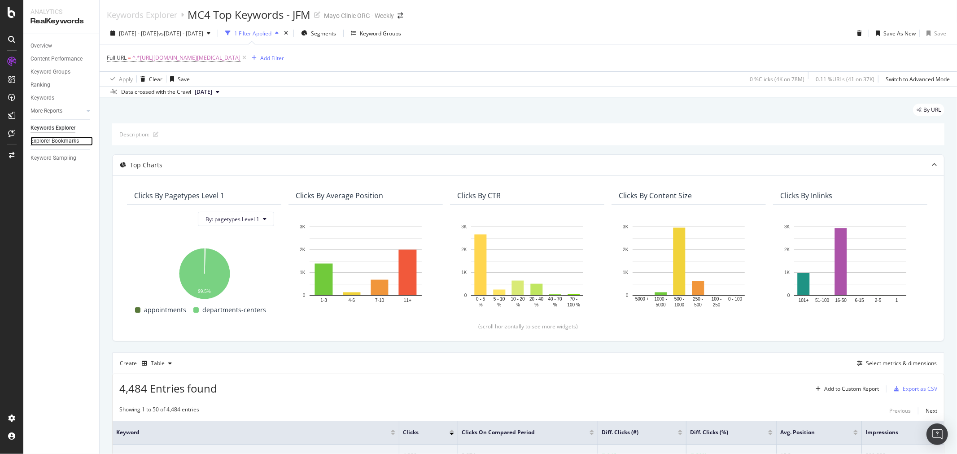
click at [64, 143] on div "Explorer Bookmarks" at bounding box center [54, 140] width 48 height 9
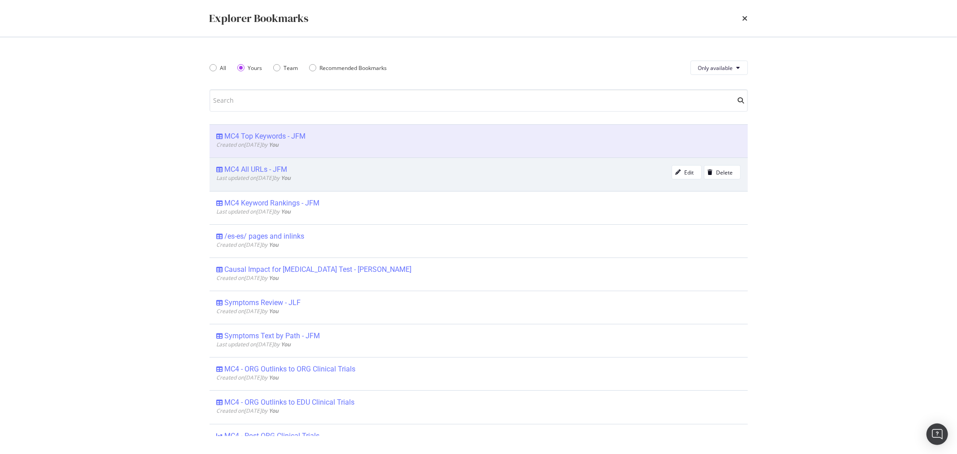
click at [315, 169] on div "MC4 All URLs - JFM" at bounding box center [444, 169] width 455 height 9
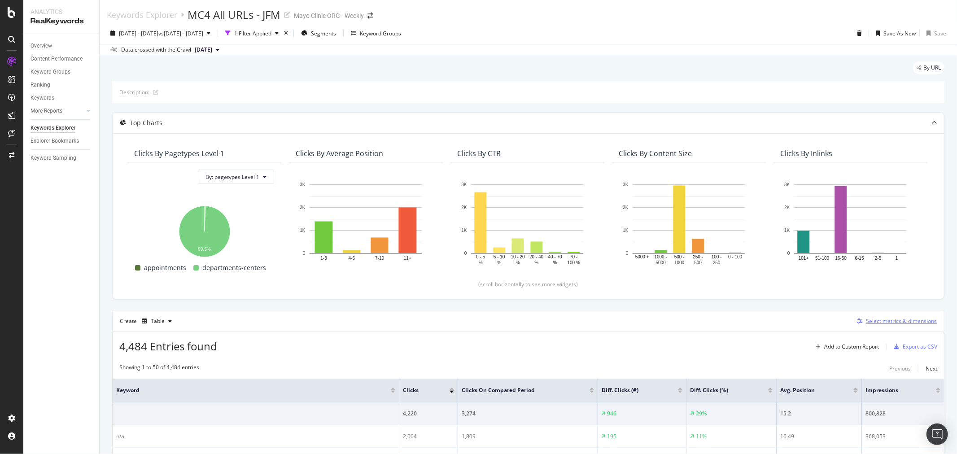
click at [869, 323] on div "Select metrics & dimensions" at bounding box center [901, 321] width 71 height 8
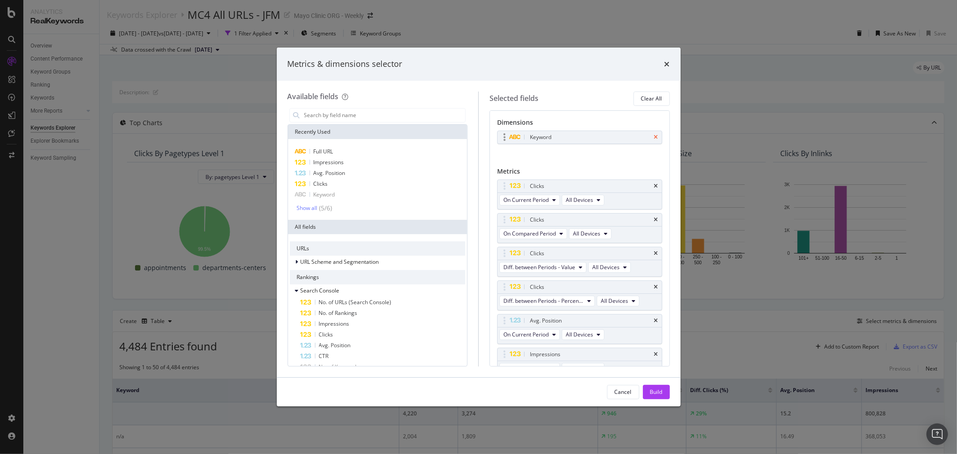
click at [654, 135] on icon "times" at bounding box center [656, 137] width 4 height 5
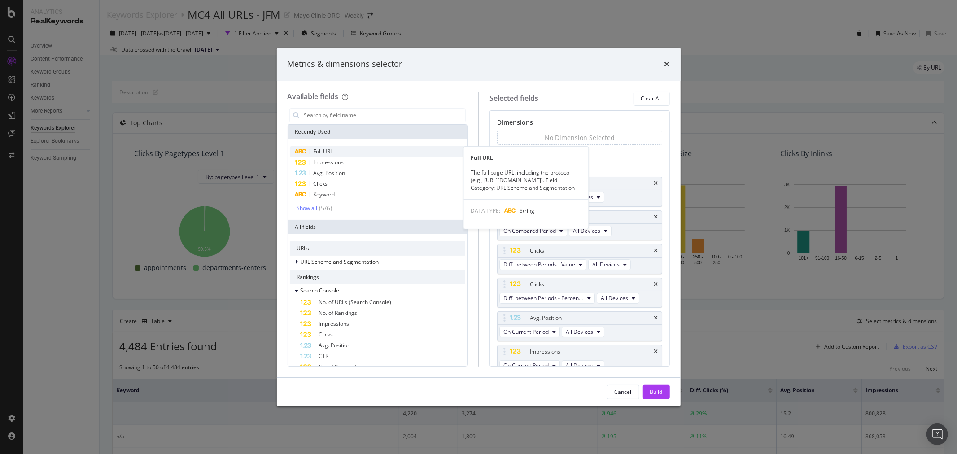
click at [386, 152] on div "Full URL" at bounding box center [378, 151] width 176 height 11
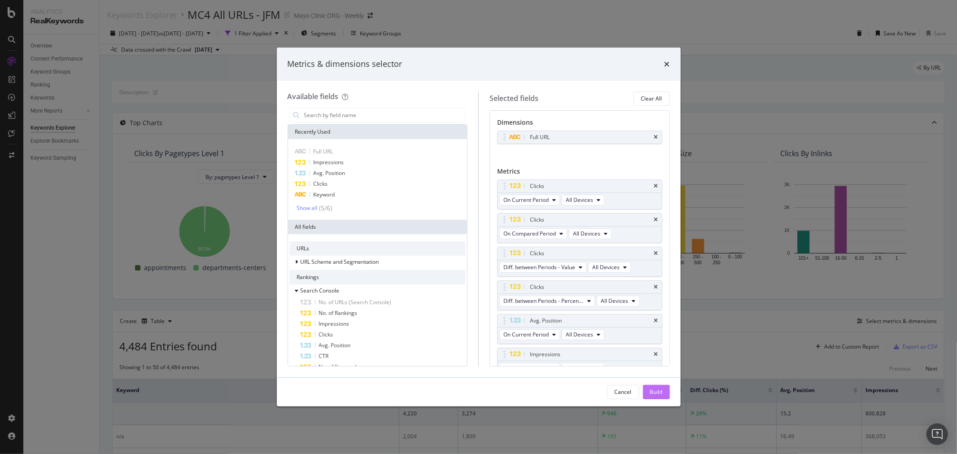
click at [657, 386] on div "Build" at bounding box center [656, 391] width 13 height 13
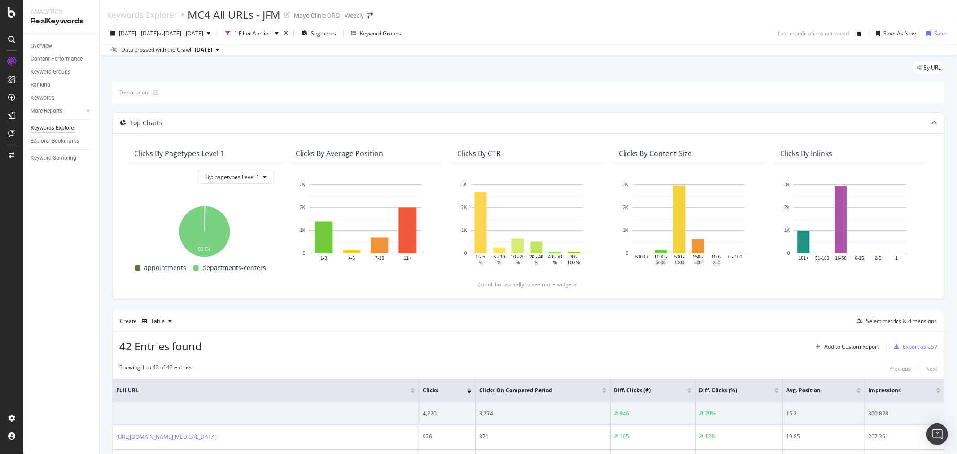
drag, startPoint x: 898, startPoint y: 32, endPoint x: 904, endPoint y: 74, distance: 42.1
click at [904, 74] on div "Keywords Explorer MC4 All URLs - JFM Mayo Clinic ORG - Weekly 2025 Jul. 1st - J…" at bounding box center [528, 227] width 857 height 454
click at [926, 33] on div "button" at bounding box center [927, 32] width 11 height 5
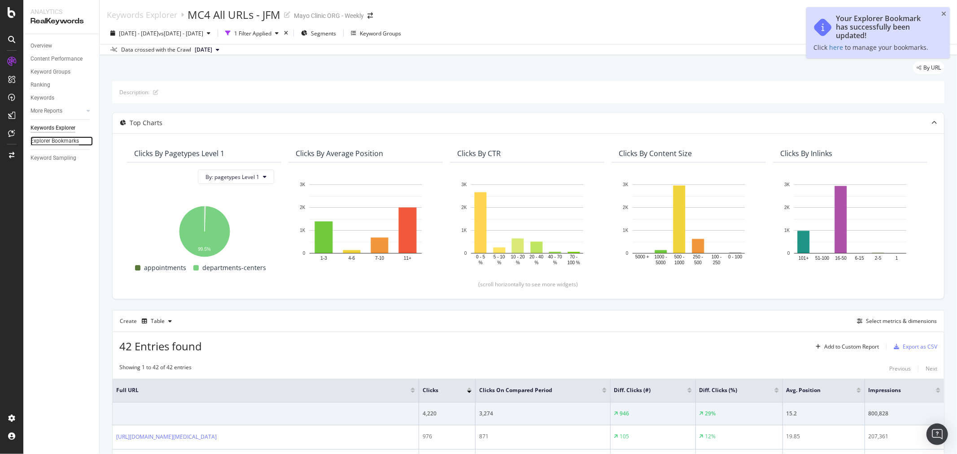
click at [51, 141] on div "Explorer Bookmarks" at bounding box center [54, 140] width 48 height 9
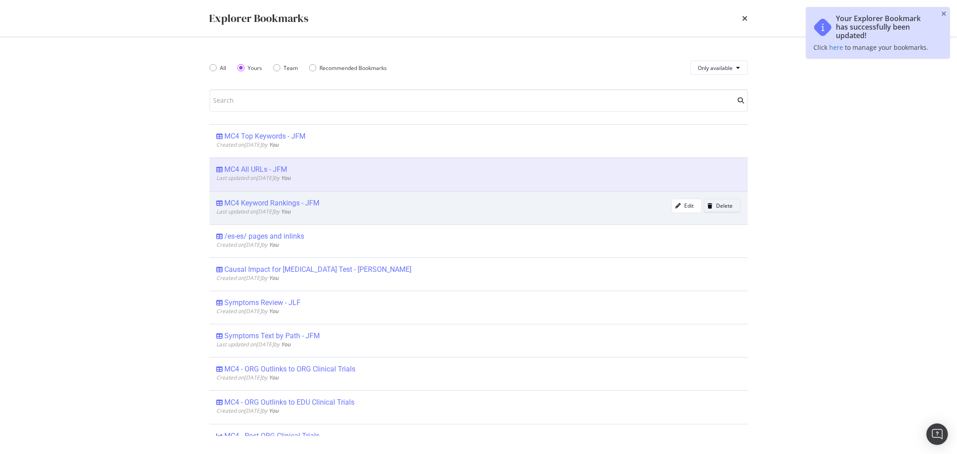
click at [706, 209] on div "Delete" at bounding box center [718, 206] width 29 height 13
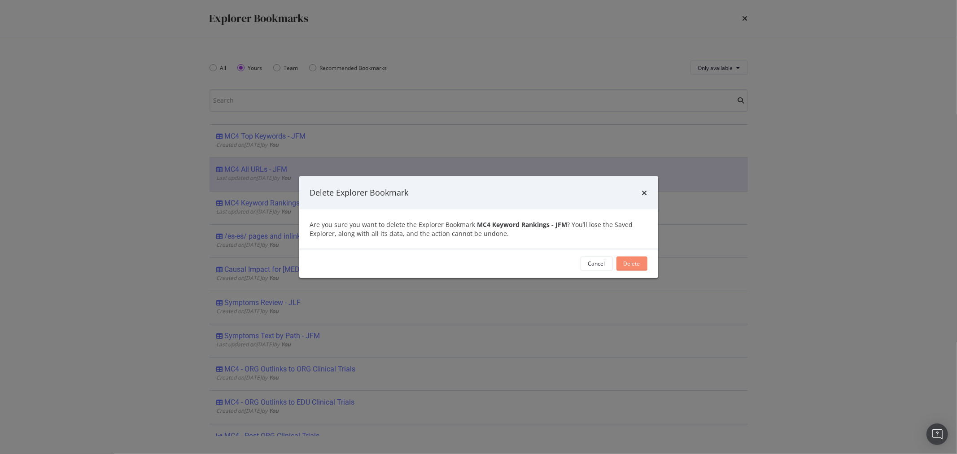
click at [631, 265] on div "Delete" at bounding box center [631, 264] width 17 height 8
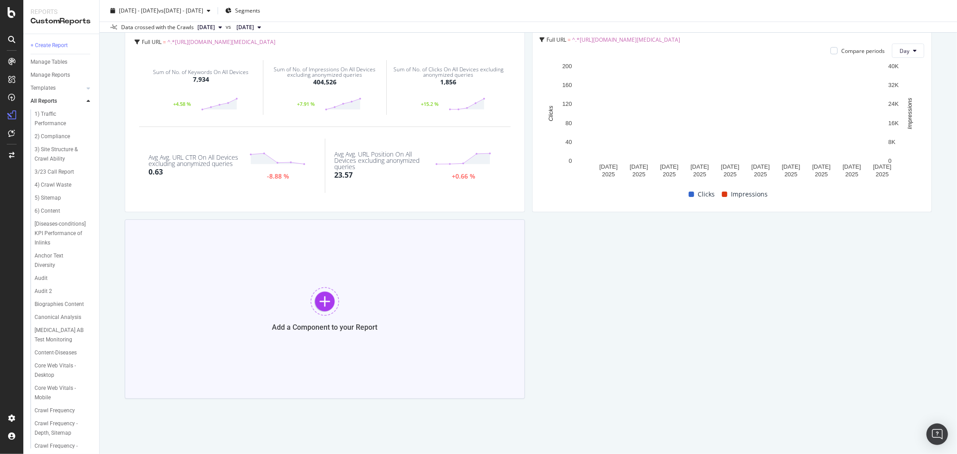
scroll to position [91, 0]
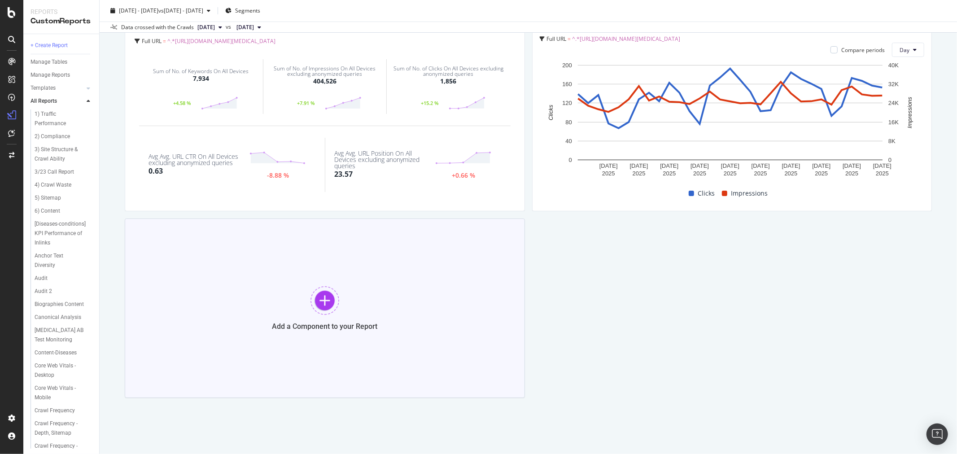
click at [316, 305] on div at bounding box center [324, 300] width 29 height 29
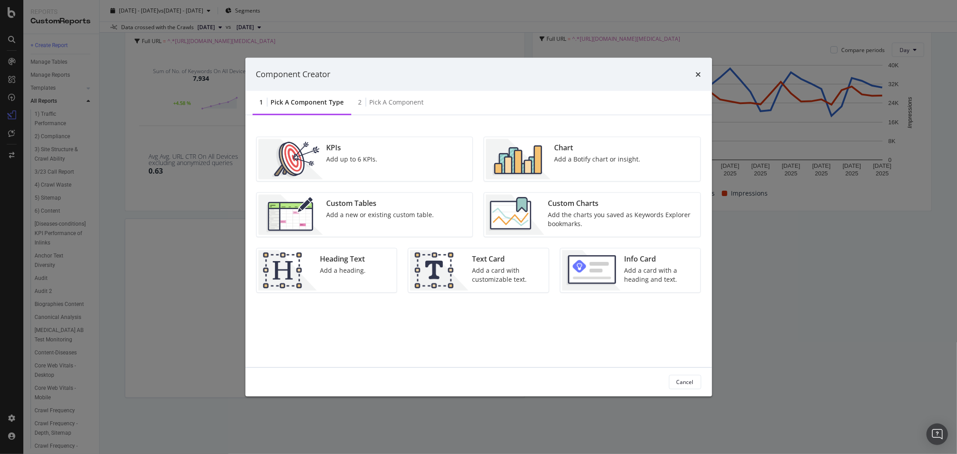
click at [564, 214] on div "Add the charts you saved as Keywords Explorer bookmarks." at bounding box center [621, 219] width 147 height 18
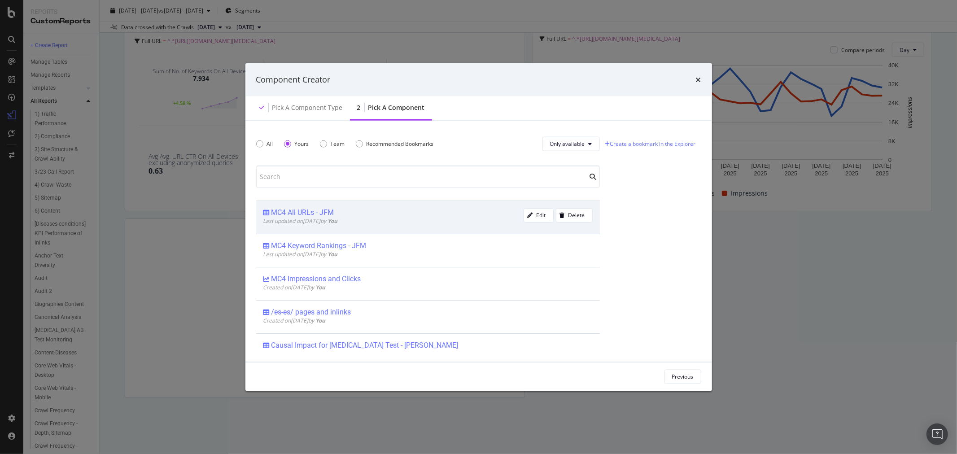
click at [377, 208] on div "MC4 All URLs - JFM" at bounding box center [393, 212] width 260 height 9
click at [666, 375] on div "Add Component" at bounding box center [673, 377] width 40 height 8
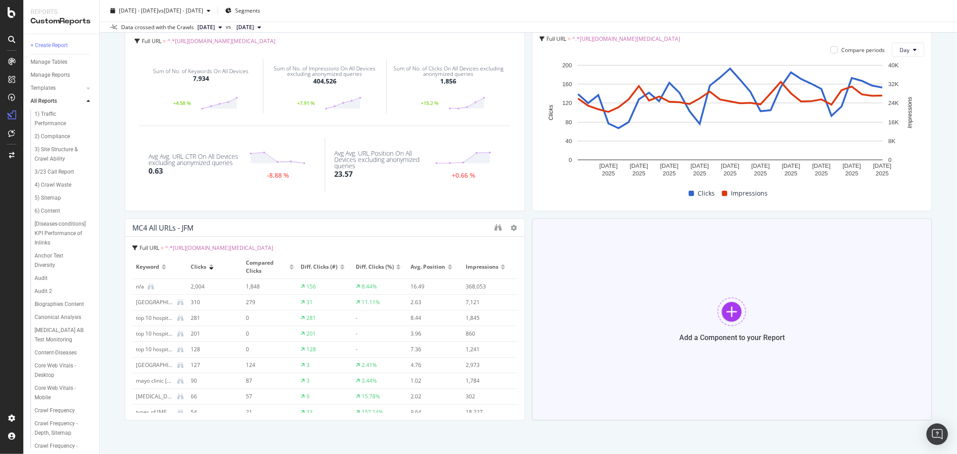
click at [692, 301] on div "Add a Component to your Report" at bounding box center [732, 319] width 400 height 202
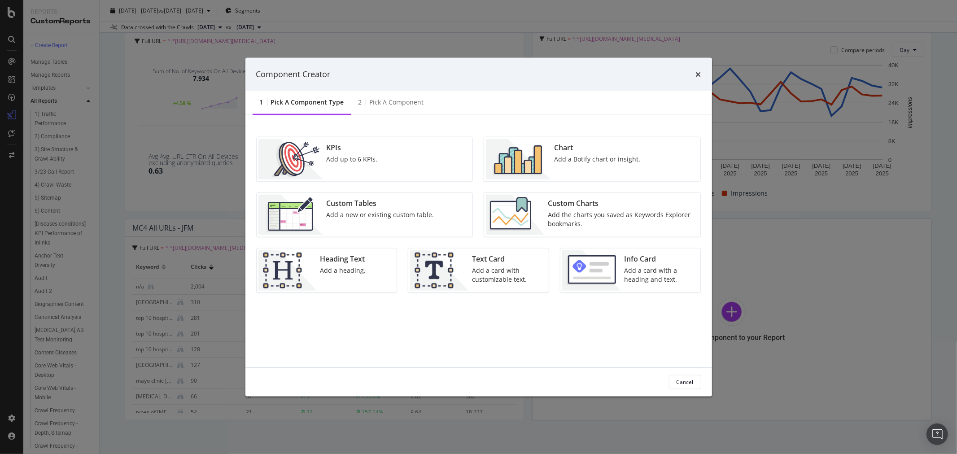
click at [370, 44] on div "Component Creator 1 Pick a Component type 2 Pick a Component KPIs Add up to 6 K…" at bounding box center [478, 227] width 957 height 454
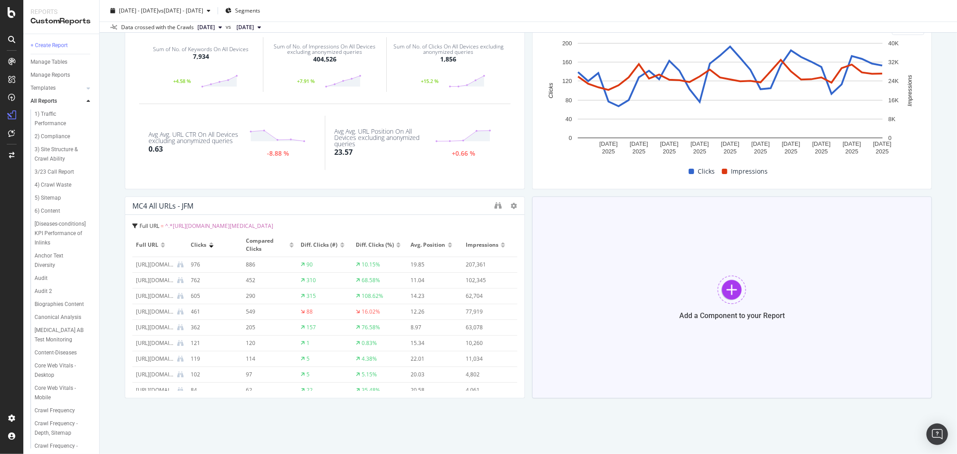
scroll to position [113, 0]
click at [724, 330] on div "Add a Component to your Report" at bounding box center [732, 297] width 400 height 202
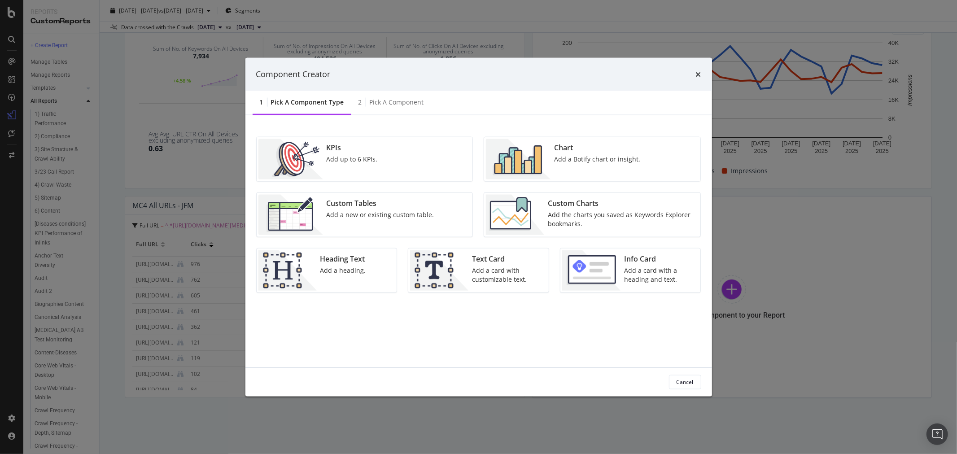
click at [575, 209] on div "Custom Charts Add the charts you saved as Keywords Explorer bookmarks." at bounding box center [621, 214] width 154 height 40
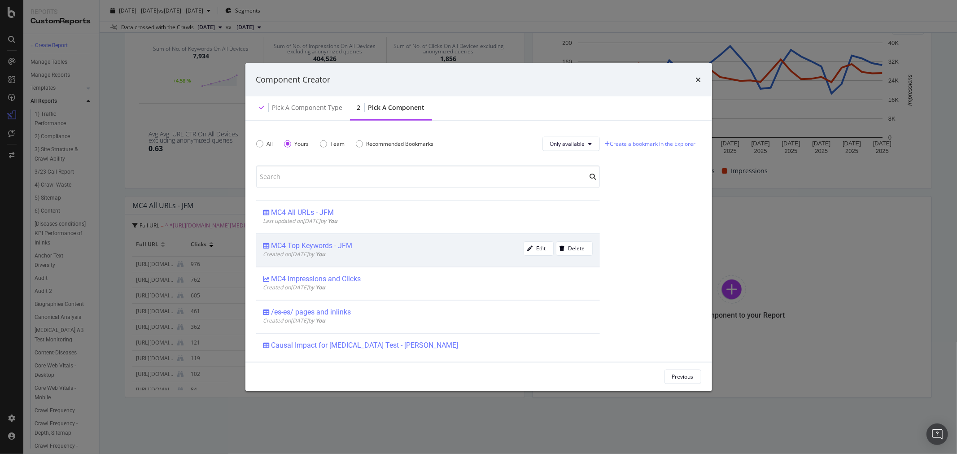
click at [339, 249] on div "MC4 Top Keywords - JFM" at bounding box center [311, 245] width 81 height 9
click at [680, 374] on div "Add Component" at bounding box center [673, 377] width 40 height 8
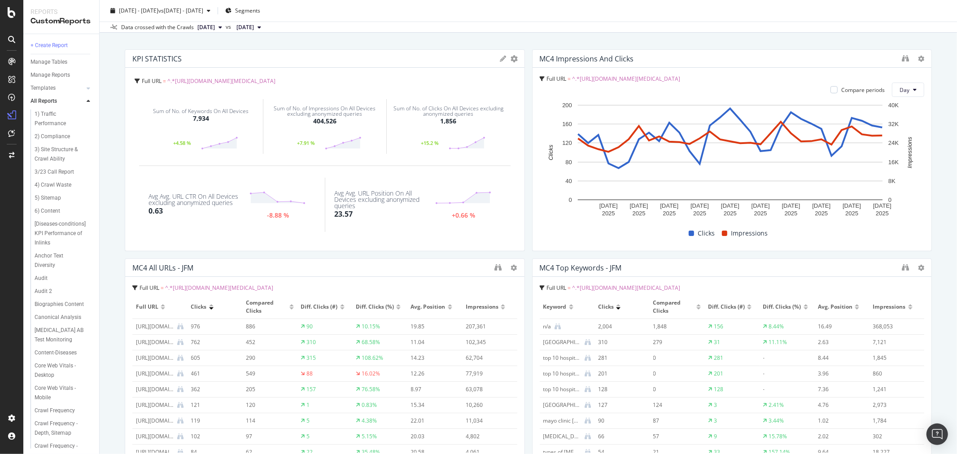
scroll to position [0, 0]
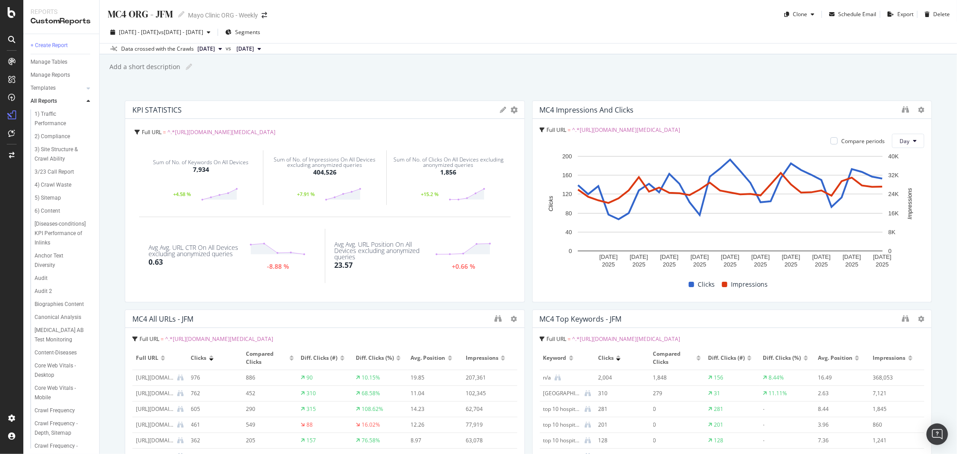
click at [476, 69] on div "Add a short description Add a short description" at bounding box center [533, 66] width 848 height 13
click at [203, 88] on div "MC4 ORG - JFM MC4 ORG - JFM Mayo Clinic ORG - Weekly Clone Schedule Email Expor…" at bounding box center [528, 227] width 857 height 454
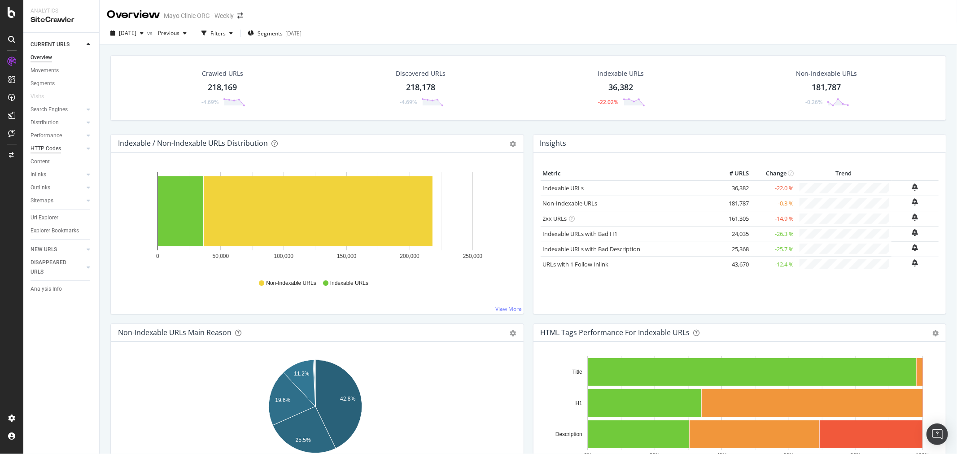
click at [51, 148] on div "HTTP Codes" at bounding box center [45, 148] width 30 height 9
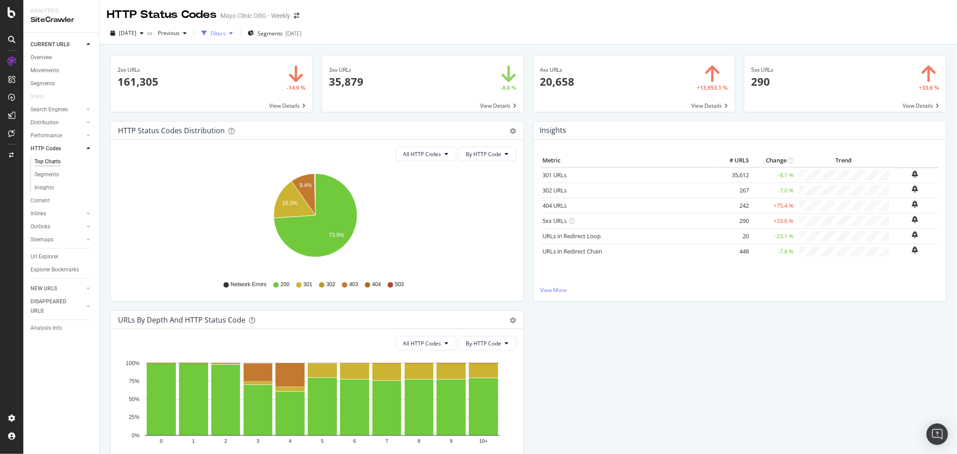
click at [233, 34] on icon "button" at bounding box center [231, 32] width 4 height 5
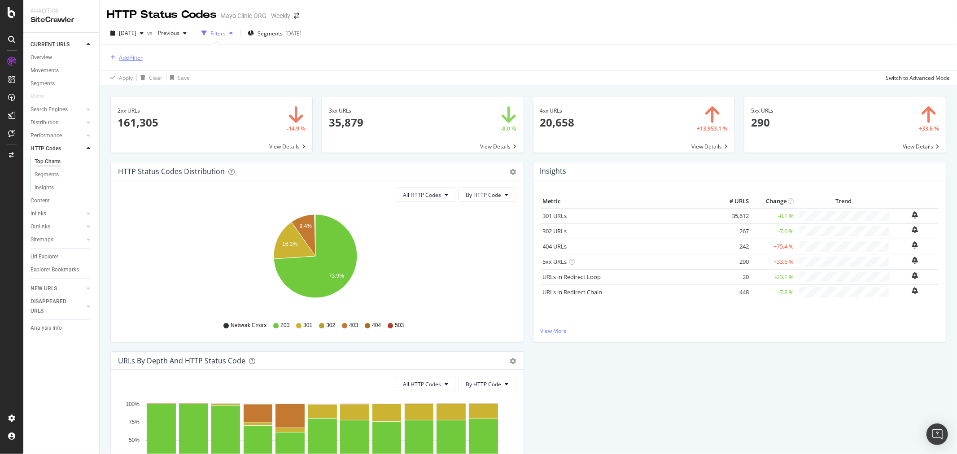
click at [128, 55] on div "Add Filter" at bounding box center [131, 58] width 24 height 8
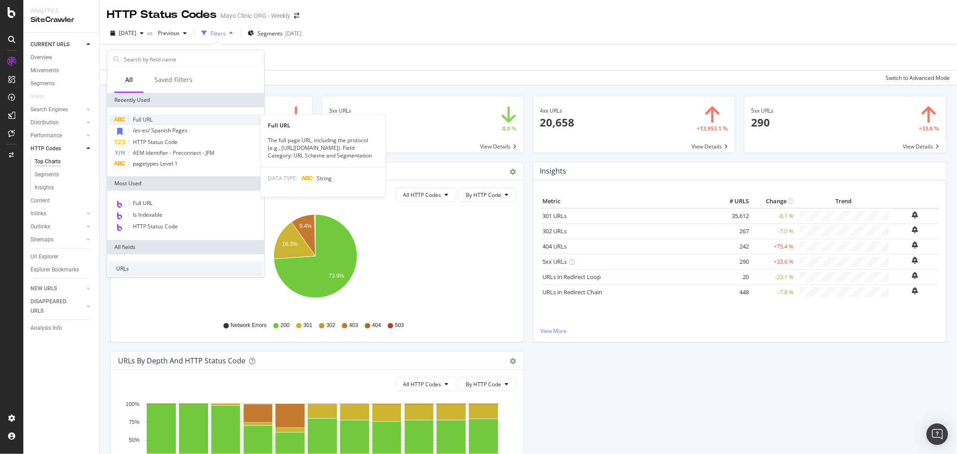
click at [148, 118] on span "Full URL" at bounding box center [143, 120] width 20 height 8
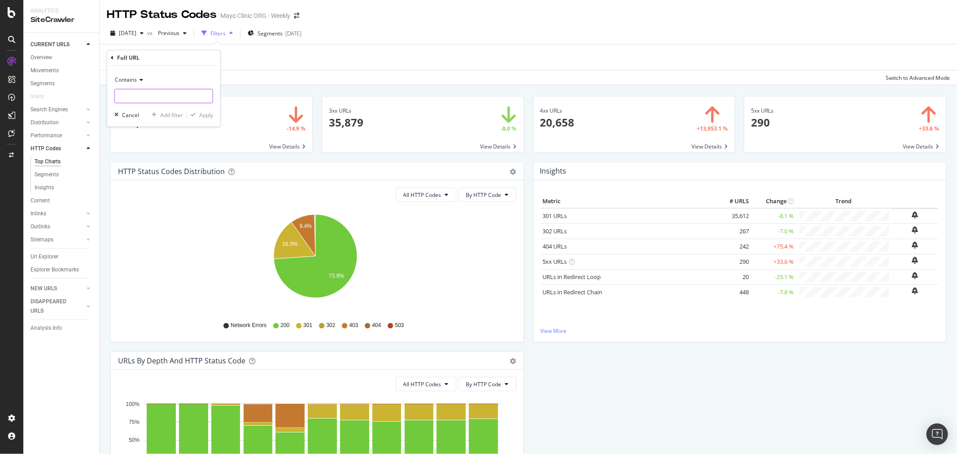
click at [154, 96] on input "text" at bounding box center [164, 96] width 98 height 14
paste input "https://www.mayoclinic.org/departments-centers/mayo-clinic-cancer-center"
type input "https://www.mayoclinic.org/departments-centers/mayo-clinic-cancer-center"
click at [202, 109] on div "Contains https://www.mayoclinic.org/departments-centers/mayo-clinic-cancer-cent…" at bounding box center [163, 95] width 113 height 61
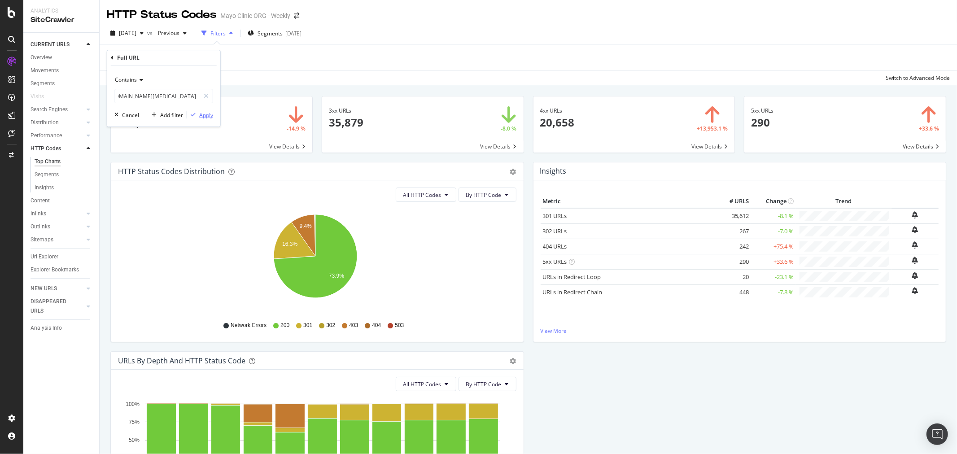
scroll to position [0, 0]
click at [202, 109] on div "Contains https://www.mayoclinic.org/departments-centers/mayo-clinic-cancer-cent…" at bounding box center [163, 95] width 113 height 61
click at [206, 118] on div "Apply" at bounding box center [206, 115] width 14 height 8
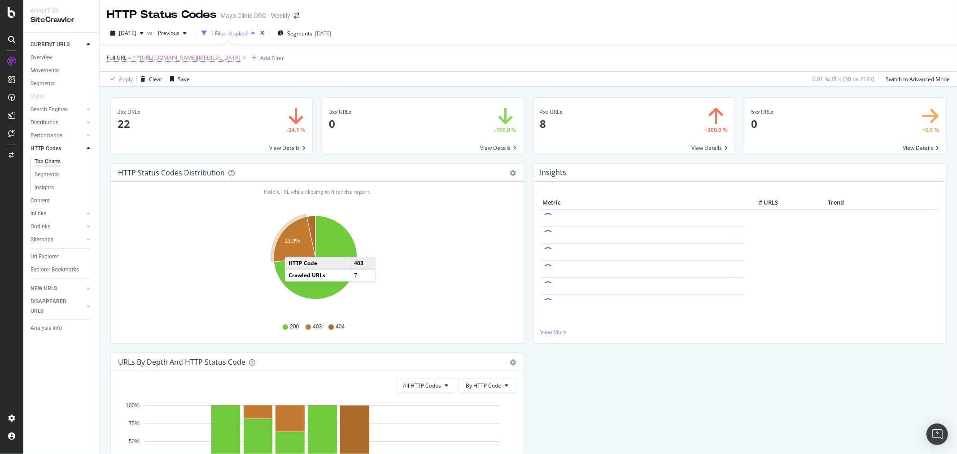
click at [294, 249] on icon "A chart." at bounding box center [295, 239] width 42 height 45
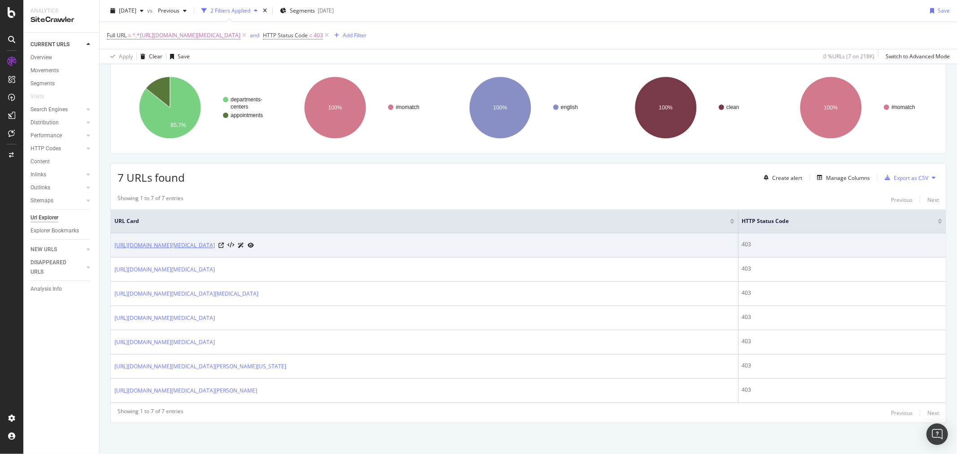
scroll to position [63, 0]
click at [224, 242] on icon at bounding box center [220, 244] width 5 height 5
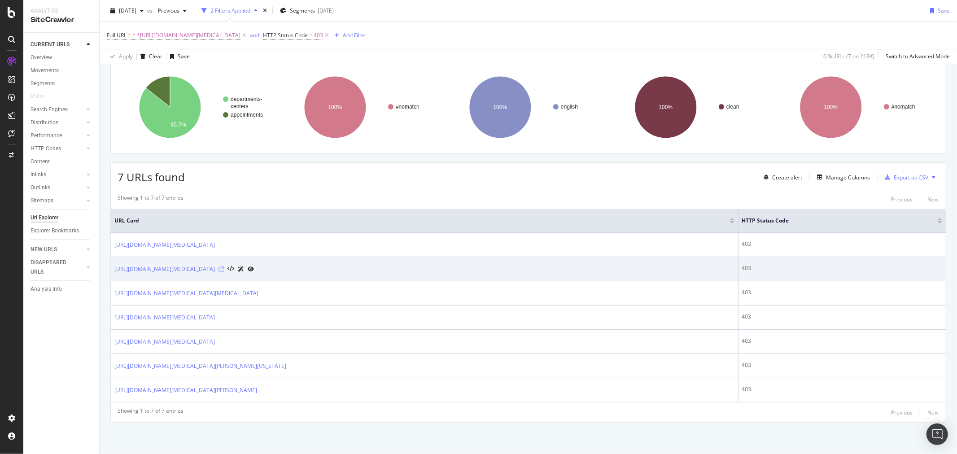
click at [224, 268] on icon at bounding box center [220, 268] width 5 height 5
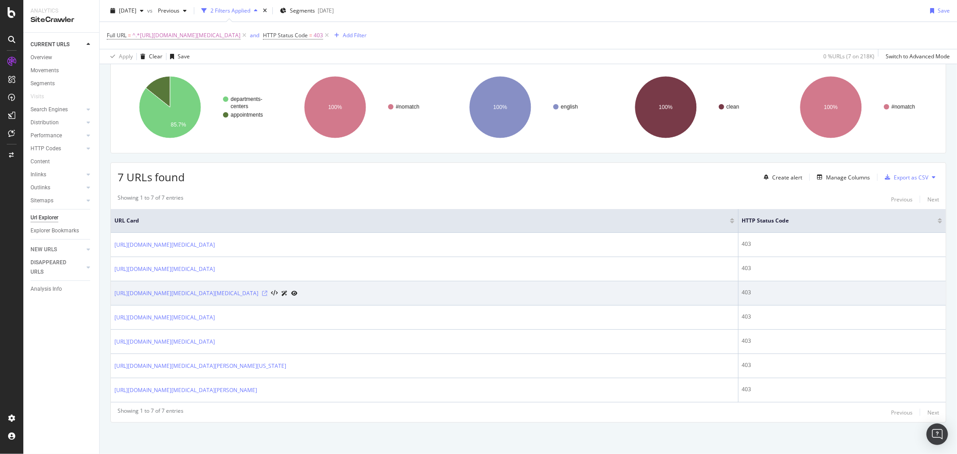
click at [267, 292] on icon at bounding box center [264, 293] width 5 height 5
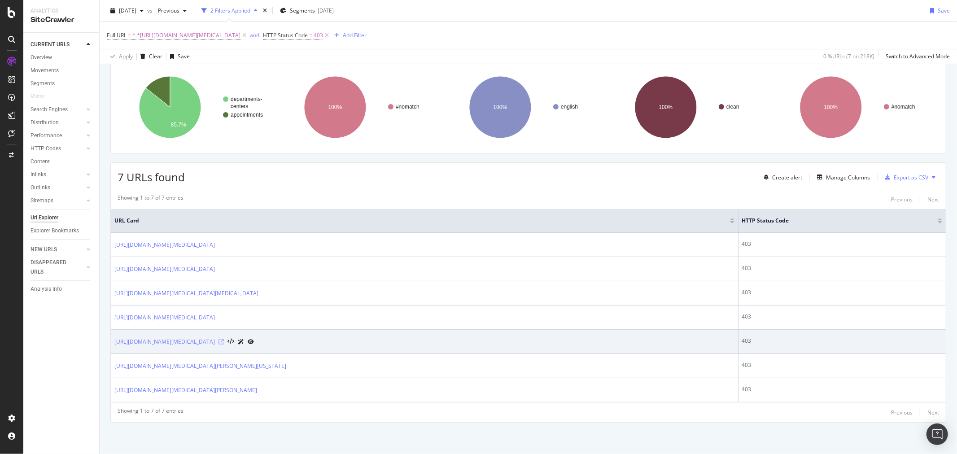
click at [224, 341] on icon at bounding box center [220, 341] width 5 height 5
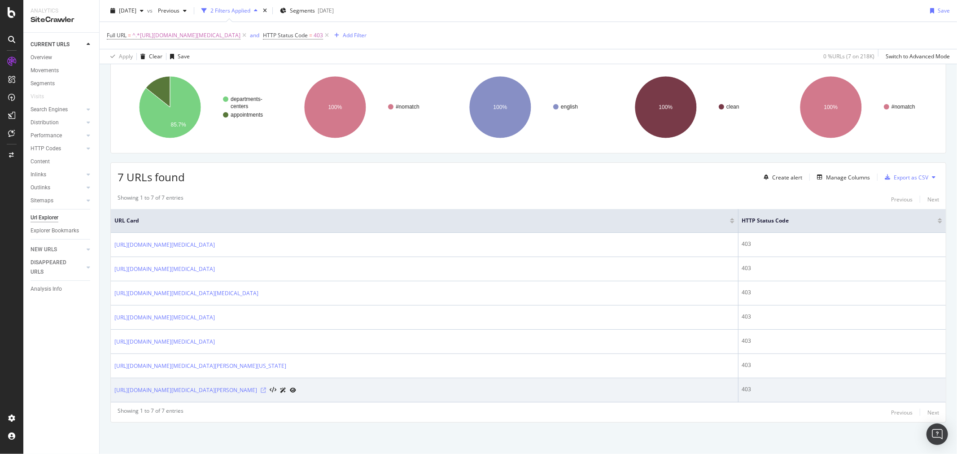
click at [266, 389] on icon at bounding box center [263, 389] width 5 height 5
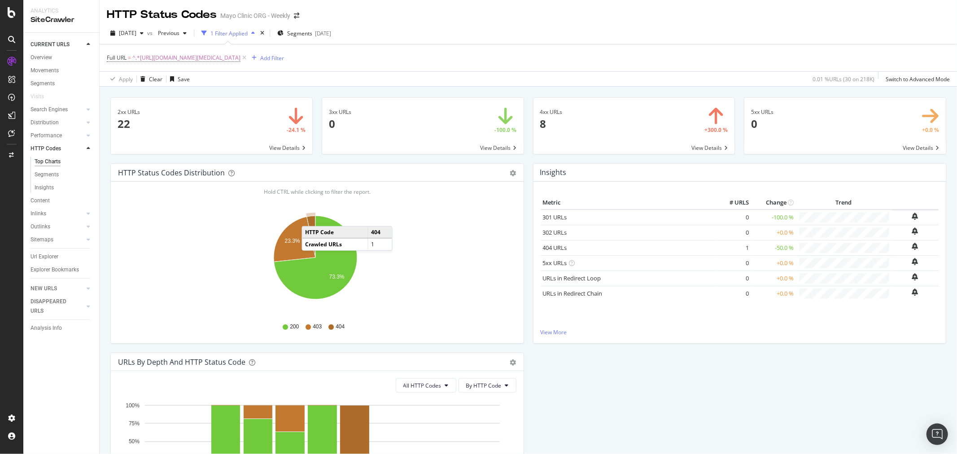
click at [311, 218] on icon "A chart." at bounding box center [311, 237] width 9 height 42
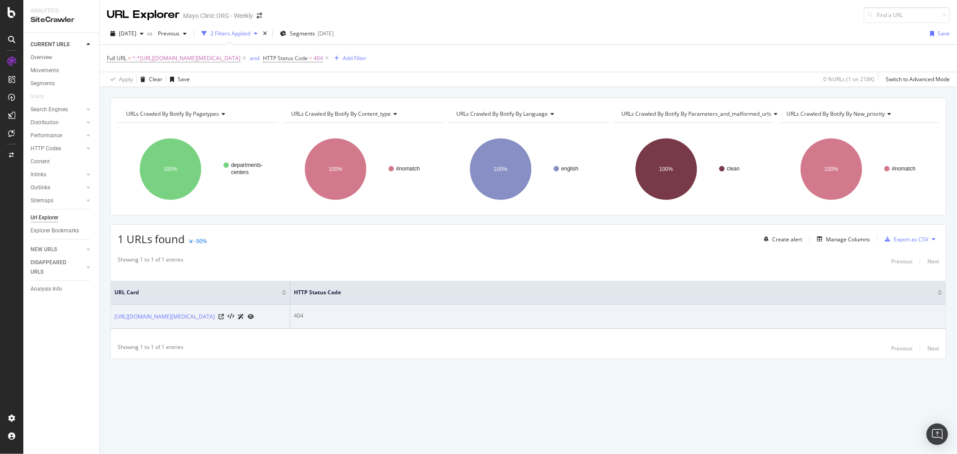
click at [254, 318] on icon at bounding box center [251, 316] width 6 height 5
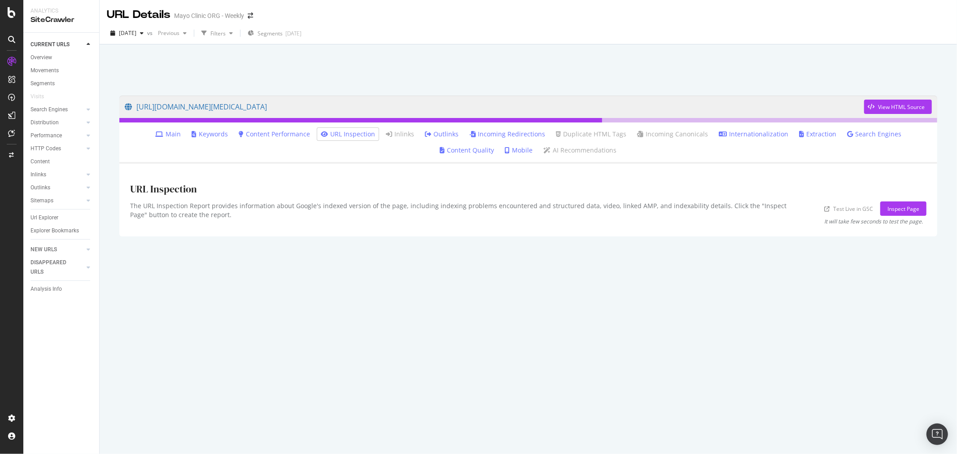
click at [425, 134] on link "Outlinks" at bounding box center [442, 134] width 34 height 9
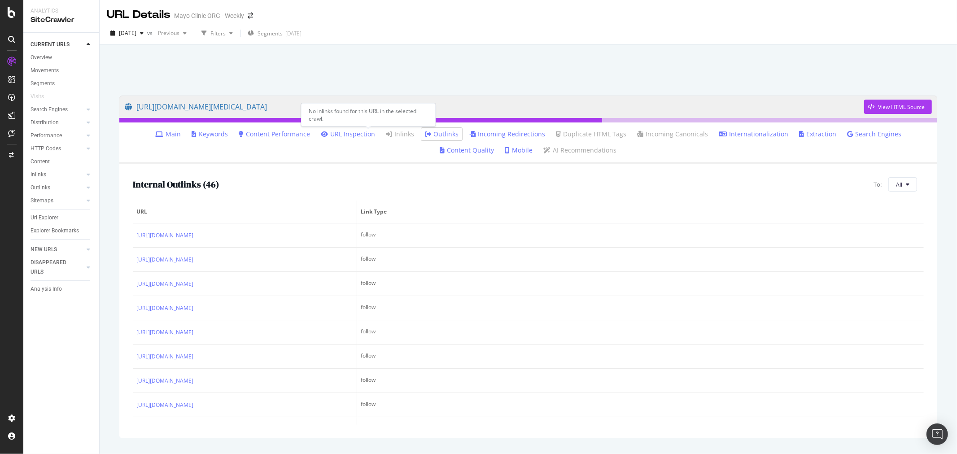
click at [382, 129] on li "Inlinks" at bounding box center [399, 134] width 35 height 13
click at [398, 159] on ul "Main Keywords Content Performance URL Inspection Inlinks Outlinks Incoming Redi…" at bounding box center [528, 142] width 818 height 41
click at [469, 134] on link "Incoming Redirections" at bounding box center [507, 134] width 76 height 9
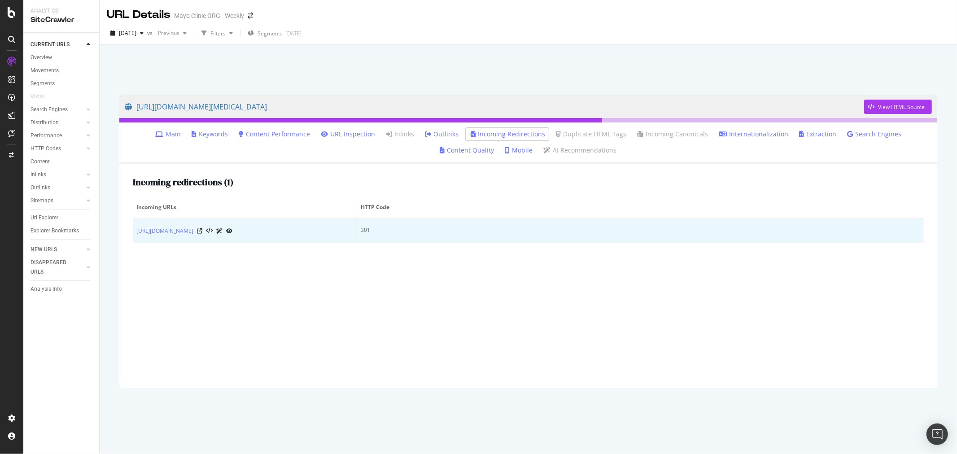
click at [232, 231] on icon at bounding box center [229, 230] width 6 height 5
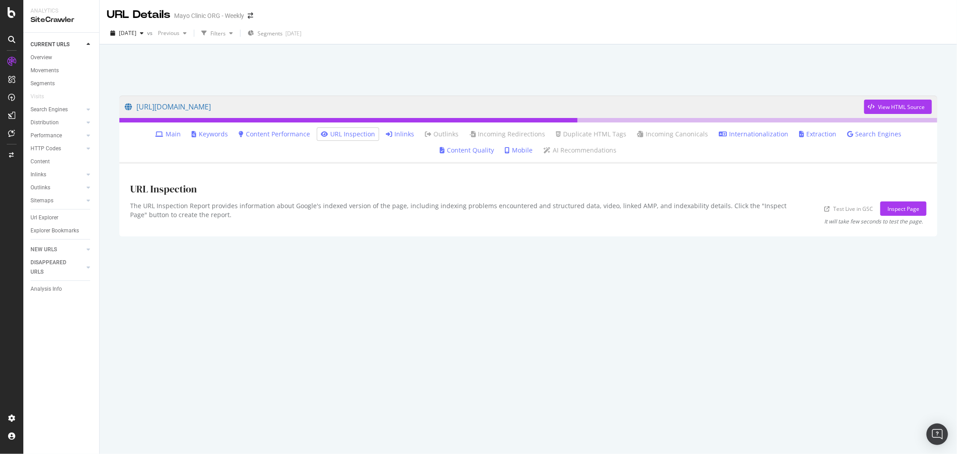
click at [386, 136] on link "Inlinks" at bounding box center [400, 134] width 28 height 9
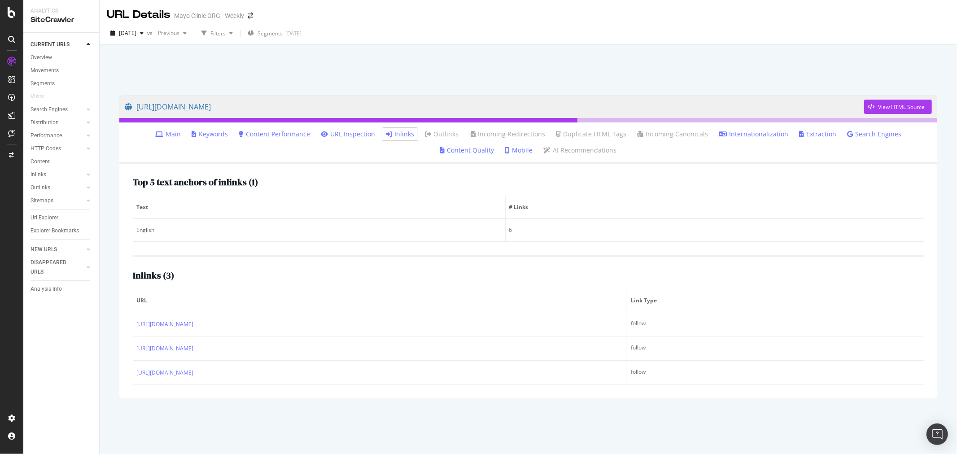
click at [386, 136] on link "Inlinks" at bounding box center [400, 134] width 28 height 9
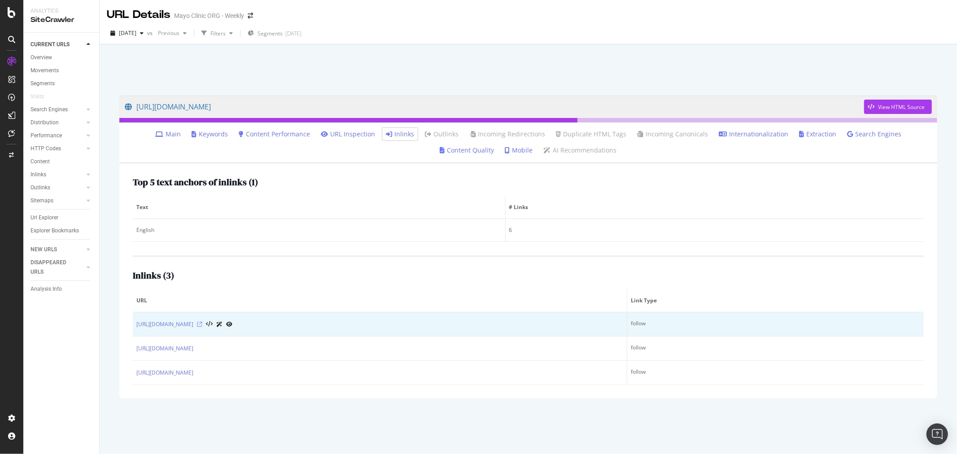
click at [202, 325] on icon at bounding box center [199, 324] width 5 height 5
click at [315, 324] on div "[URL][DOMAIN_NAME]" at bounding box center [379, 323] width 487 height 9
click at [232, 324] on icon at bounding box center [229, 324] width 6 height 5
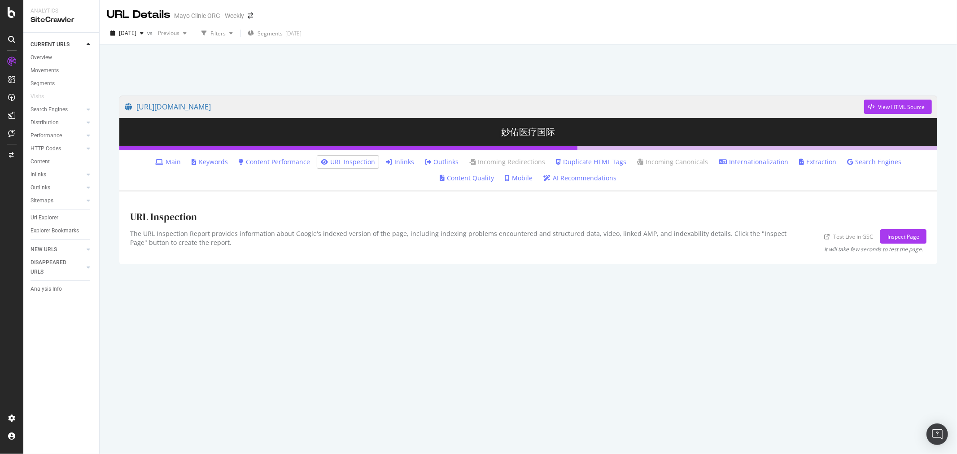
click at [386, 163] on link "Inlinks" at bounding box center [400, 161] width 28 height 9
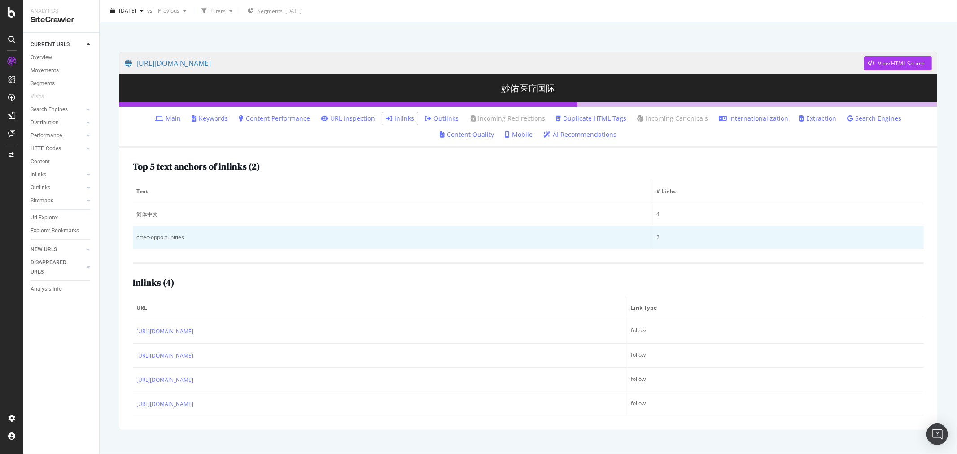
scroll to position [44, 0]
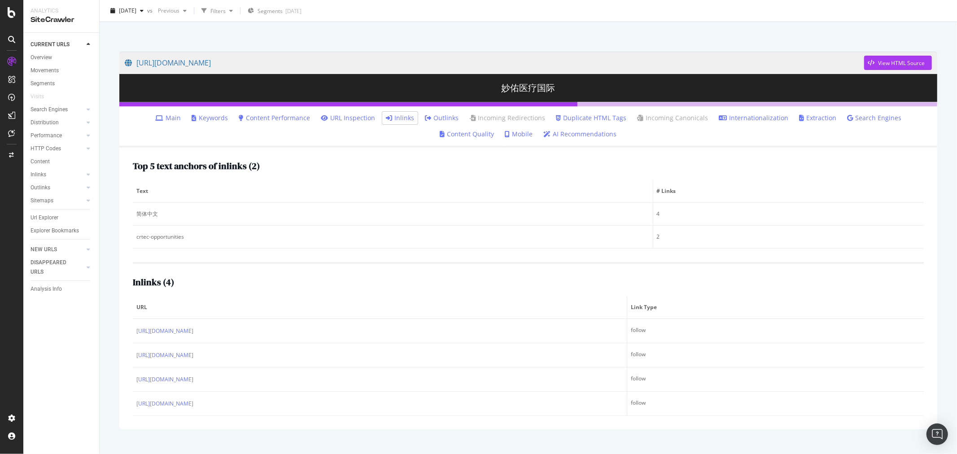
click at [294, 296] on th "URL" at bounding box center [380, 307] width 494 height 23
